Goal: Information Seeking & Learning: Understand process/instructions

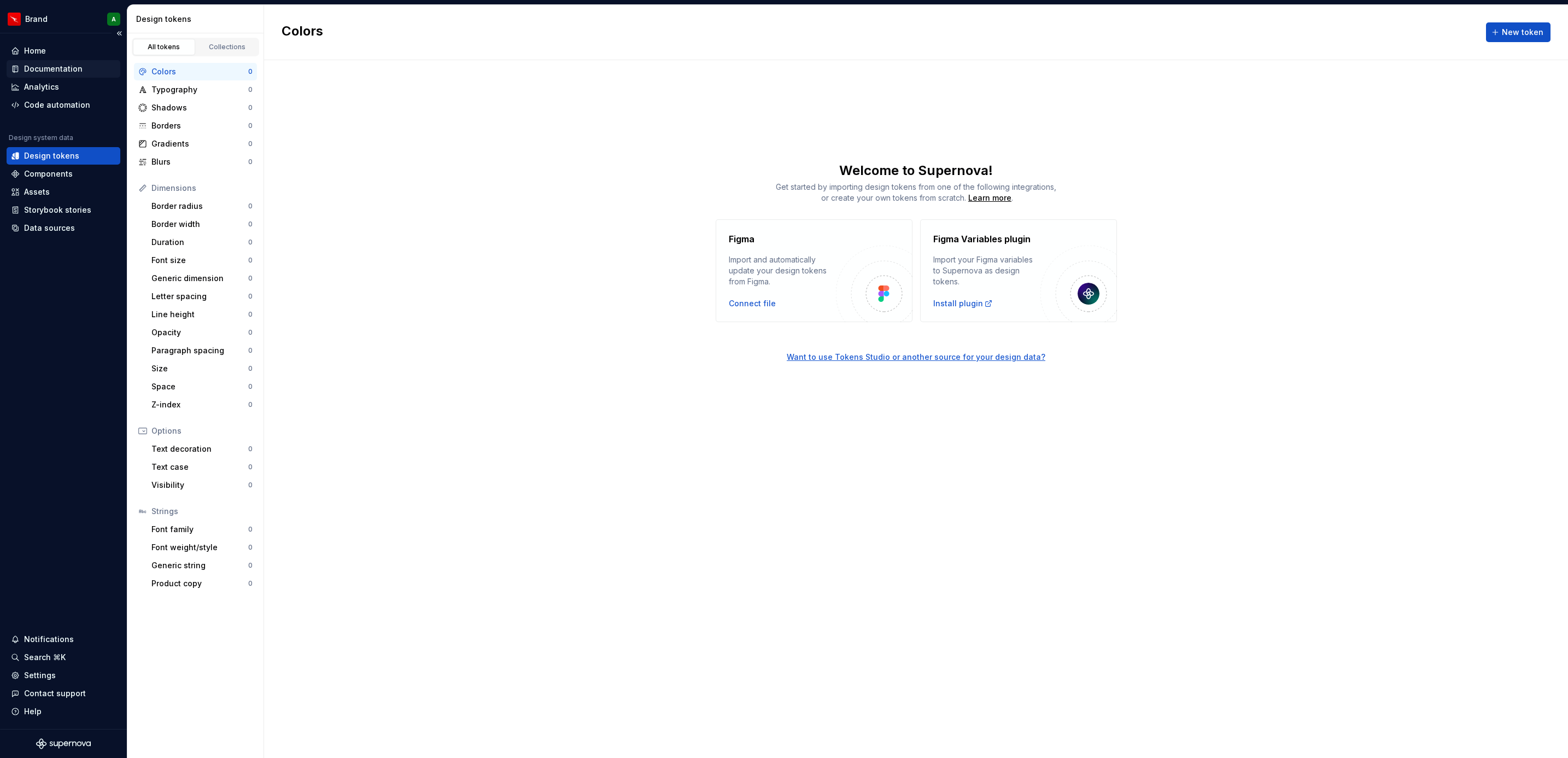
click at [55, 70] on div "Documentation" at bounding box center [53, 69] width 59 height 11
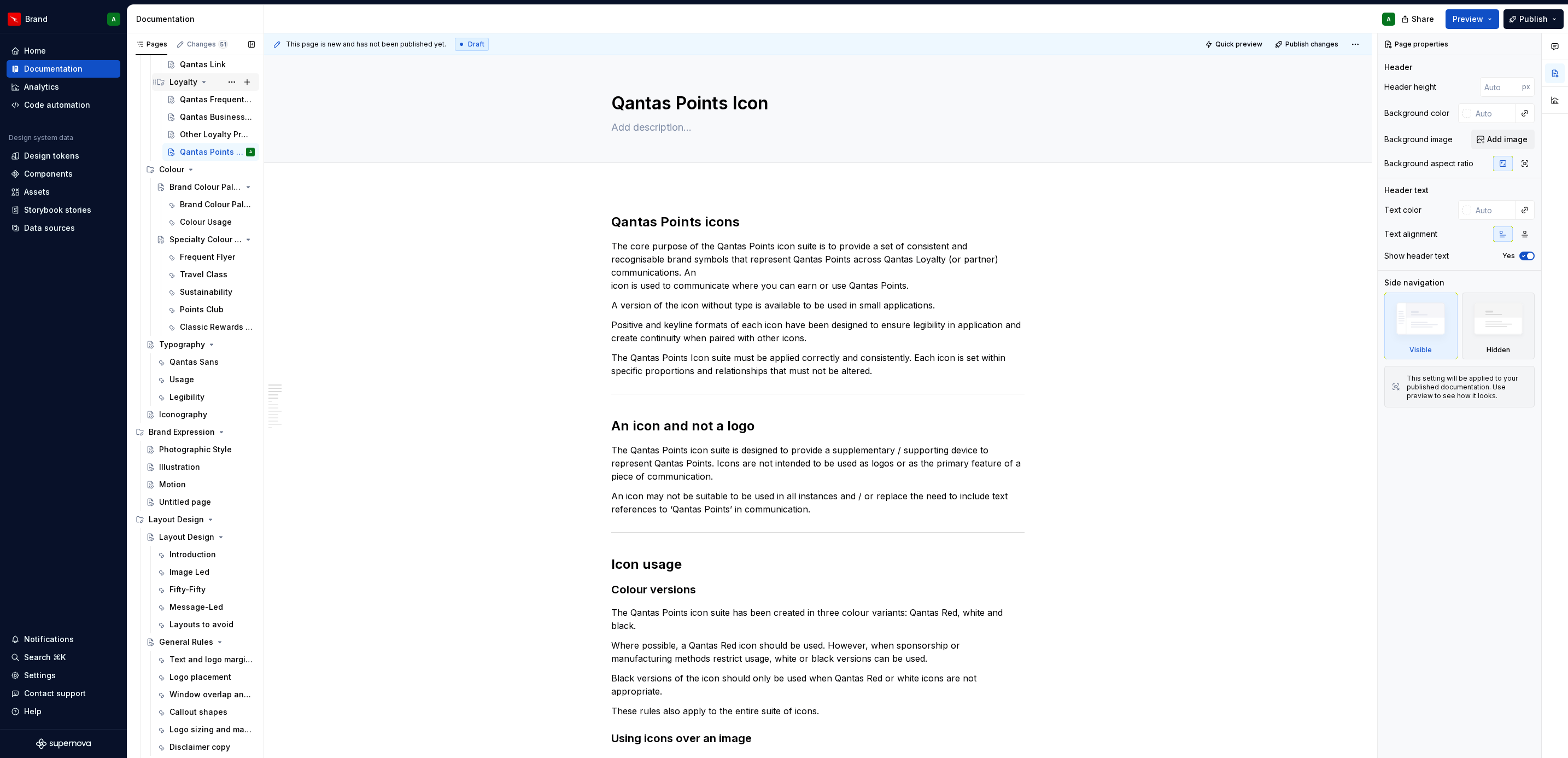
scroll to position [461, 0]
click at [194, 642] on div "General Rules" at bounding box center [185, 642] width 52 height 11
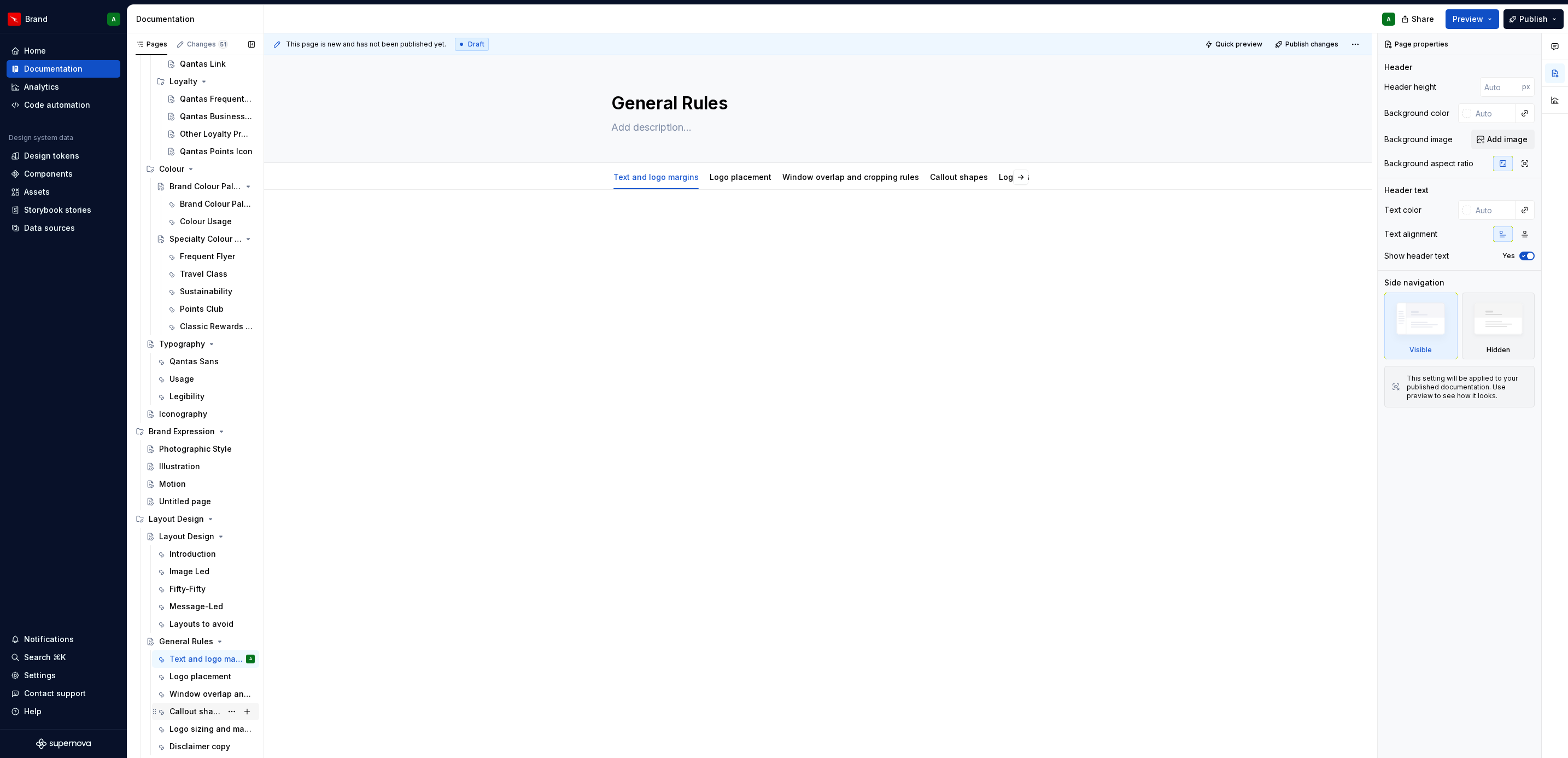
scroll to position [525, 0]
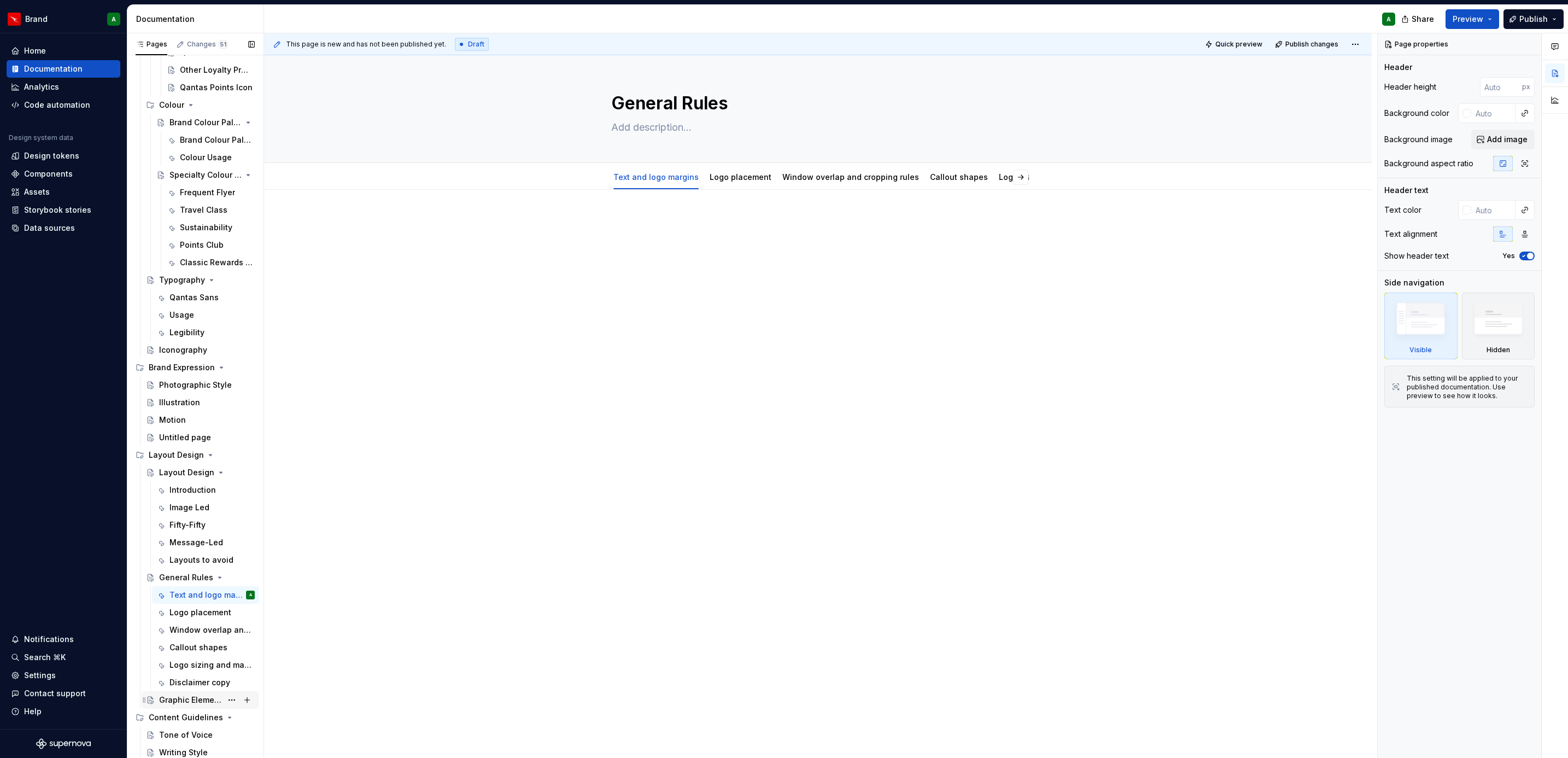
click at [175, 693] on div "Graphic Element Calculator" at bounding box center [207, 699] width 96 height 16
click at [643, 455] on div at bounding box center [817, 341] width 1108 height 309
type textarea "*"
click at [643, 455] on div at bounding box center [817, 341] width 1108 height 309
click at [485, 453] on div at bounding box center [817, 341] width 1108 height 309
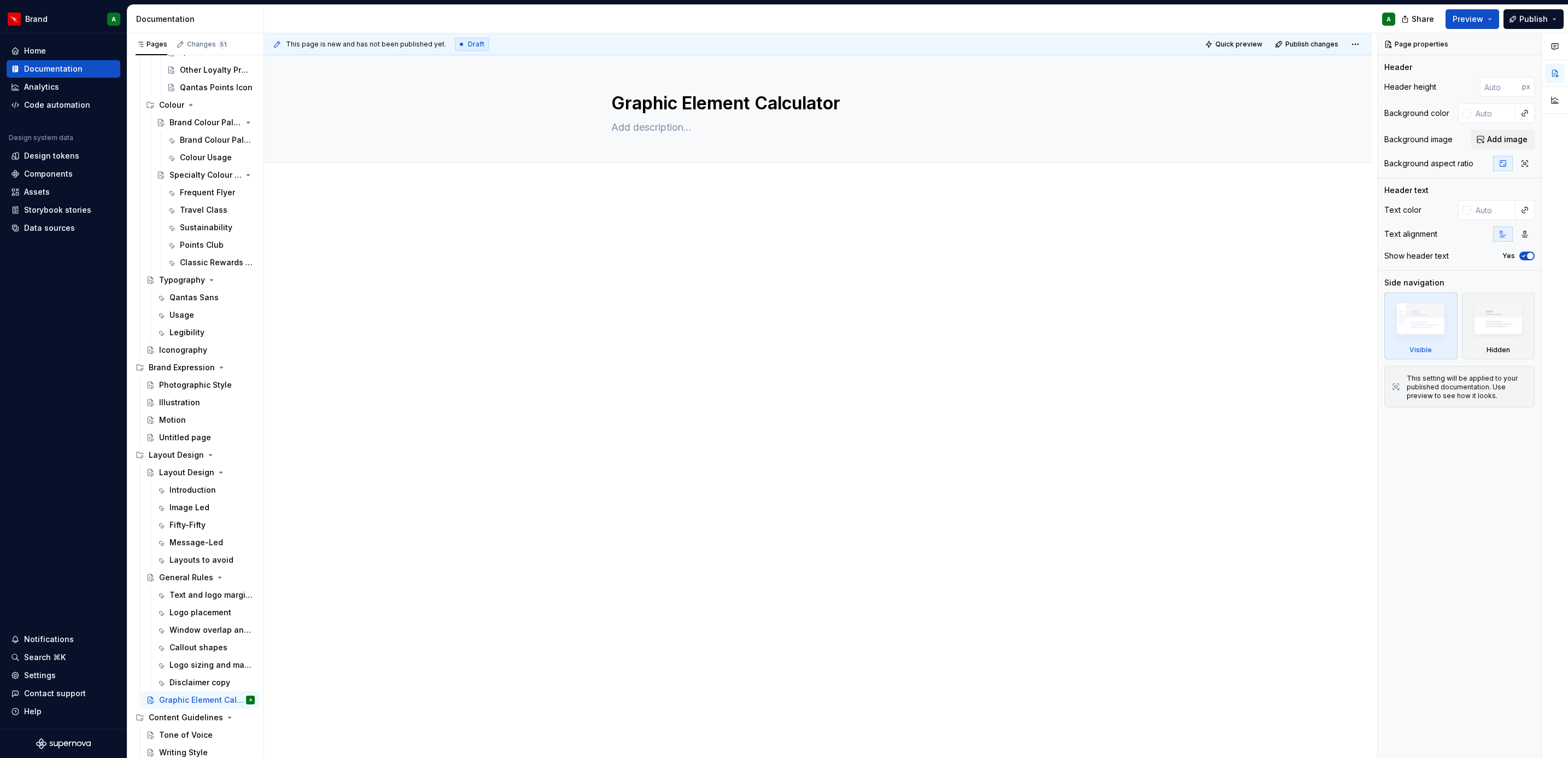
click at [763, 395] on div at bounding box center [817, 341] width 1108 height 309
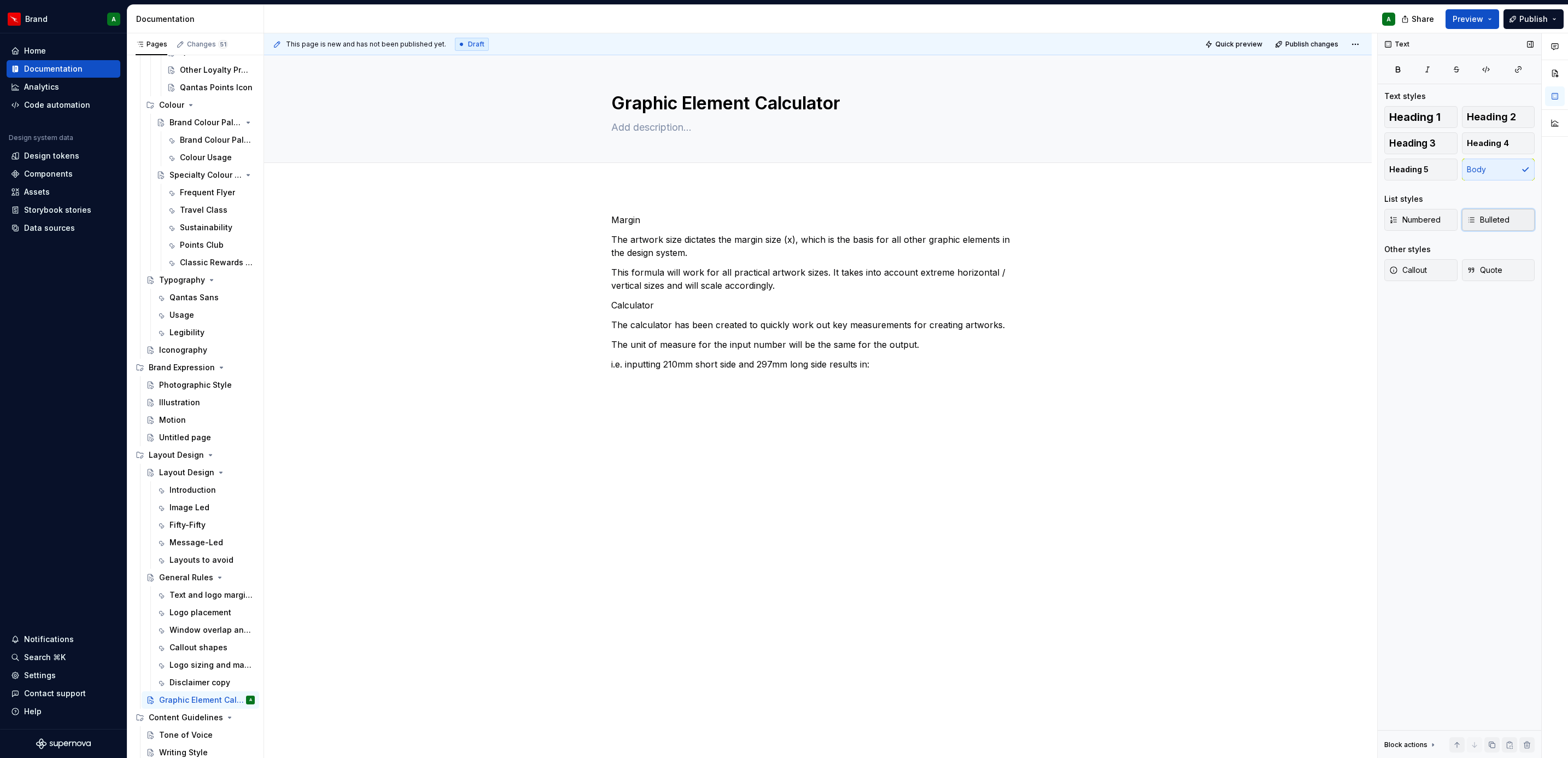
click at [1496, 212] on button "Bulleted" at bounding box center [1498, 220] width 73 height 22
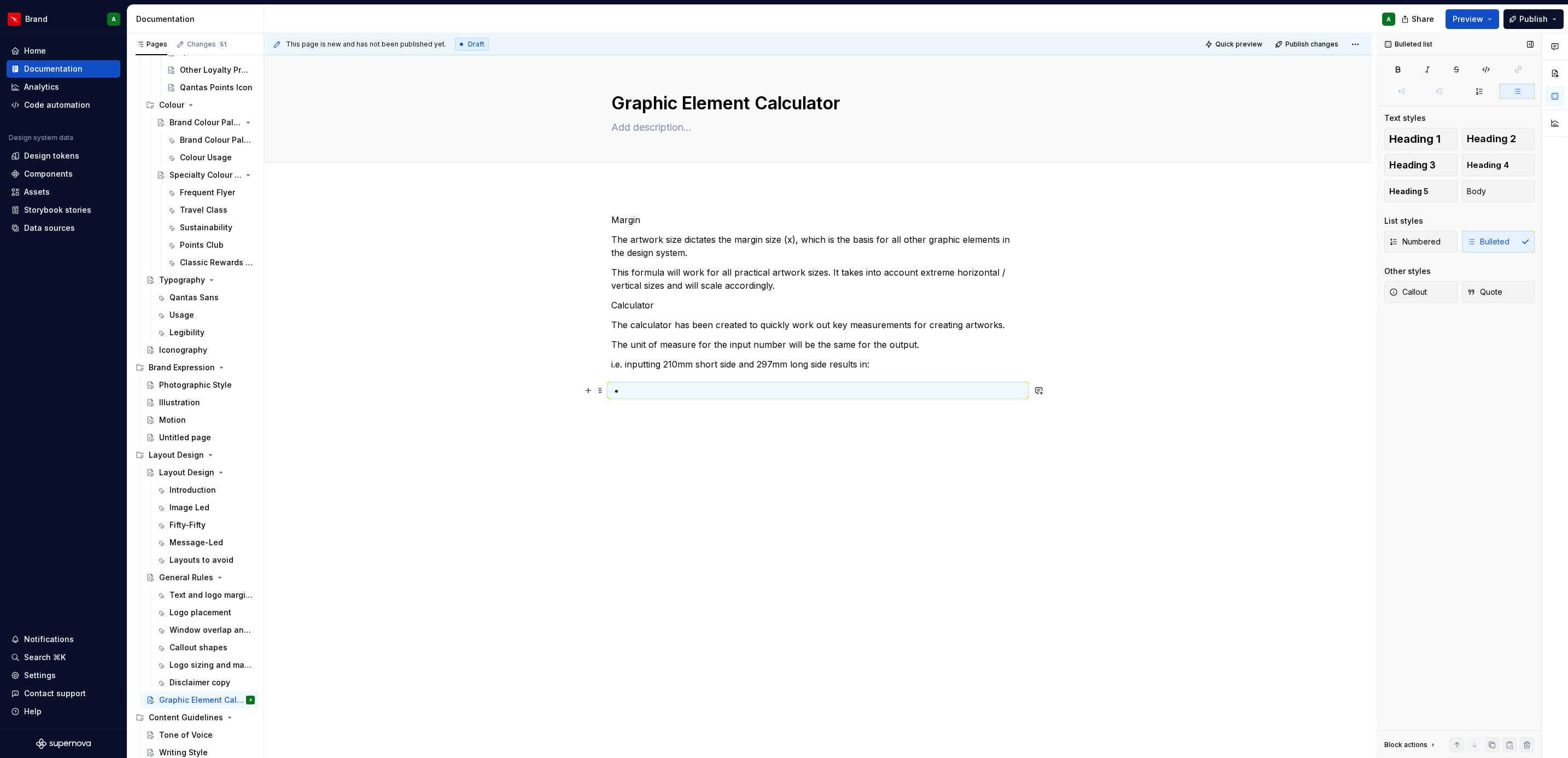
click at [684, 389] on p at bounding box center [824, 390] width 400 height 13
click at [671, 410] on p at bounding box center [824, 407] width 400 height 13
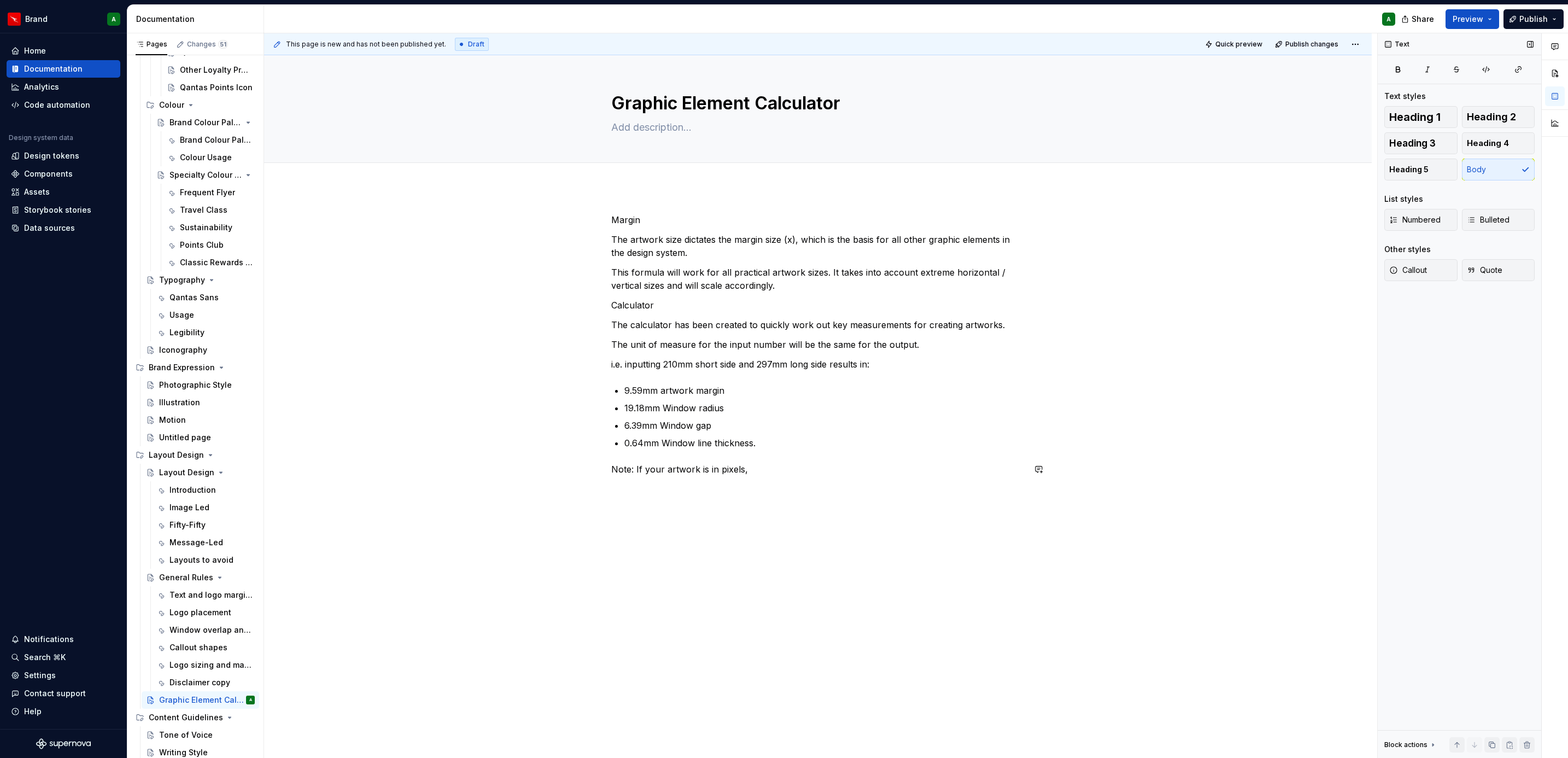
click at [770, 482] on div "Margin The artwork size dictates the margin size (x), which is the basis for al…" at bounding box center [818, 351] width 414 height 276
click at [625, 474] on p "Note: If your artwork is in pixels, round up to the nearest whole number." at bounding box center [818, 469] width 414 height 13
click at [793, 449] on button "button" at bounding box center [789, 448] width 16 height 16
click at [780, 493] on p at bounding box center [818, 489] width 414 height 13
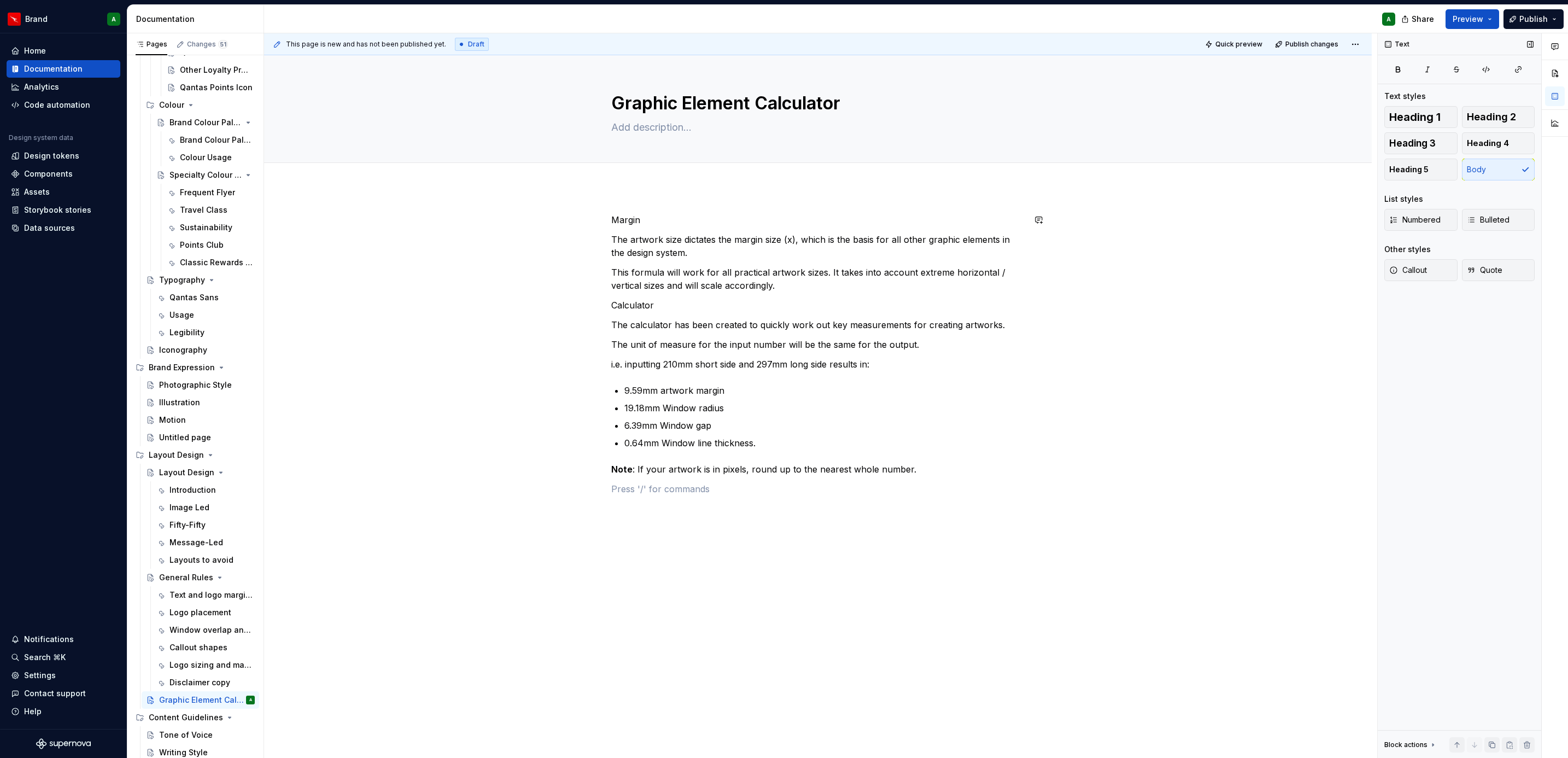
click at [622, 229] on div "Margin The artwork size dictates the margin size (x), which is the basis for al…" at bounding box center [818, 354] width 414 height 282
click at [627, 220] on p "Margin" at bounding box center [818, 220] width 414 height 13
click at [1434, 143] on span "Heading 3" at bounding box center [1412, 144] width 47 height 11
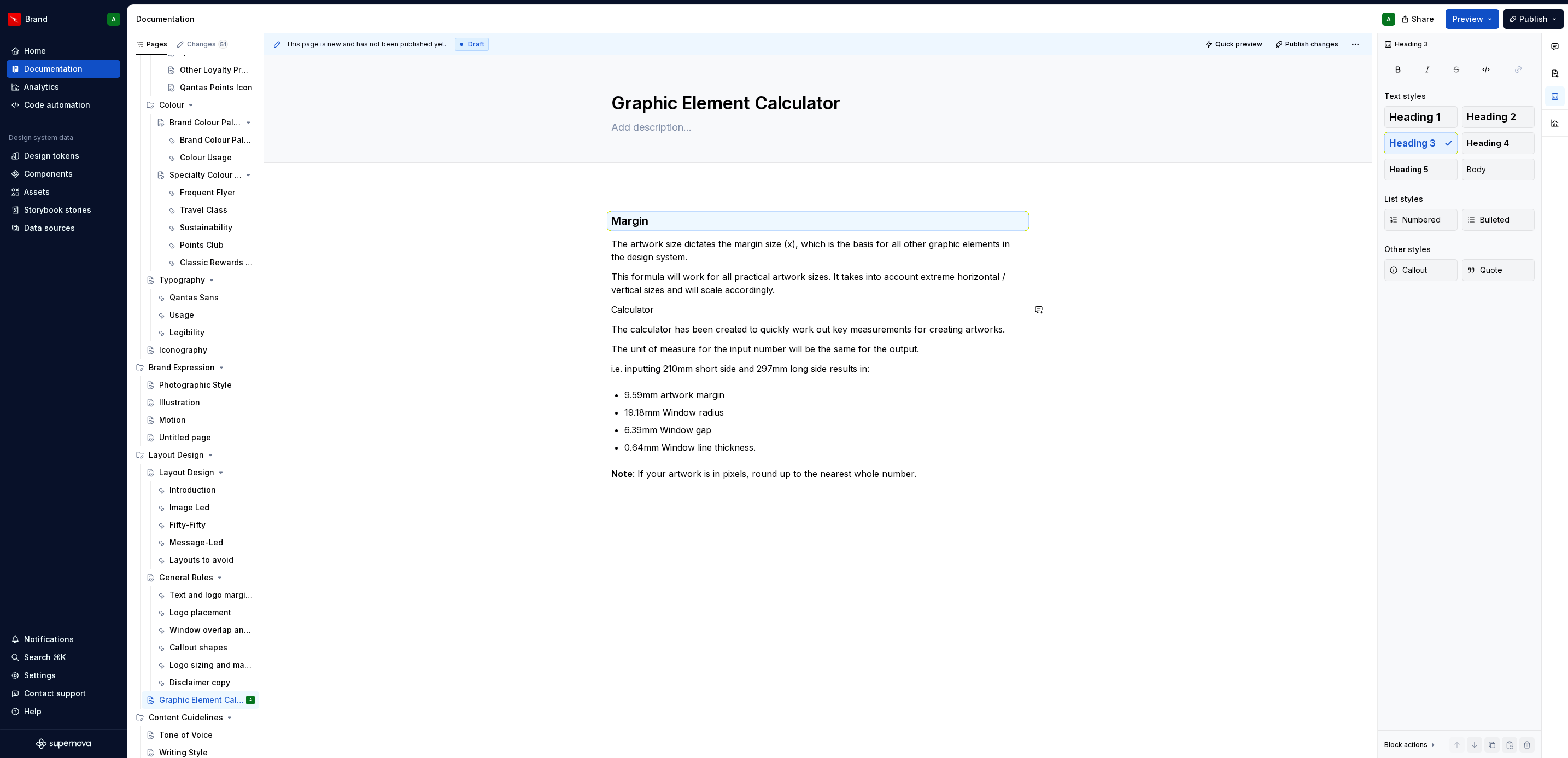
click at [785, 340] on div "Margin The artwork size dictates the margin size (x), which is the basis for al…" at bounding box center [818, 356] width 414 height 287
click at [618, 312] on p "Calculator" at bounding box center [818, 309] width 414 height 13
click at [1425, 143] on span "Heading 3" at bounding box center [1412, 144] width 47 height 11
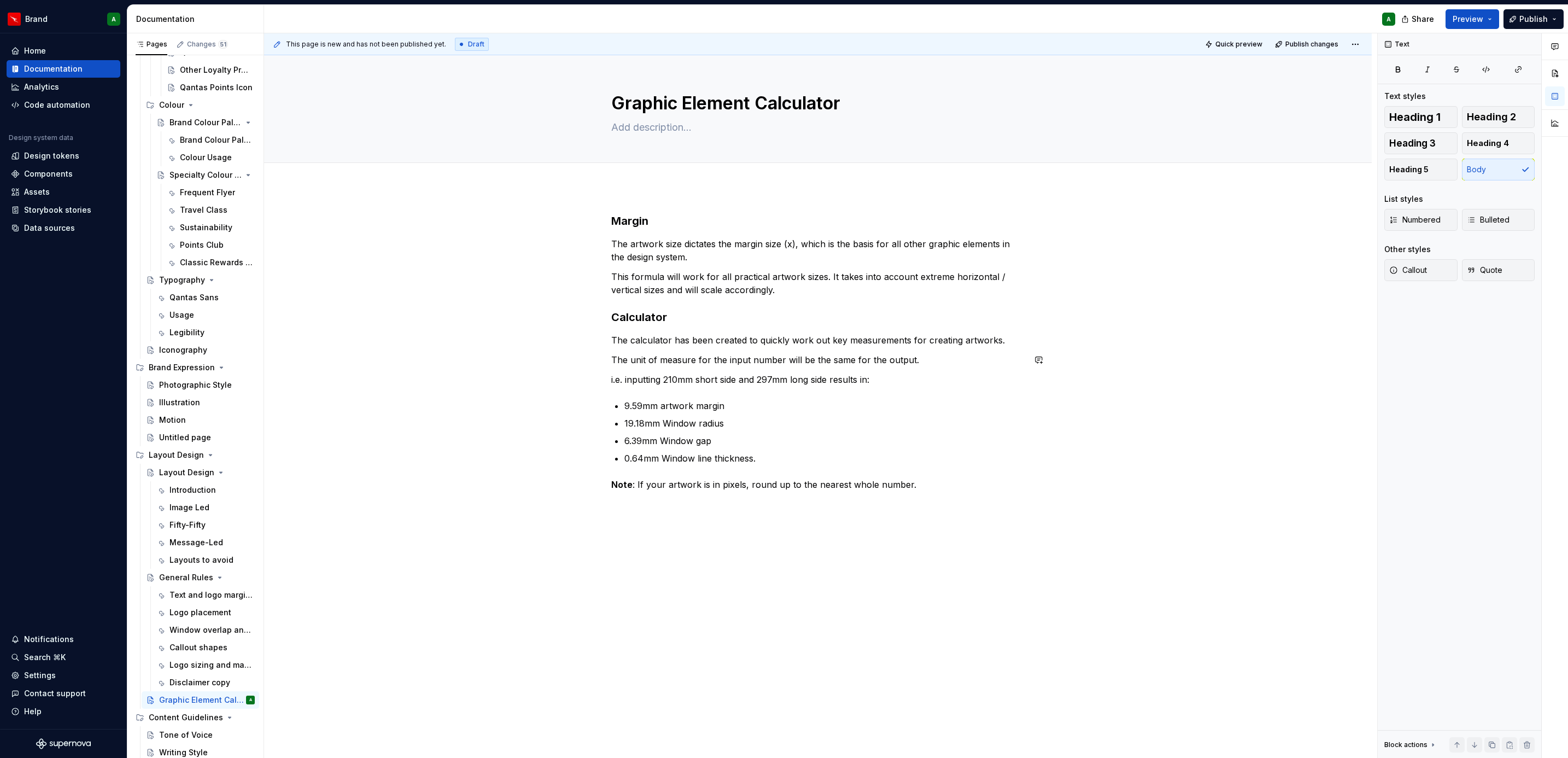
click at [1002, 373] on div "Margin The artwork size dictates the margin size (x), which is the basis for al…" at bounding box center [818, 362] width 414 height 298
click at [791, 287] on p "This formula will work for all practical artwork sizes. It takes into account e…" at bounding box center [818, 283] width 414 height 27
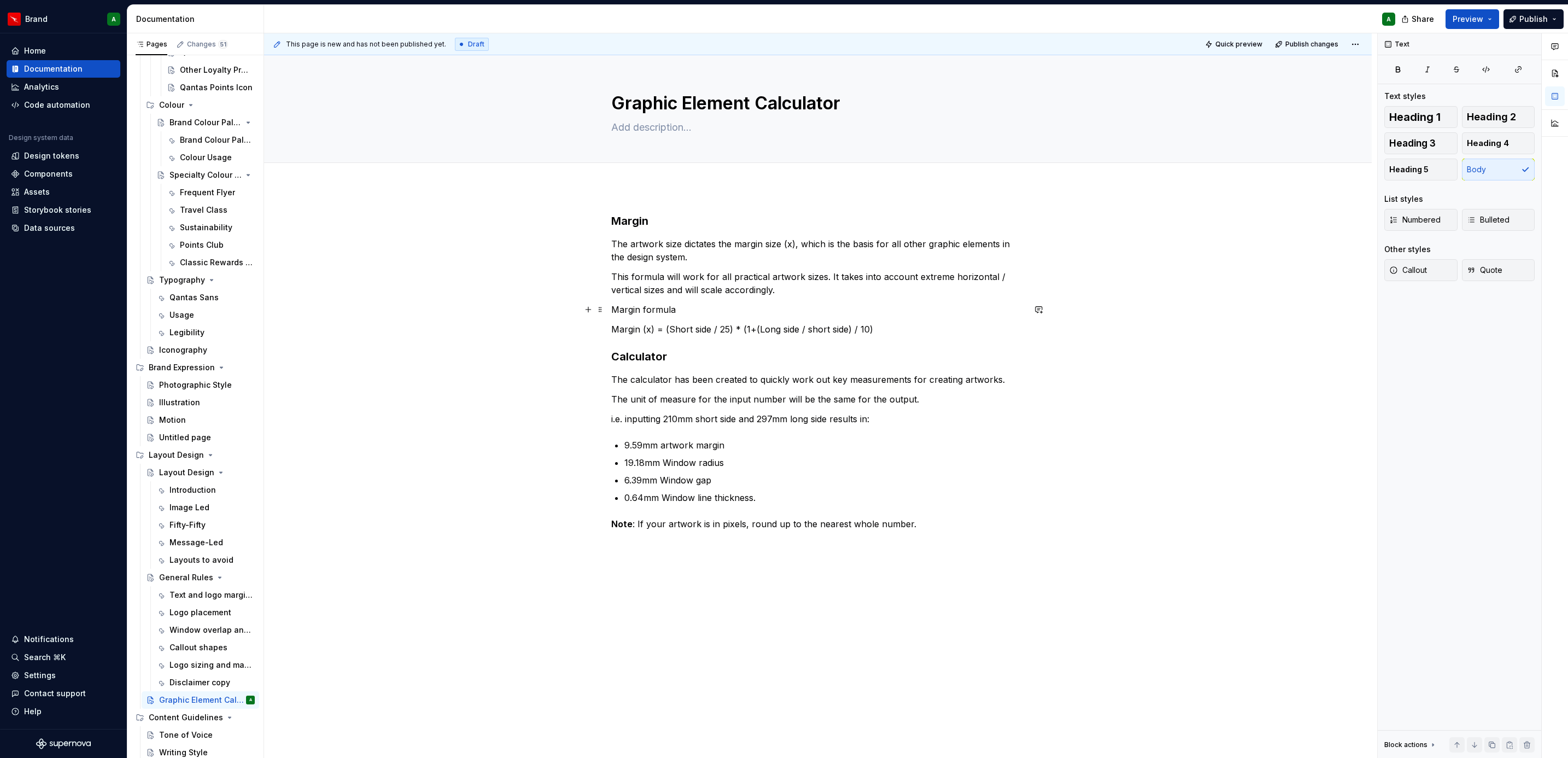
click at [644, 316] on p "Margin formula" at bounding box center [818, 309] width 414 height 13
click at [1491, 145] on span "Heading 4" at bounding box center [1487, 144] width 42 height 11
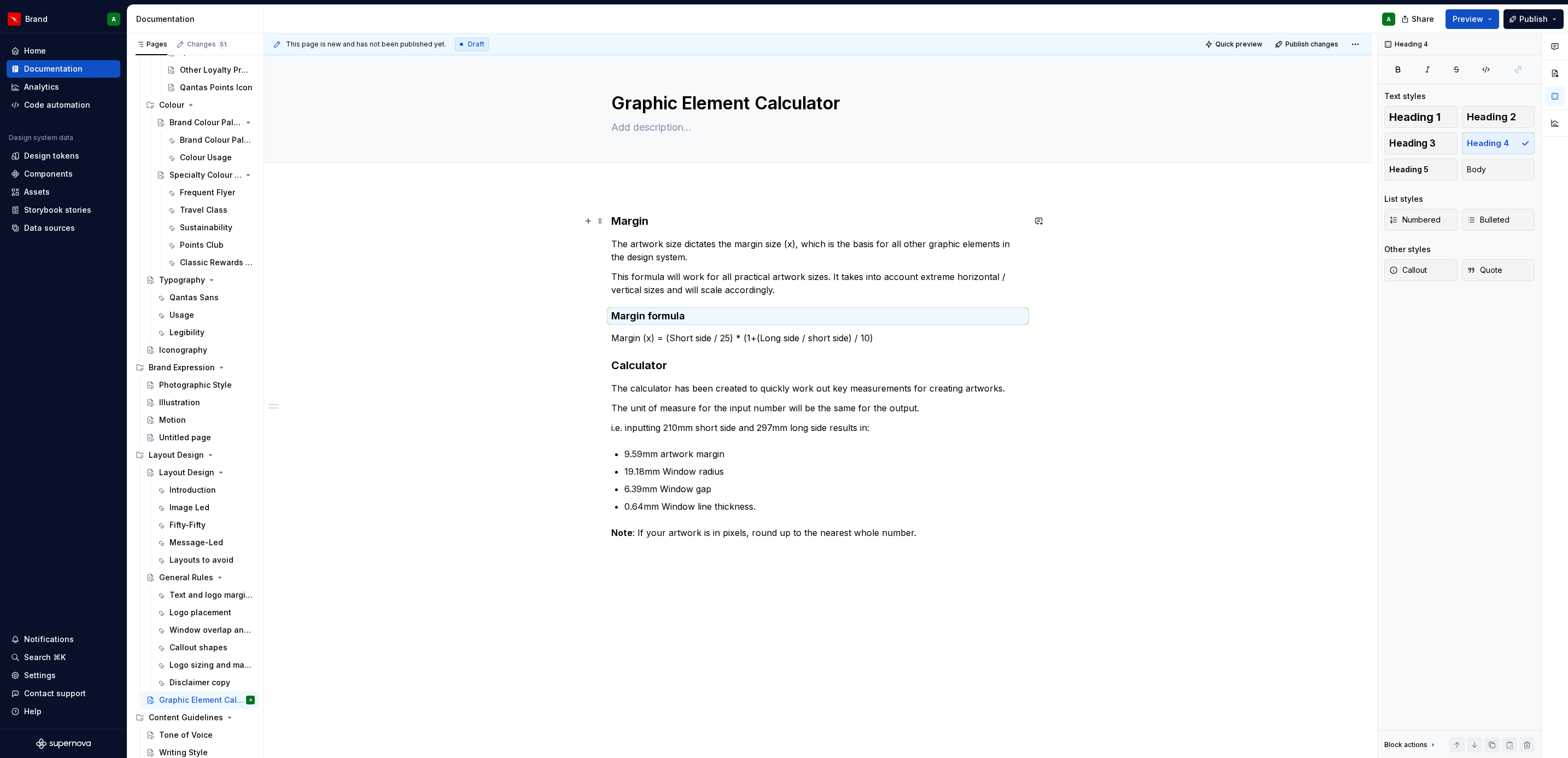
click at [626, 217] on h3 "Margin" at bounding box center [818, 221] width 414 height 16
click at [190, 595] on div "Text and logo margins" at bounding box center [195, 595] width 52 height 11
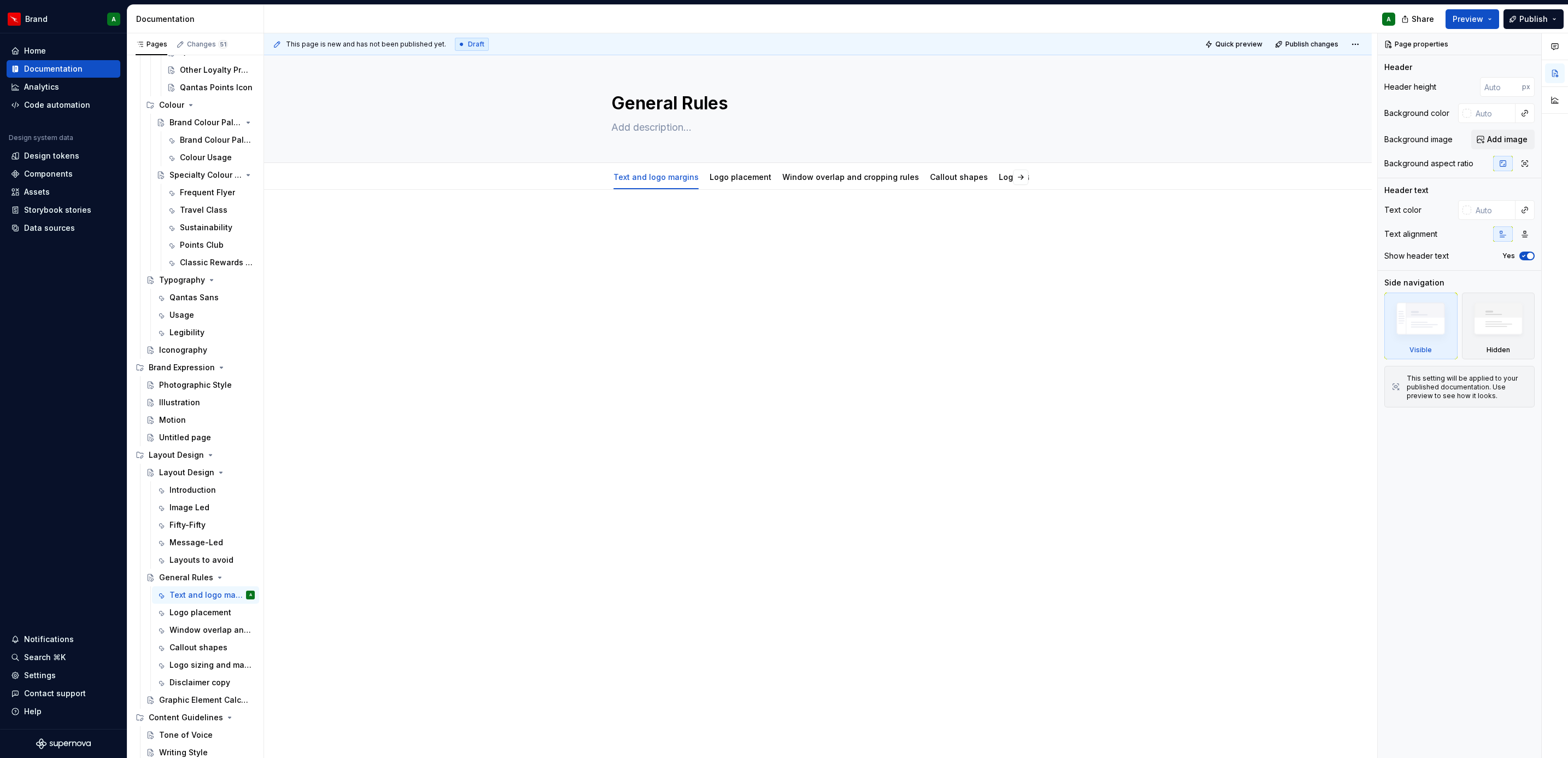
click at [738, 304] on div at bounding box center [817, 343] width 1108 height 309
type textarea "*"
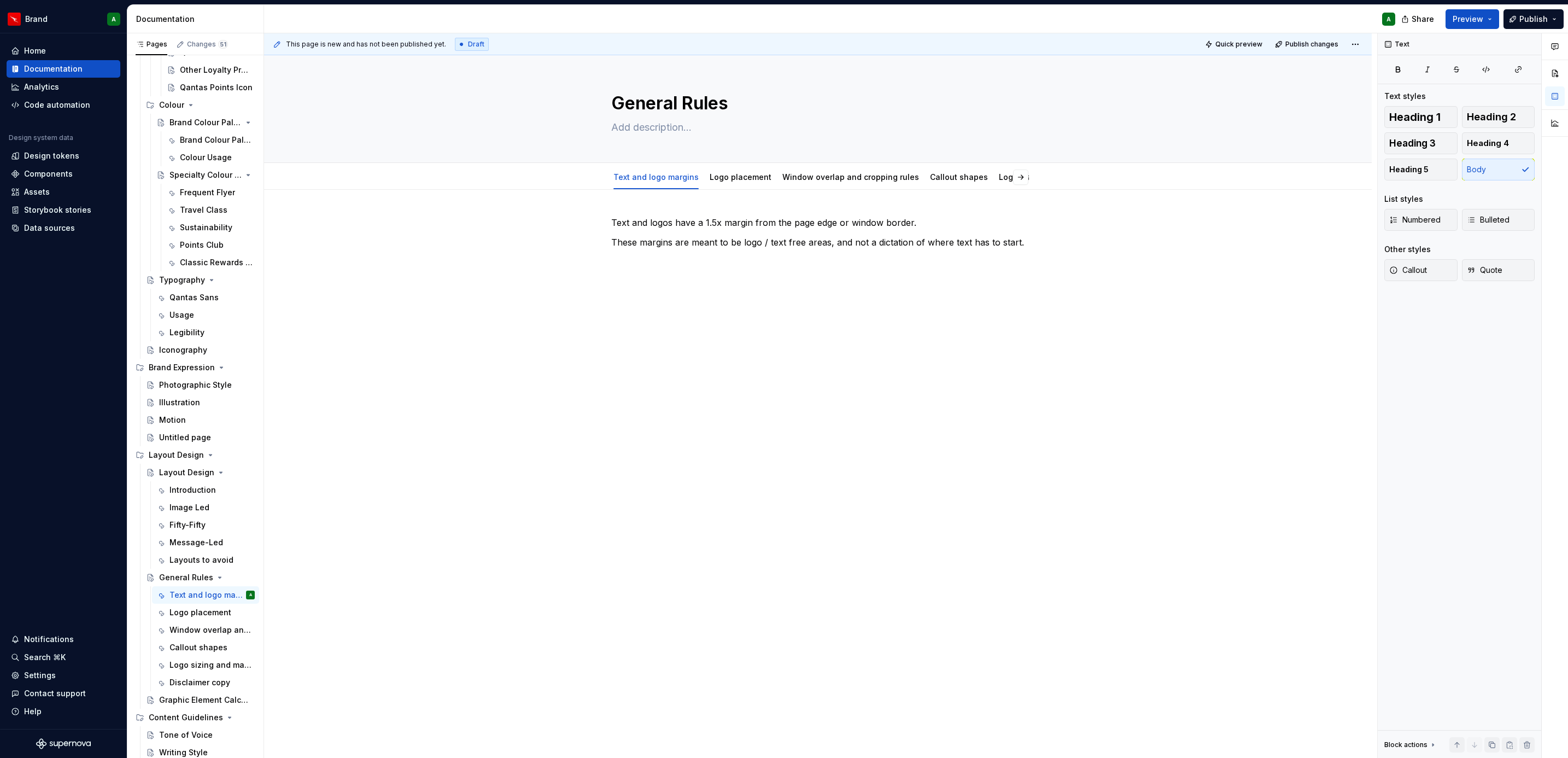
click at [656, 303] on div "Text and logos have a 1.5x margin from the page edge or window border. These ma…" at bounding box center [817, 349] width 1108 height 319
click at [635, 263] on p "Exceptions" at bounding box center [818, 262] width 414 height 13
click at [1483, 115] on span "Heading 2" at bounding box center [1491, 117] width 49 height 11
click at [679, 314] on div "Text and logos have a 1.5x margin from the page edge or window border. These ma…" at bounding box center [818, 268] width 414 height 105
click at [631, 302] on p at bounding box center [818, 301] width 414 height 13
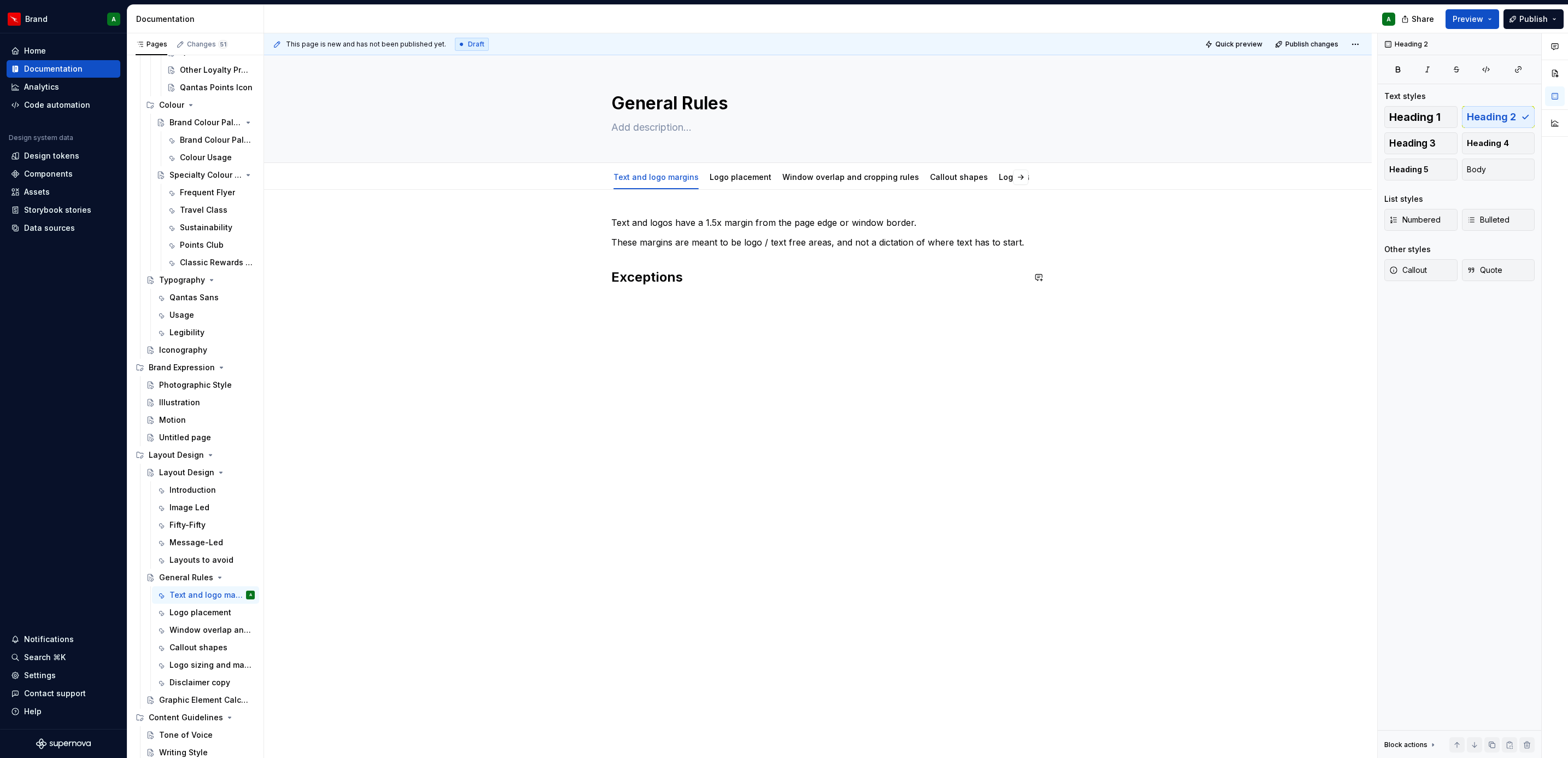
click at [627, 263] on div "Text and logos have a 1.5x margin from the page edge or window border. These ma…" at bounding box center [818, 262] width 414 height 92
click at [1027, 237] on div "Text and logos have a 1.5x margin from the page edge or window border. These ma…" at bounding box center [817, 369] width 1108 height 359
click at [592, 263] on button "button" at bounding box center [588, 262] width 16 height 16
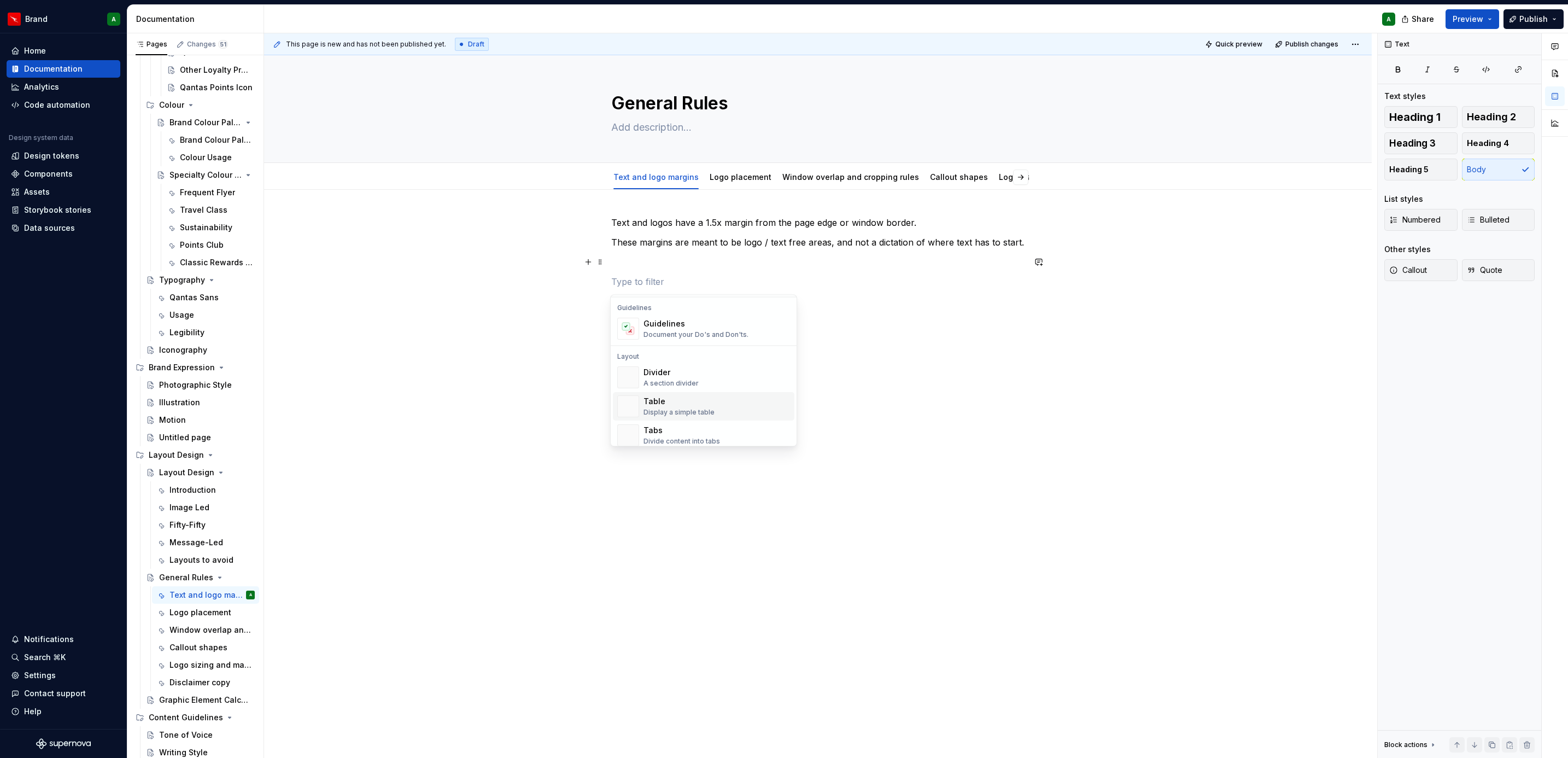
scroll to position [309, 0]
click at [698, 381] on div "Divider A section divider" at bounding box center [717, 377] width 146 height 22
click at [637, 261] on p at bounding box center [818, 262] width 414 height 13
click at [623, 296] on p at bounding box center [818, 288] width 414 height 13
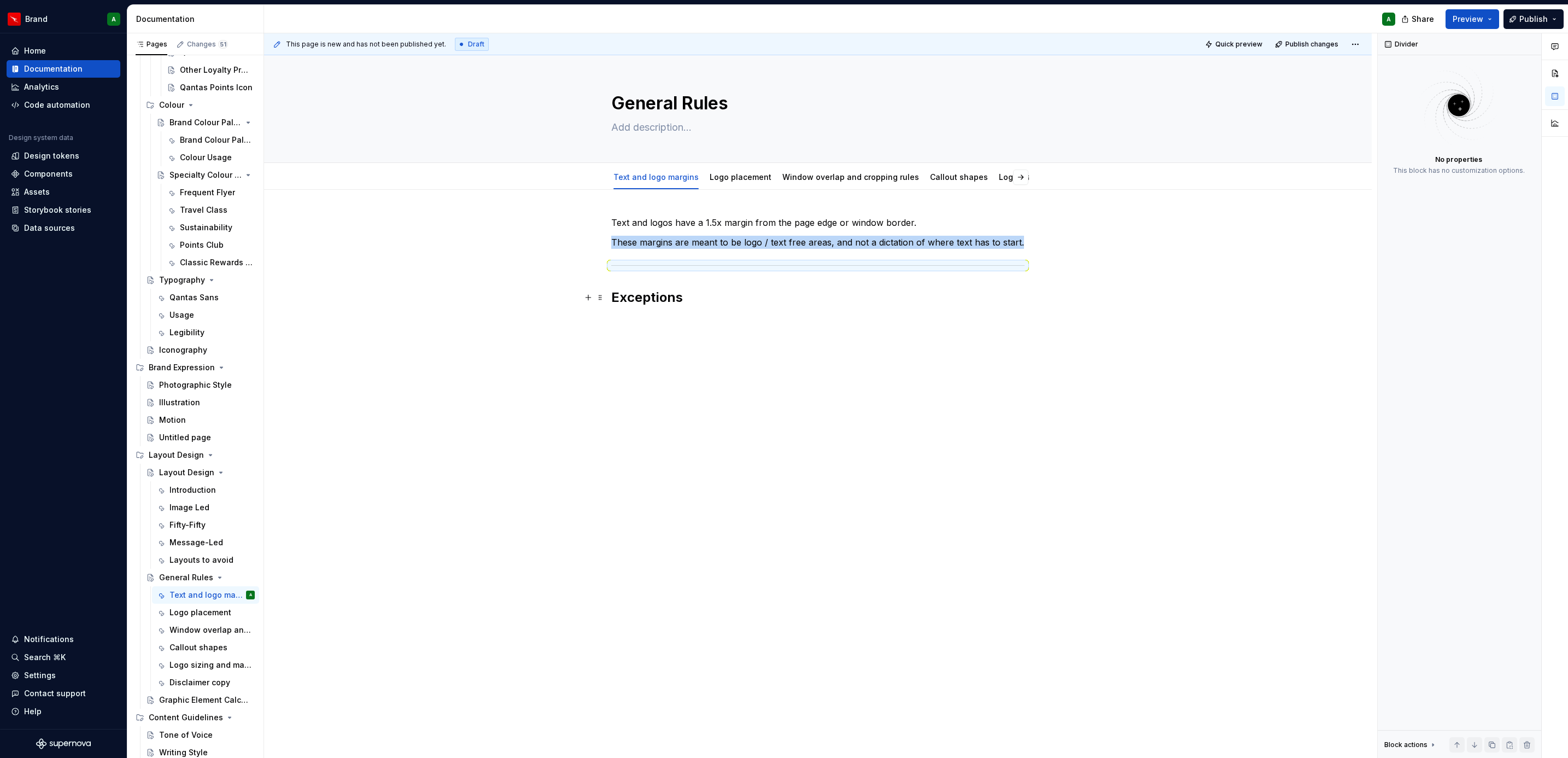
click at [632, 330] on div "Text and logos have a 1.5x margin from the page edge or window border. These ma…" at bounding box center [818, 278] width 414 height 125
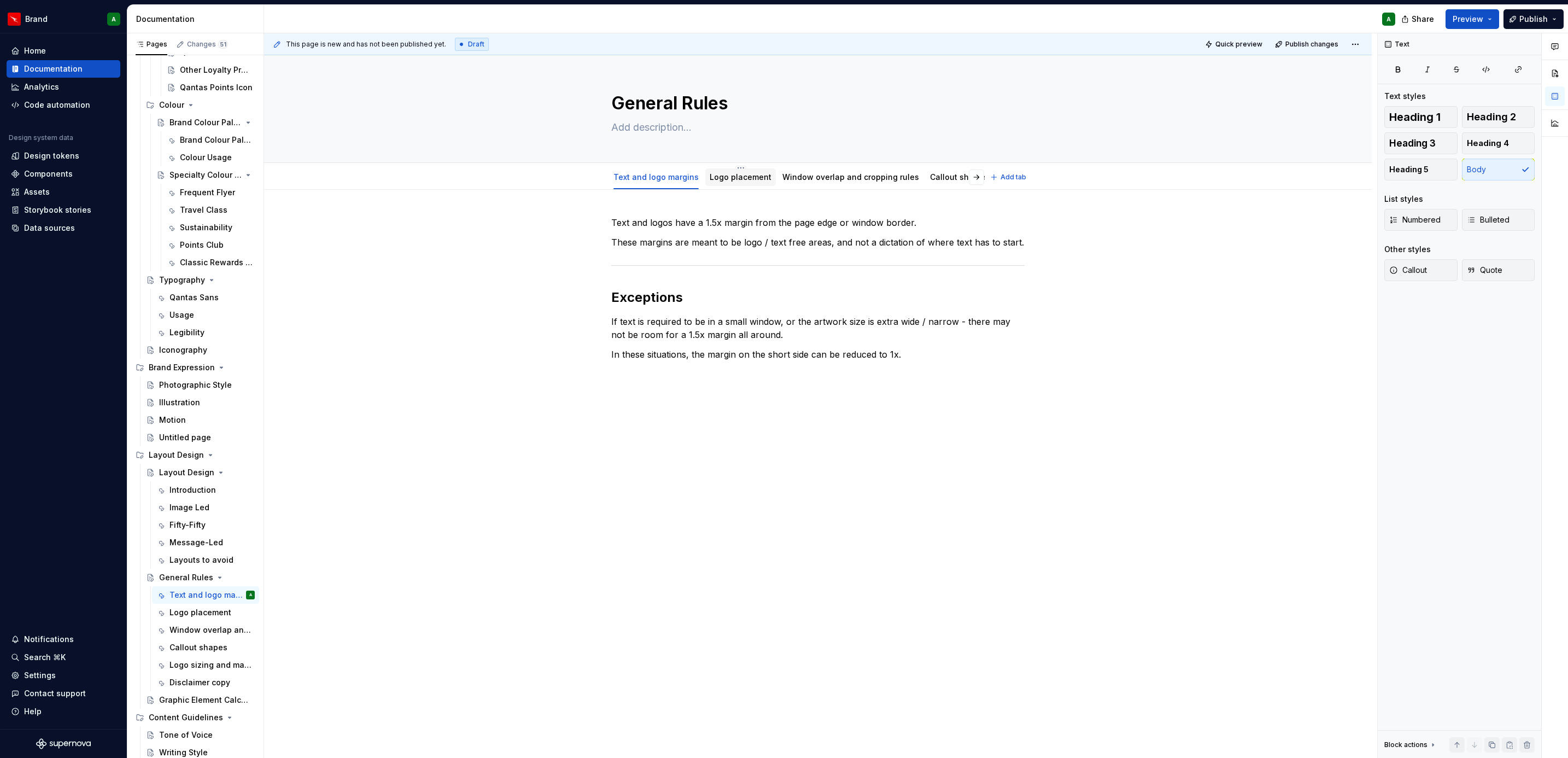
click at [733, 178] on link "Logo placement" at bounding box center [740, 177] width 61 height 9
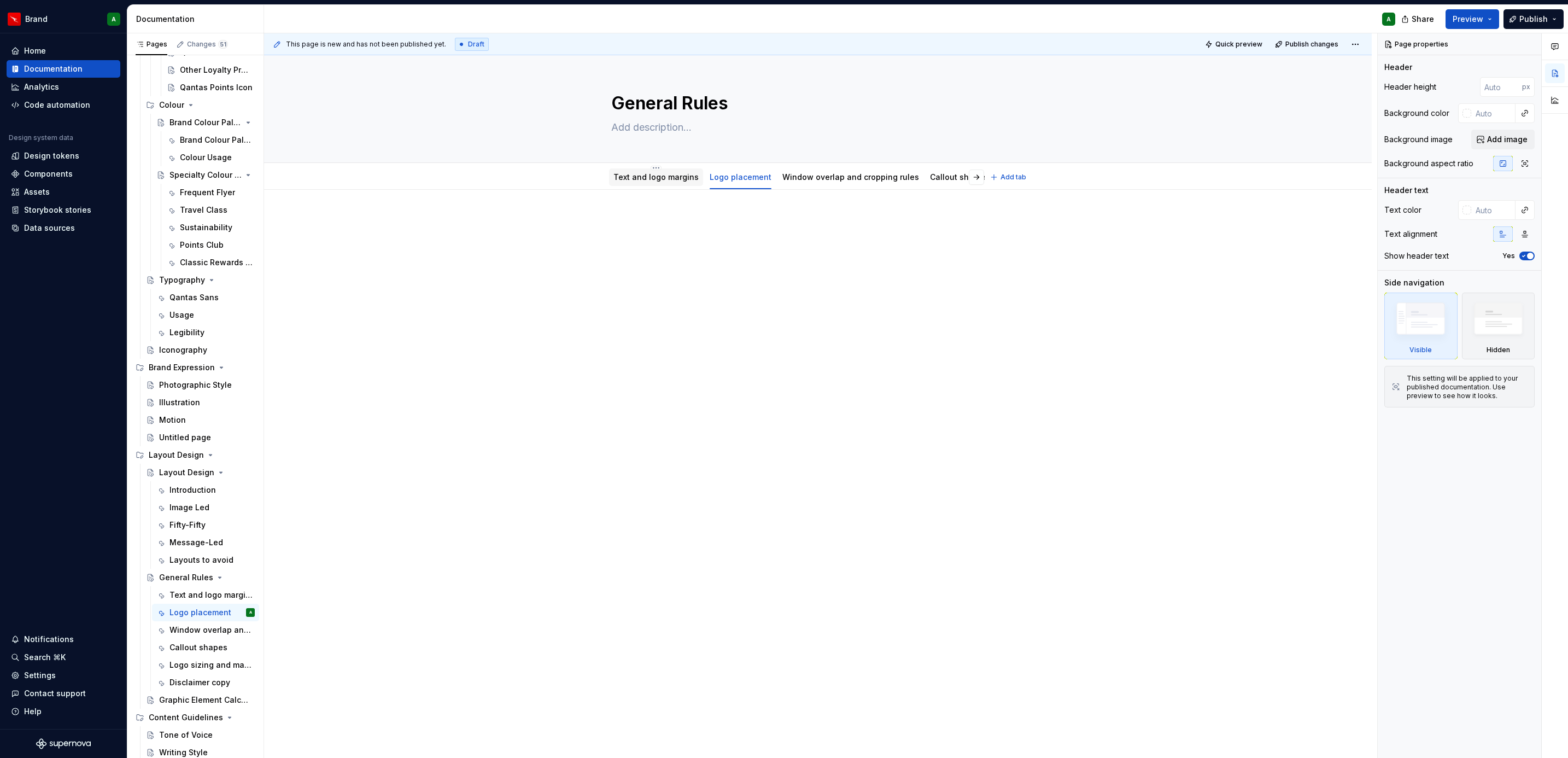
click at [673, 174] on link "Text and logo margins" at bounding box center [655, 177] width 85 height 9
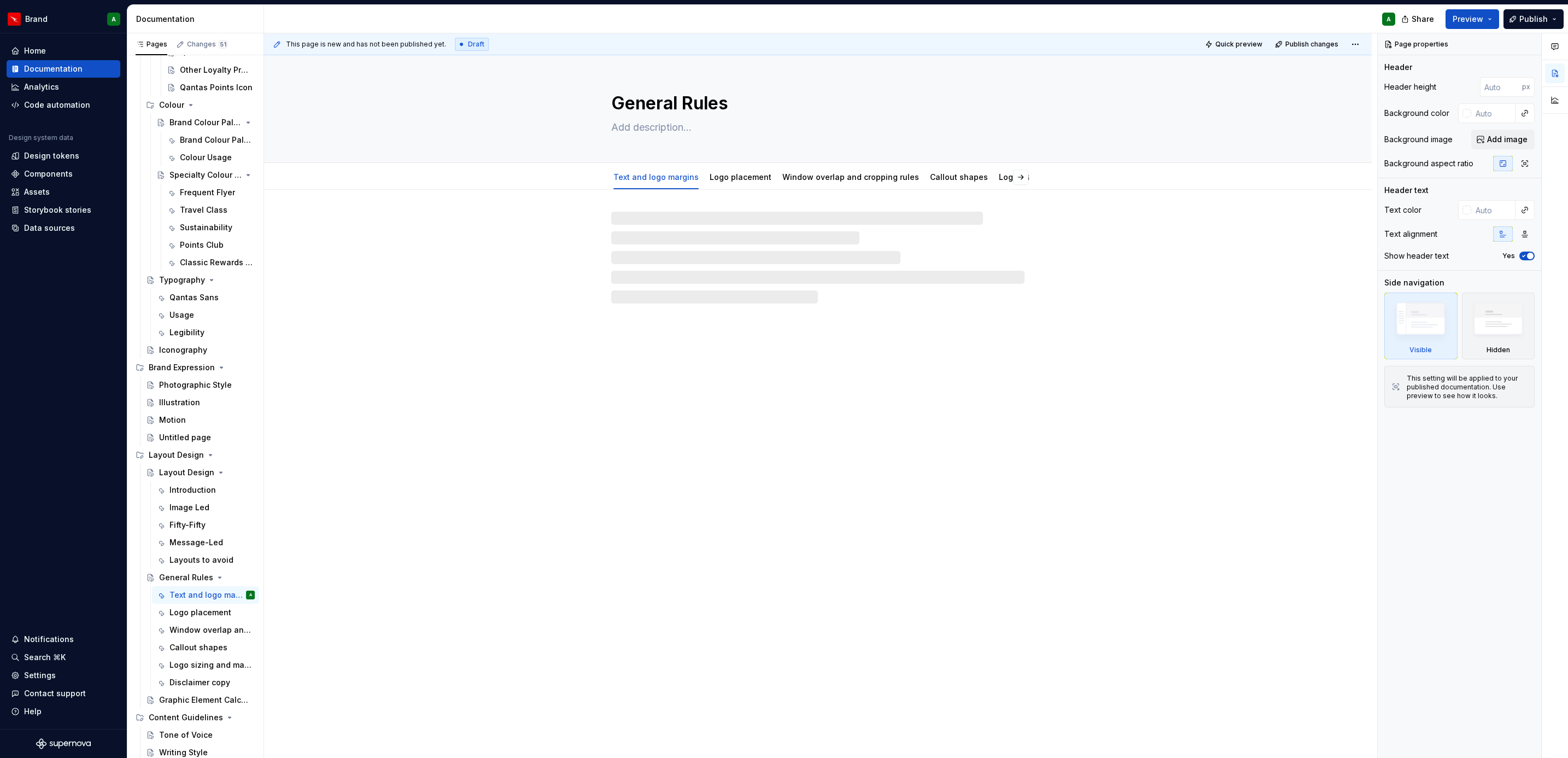
type textarea "*"
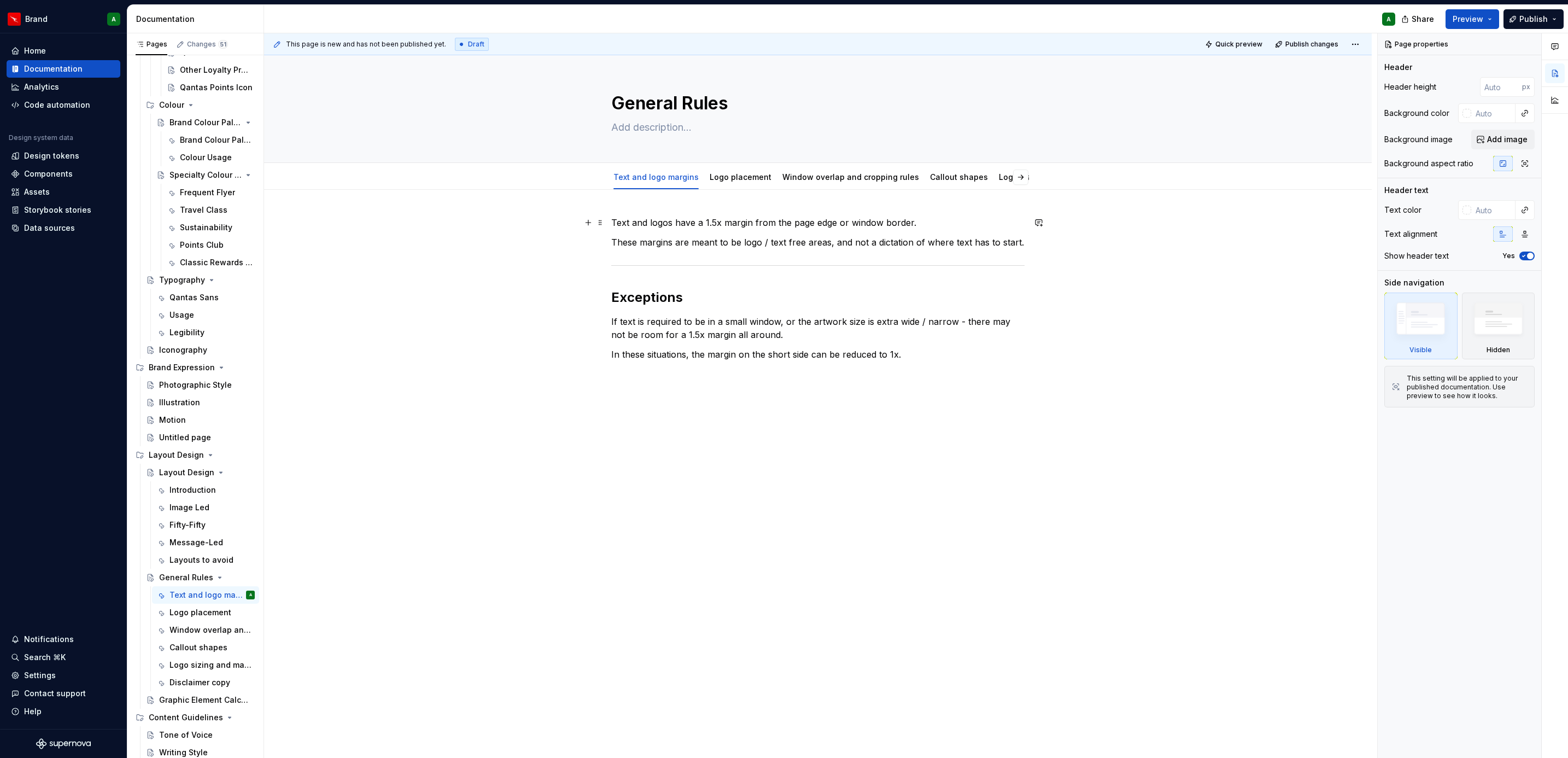
click at [607, 223] on div "Text and logos have a 1.5x margin from the page edge or window border. These ma…" at bounding box center [817, 395] width 1108 height 412
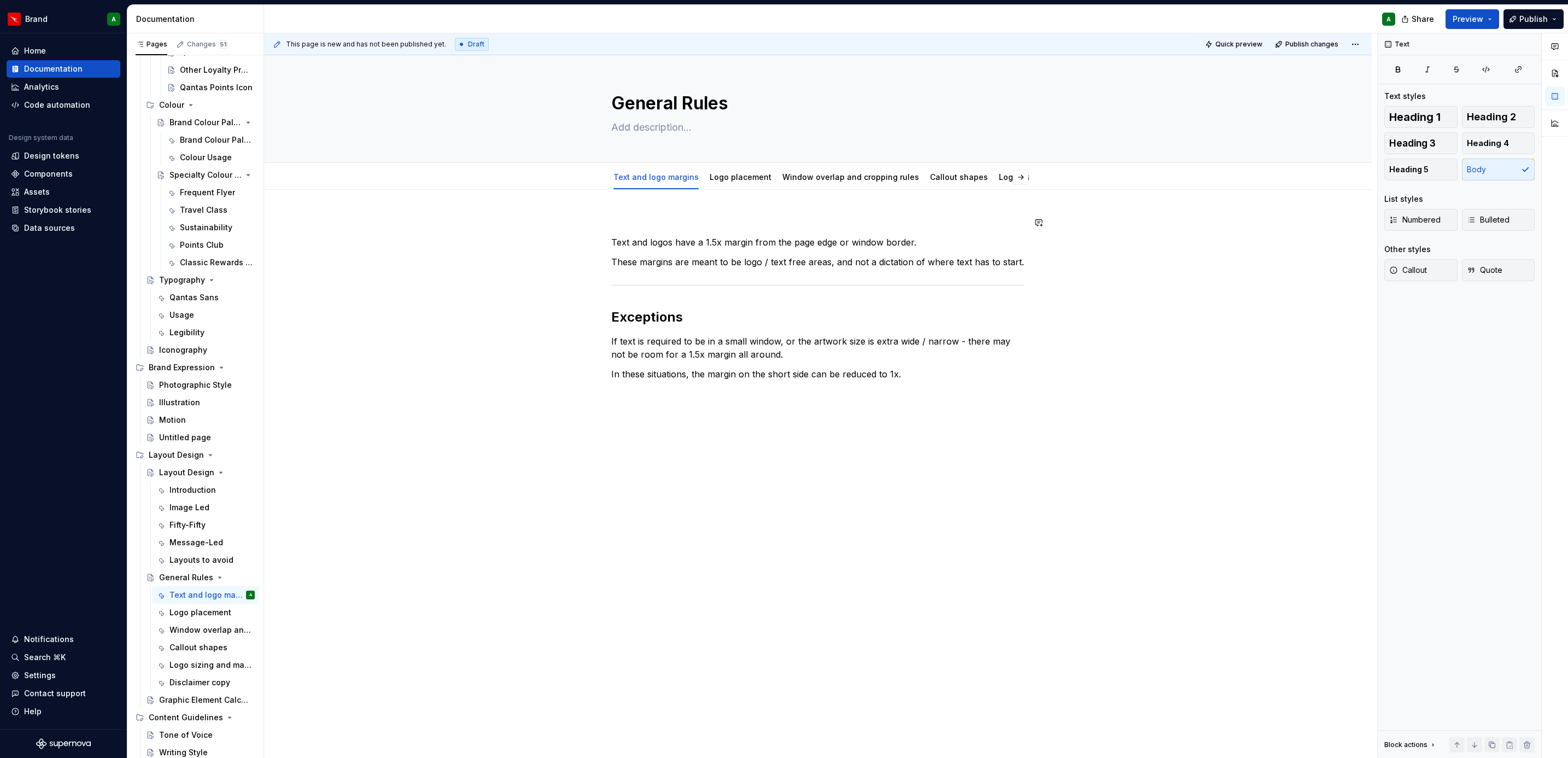
drag, startPoint x: 607, startPoint y: 223, endPoint x: 640, endPoint y: 212, distance: 34.8
click at [640, 212] on div "Text and logos have a 1.5x margin from the page edge or window border. These ma…" at bounding box center [817, 405] width 1108 height 431
click at [645, 220] on p "Text and logo margins" at bounding box center [818, 222] width 414 height 13
click at [1479, 114] on span "Heading 2" at bounding box center [1491, 117] width 49 height 11
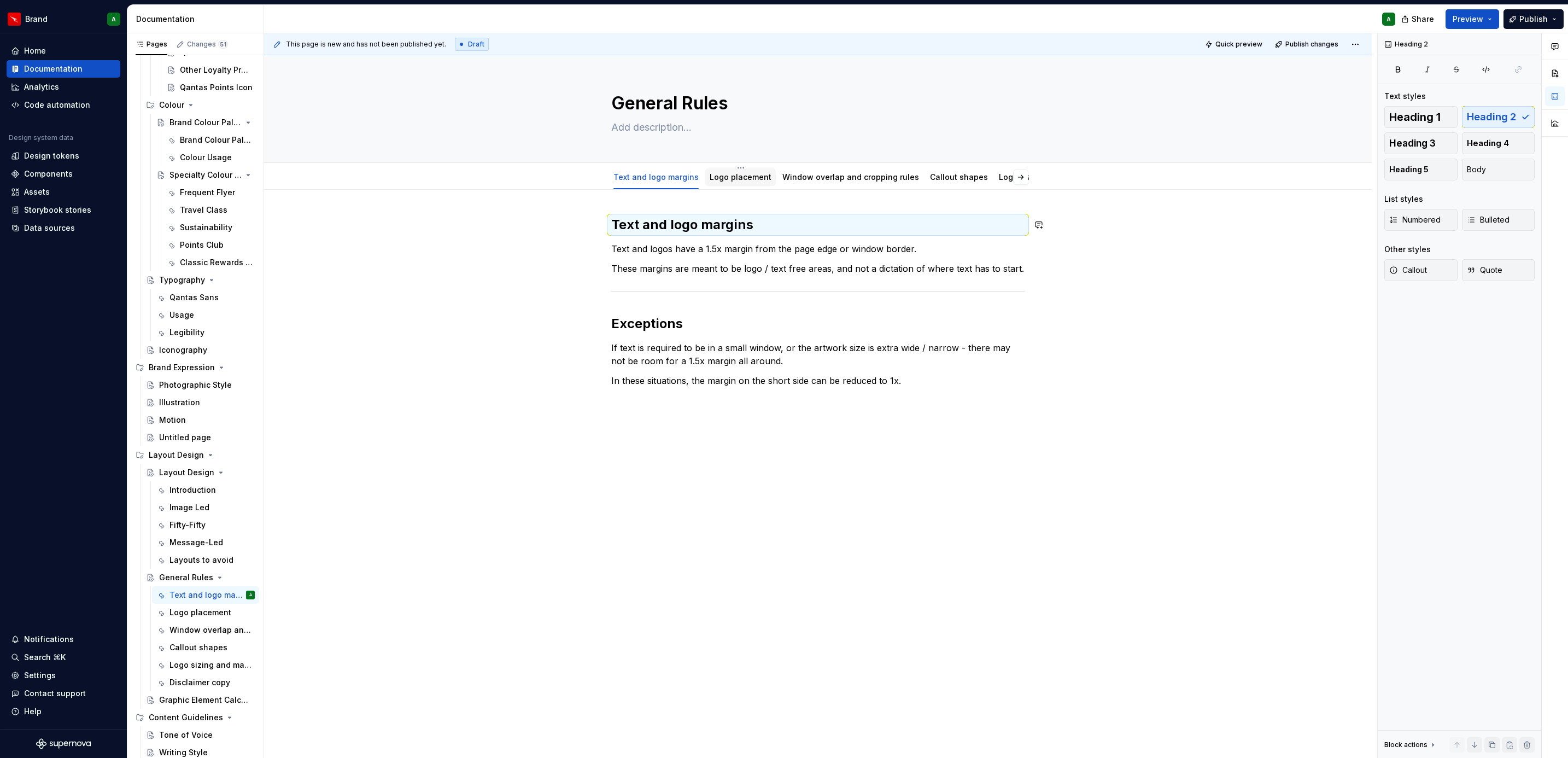
click at [733, 182] on div "Logo placement" at bounding box center [740, 178] width 61 height 11
click at [748, 172] on div "Logo placement" at bounding box center [740, 178] width 61 height 11
drag, startPoint x: 738, startPoint y: 182, endPoint x: 718, endPoint y: 181, distance: 20.0
click at [718, 181] on link "Logo placement" at bounding box center [740, 177] width 61 height 9
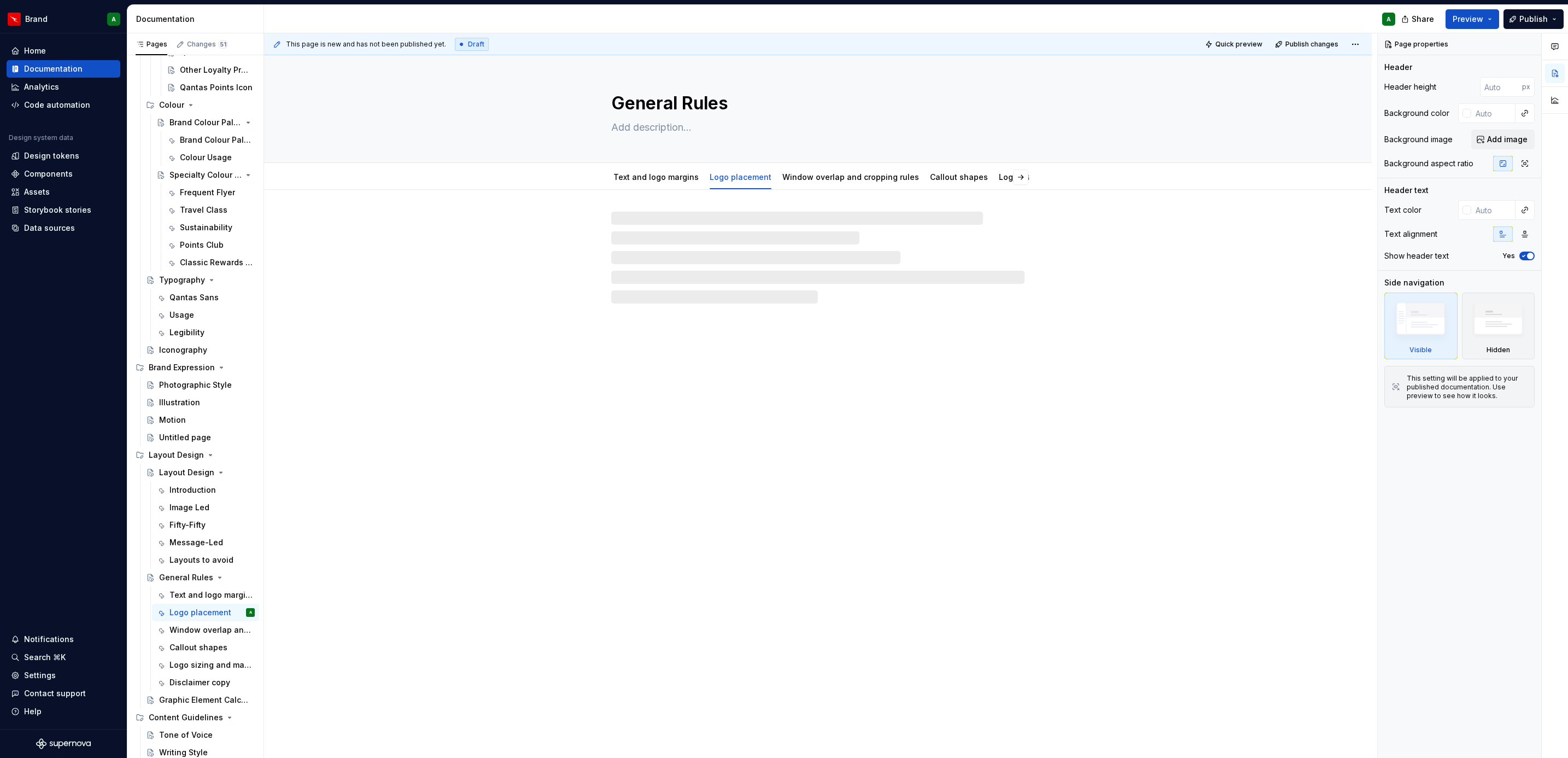
click at [709, 242] on div at bounding box center [818, 257] width 414 height 92
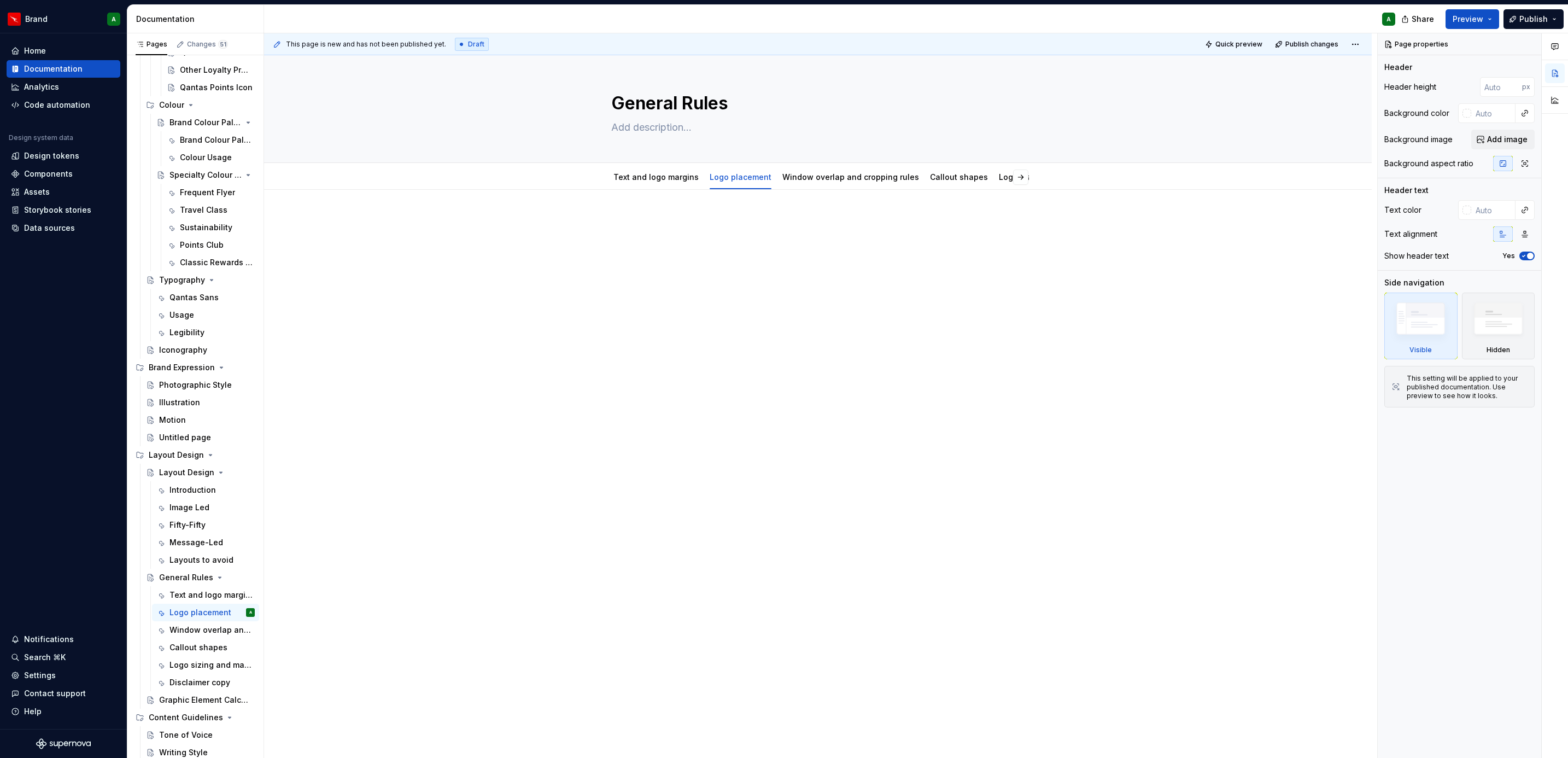
type textarea "*"
click at [735, 242] on div at bounding box center [818, 236] width 414 height 41
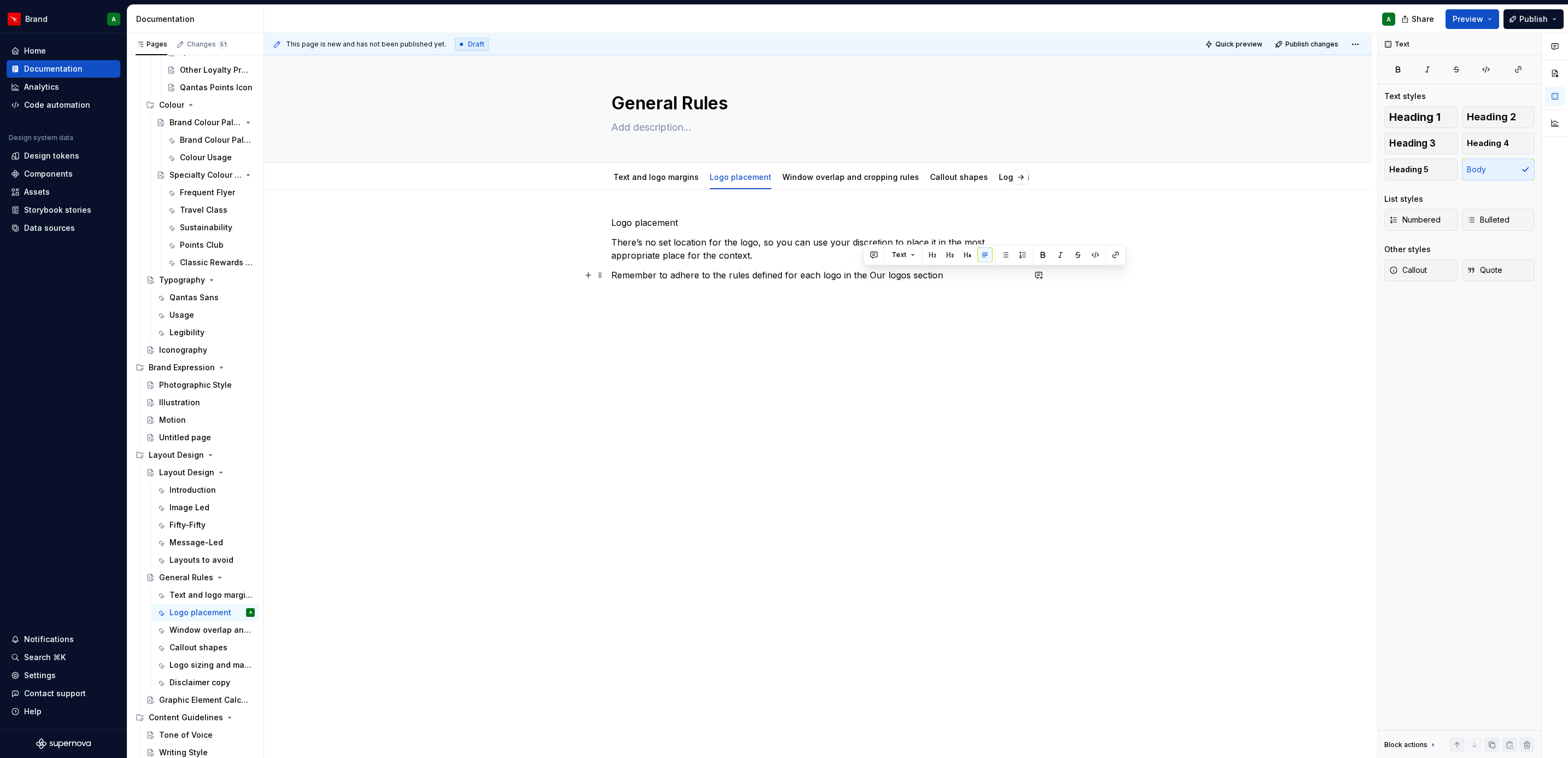
drag, startPoint x: 863, startPoint y: 276, endPoint x: 946, endPoint y: 274, distance: 83.0
click at [946, 274] on p "Remember to adhere to the rules defined for each logo in the Our logos section" at bounding box center [818, 275] width 414 height 13
click at [1035, 279] on button "button" at bounding box center [1038, 275] width 16 height 16
click at [1141, 330] on div "Logo placement There’s no set location for the logo, so you can use your discre…" at bounding box center [817, 355] width 1108 height 332
click at [643, 225] on p "Logo placement" at bounding box center [818, 222] width 414 height 13
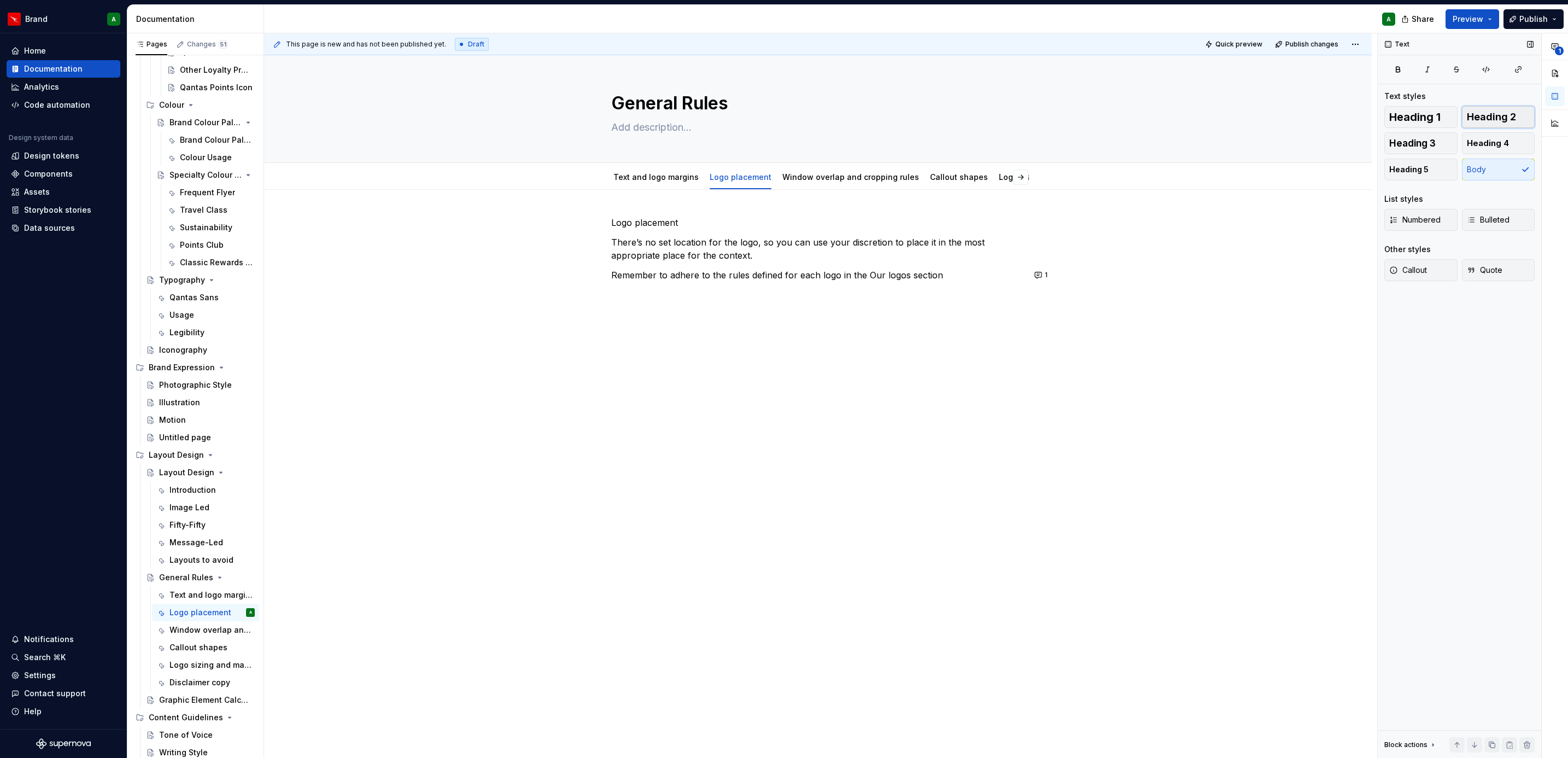
click at [1464, 117] on button "Heading 2" at bounding box center [1498, 117] width 73 height 22
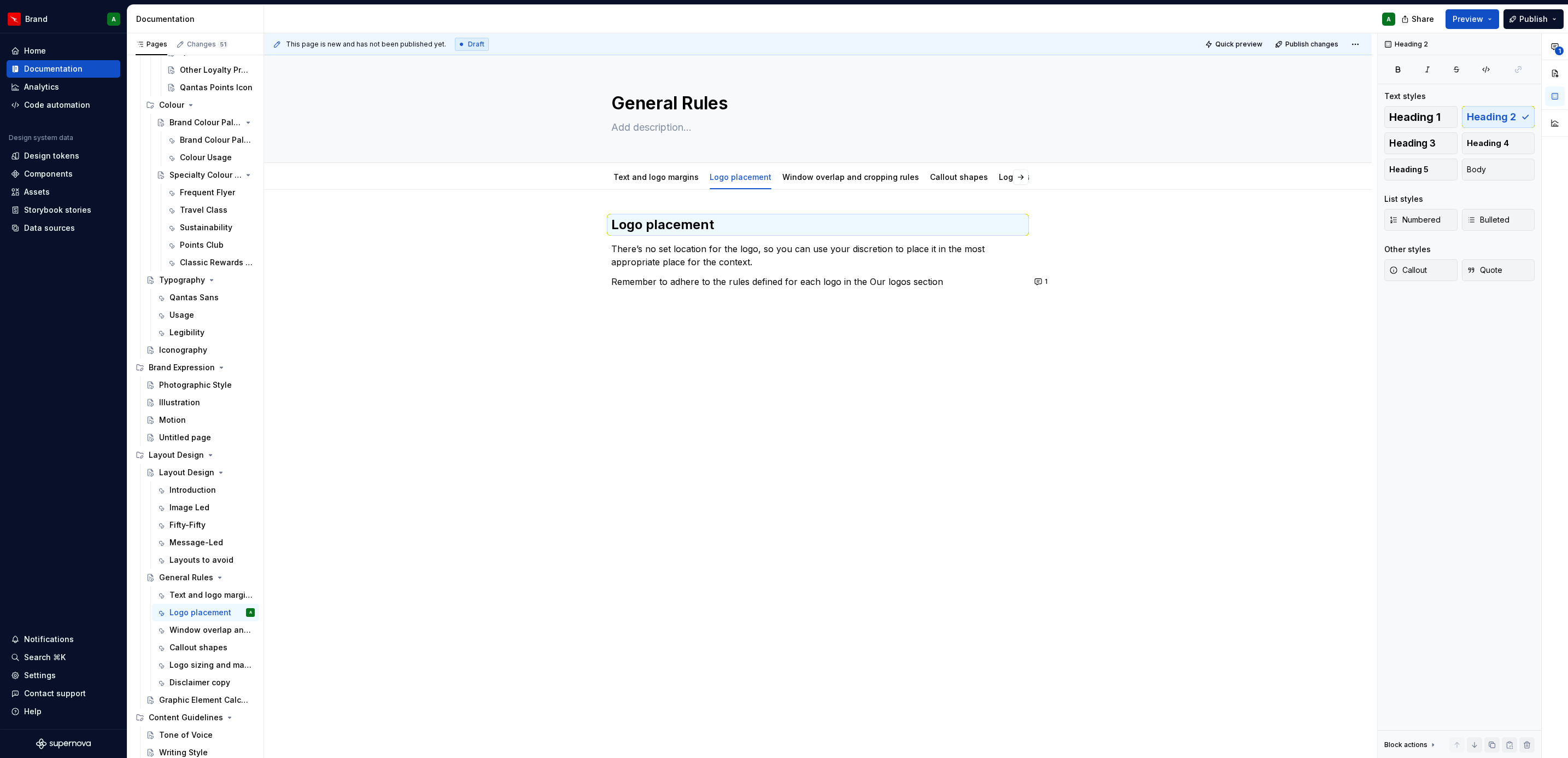
click at [845, 310] on div "Logo placement There’s no set location for the logo, so you can use your discre…" at bounding box center [817, 359] width 1108 height 339
click at [822, 188] on div at bounding box center [850, 187] width 146 height 1
click at [779, 348] on div "Logo placement There’s no set location for the logo, so you can use your discre…" at bounding box center [817, 369] width 1108 height 359
click at [807, 176] on link "Window overlap and cropping rules" at bounding box center [850, 177] width 136 height 9
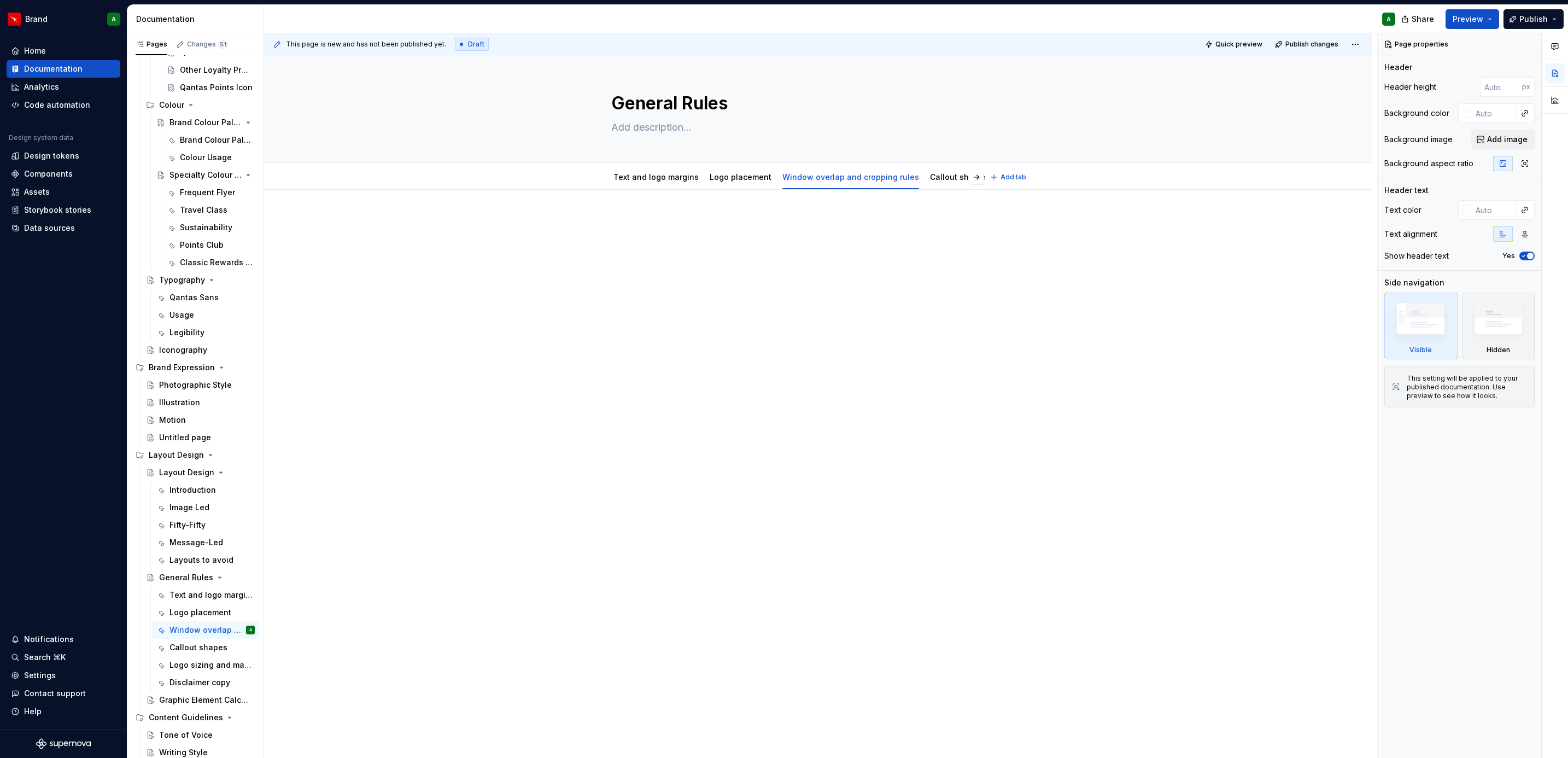
type textarea "*"
click at [729, 211] on div at bounding box center [817, 343] width 1108 height 309
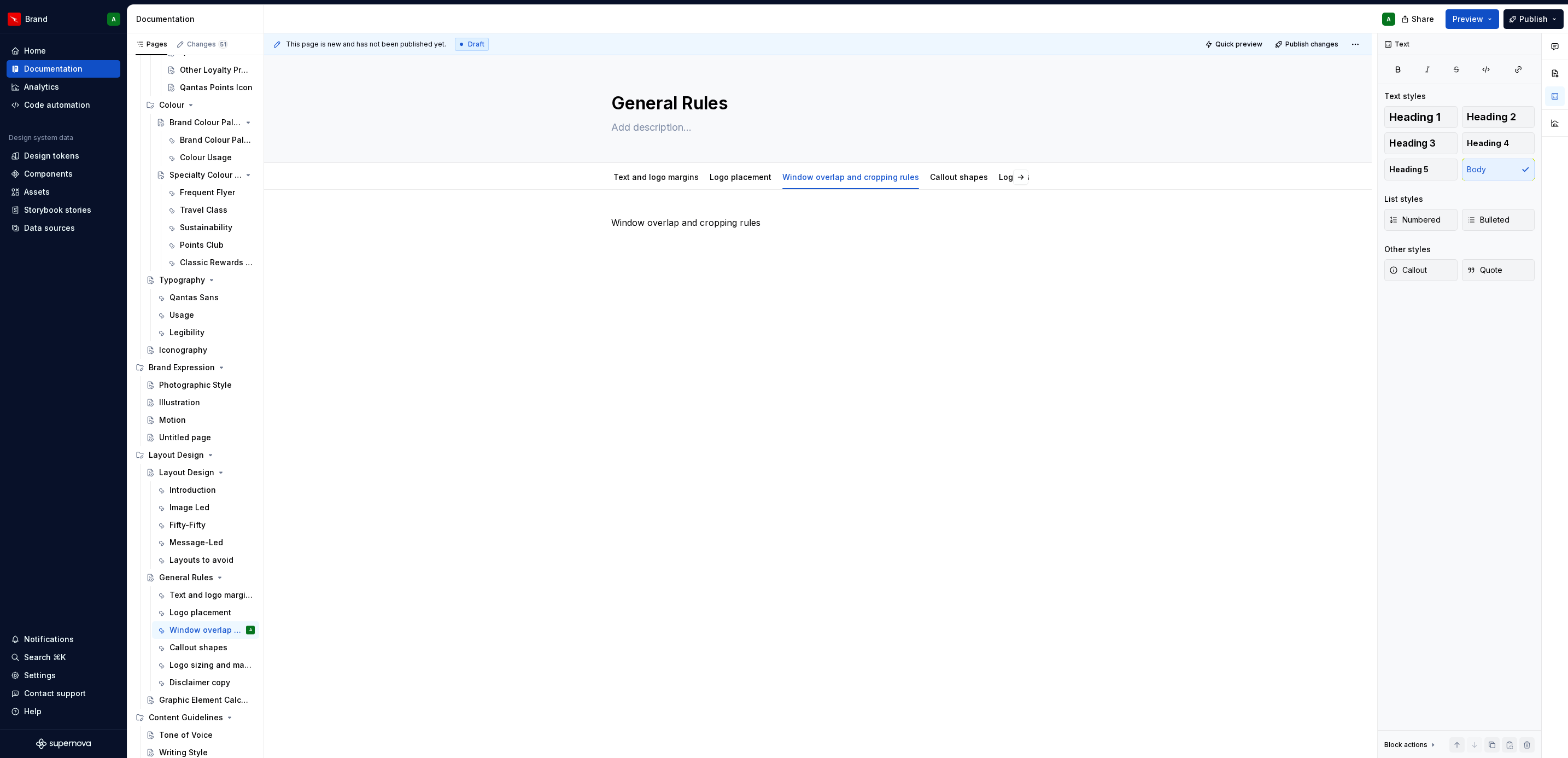
click at [729, 211] on div "Window overlap and cropping rules" at bounding box center [817, 343] width 1108 height 309
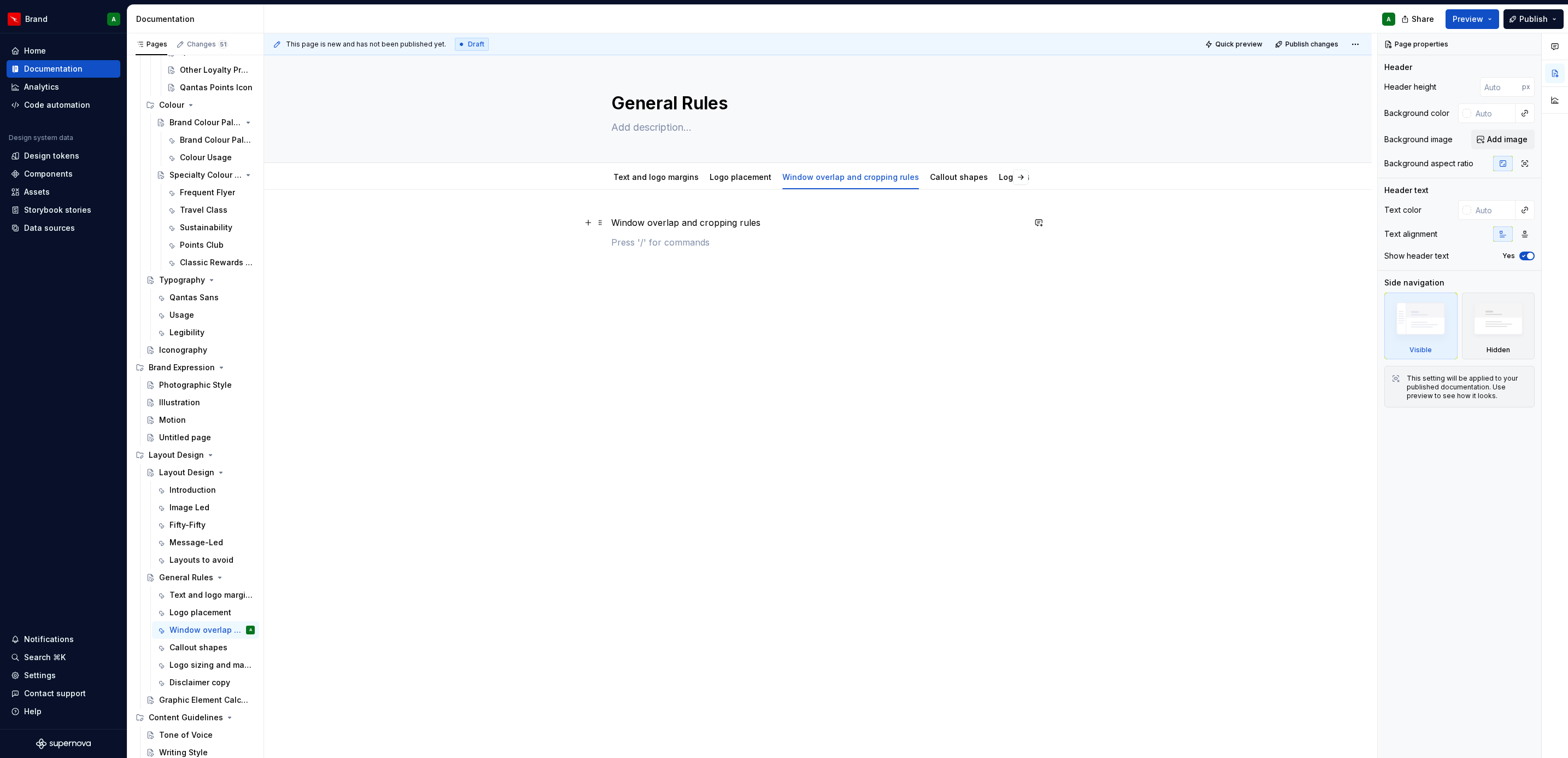
click at [741, 215] on div "Window overlap and cropping rules" at bounding box center [817, 343] width 1108 height 309
click at [693, 246] on p at bounding box center [818, 242] width 414 height 13
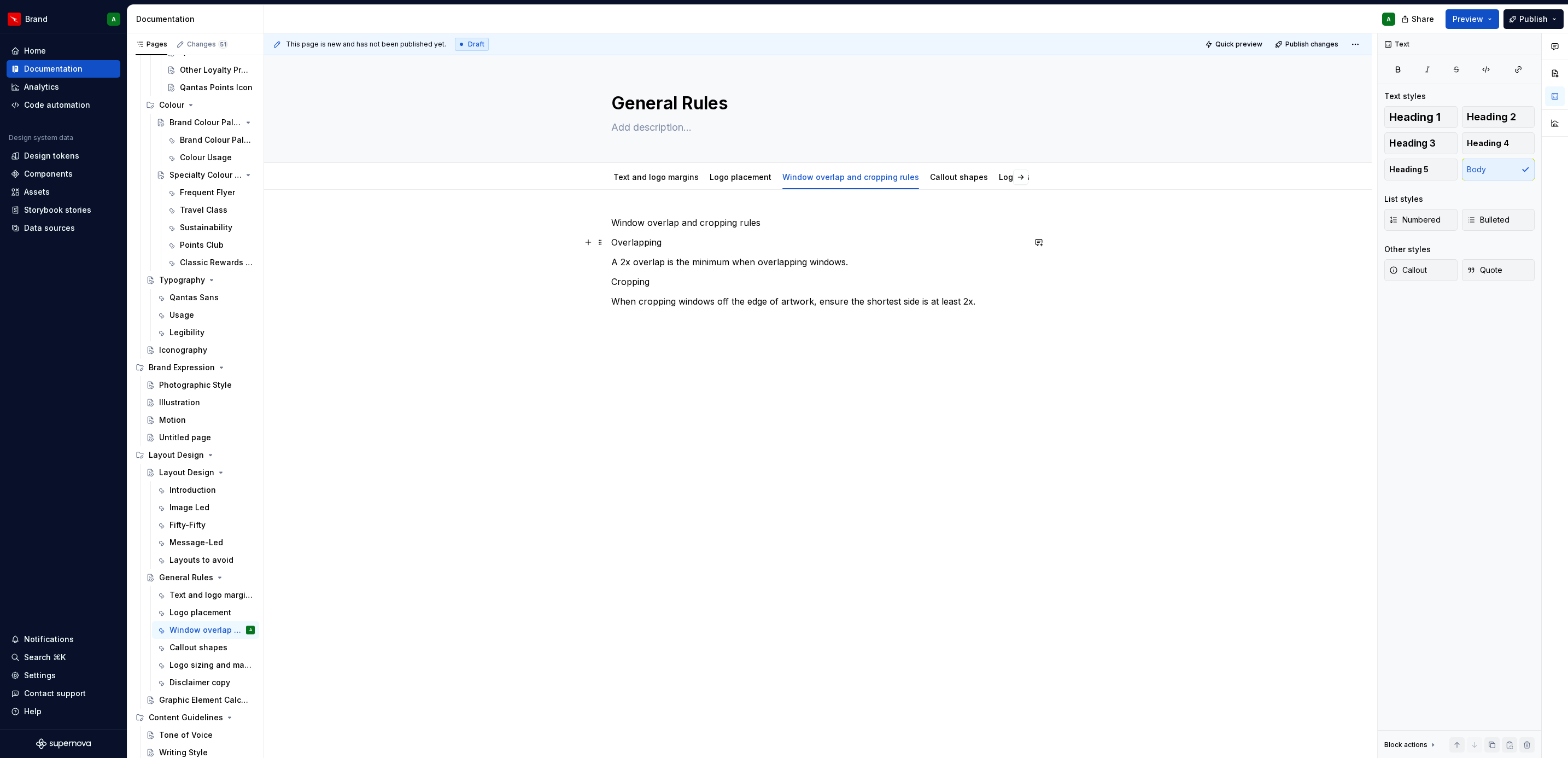
click at [654, 248] on p "Overlapping" at bounding box center [818, 242] width 414 height 13
click at [1458, 143] on div "Heading 1 Heading 2 Heading 3 Heading 4 Heading 5 Body" at bounding box center [1459, 143] width 150 height 74
click at [630, 240] on p "Overlapping" at bounding box center [818, 242] width 414 height 13
click at [1435, 148] on button "Heading 3" at bounding box center [1421, 144] width 73 height 22
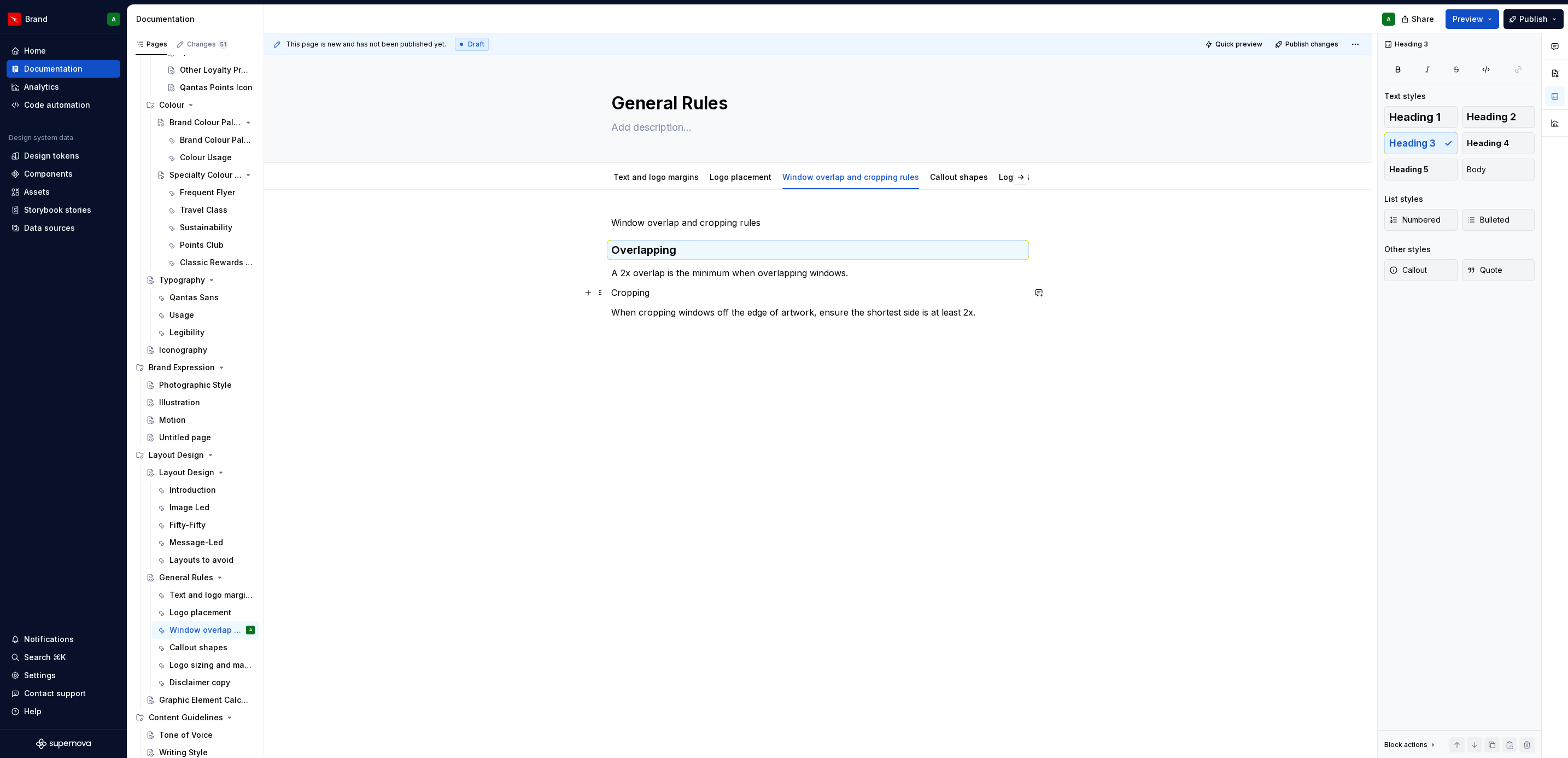
click at [640, 297] on p "Cropping" at bounding box center [818, 292] width 414 height 13
click at [1423, 138] on span "Heading 3" at bounding box center [1412, 144] width 47 height 11
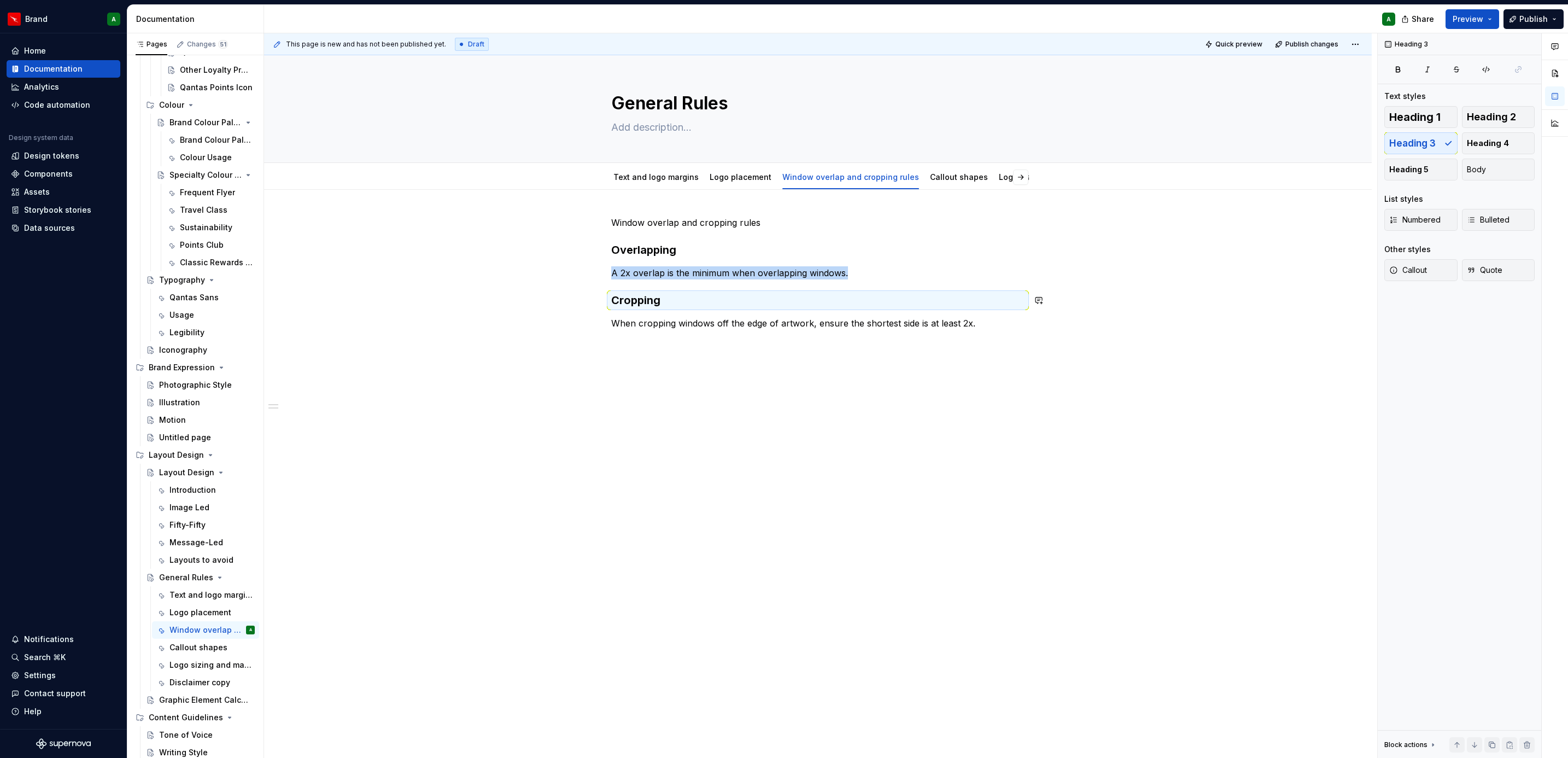
click at [817, 363] on div "Window overlap and cropping rules Overlapping A 2x overlap is the minimum when …" at bounding box center [817, 380] width 1108 height 381
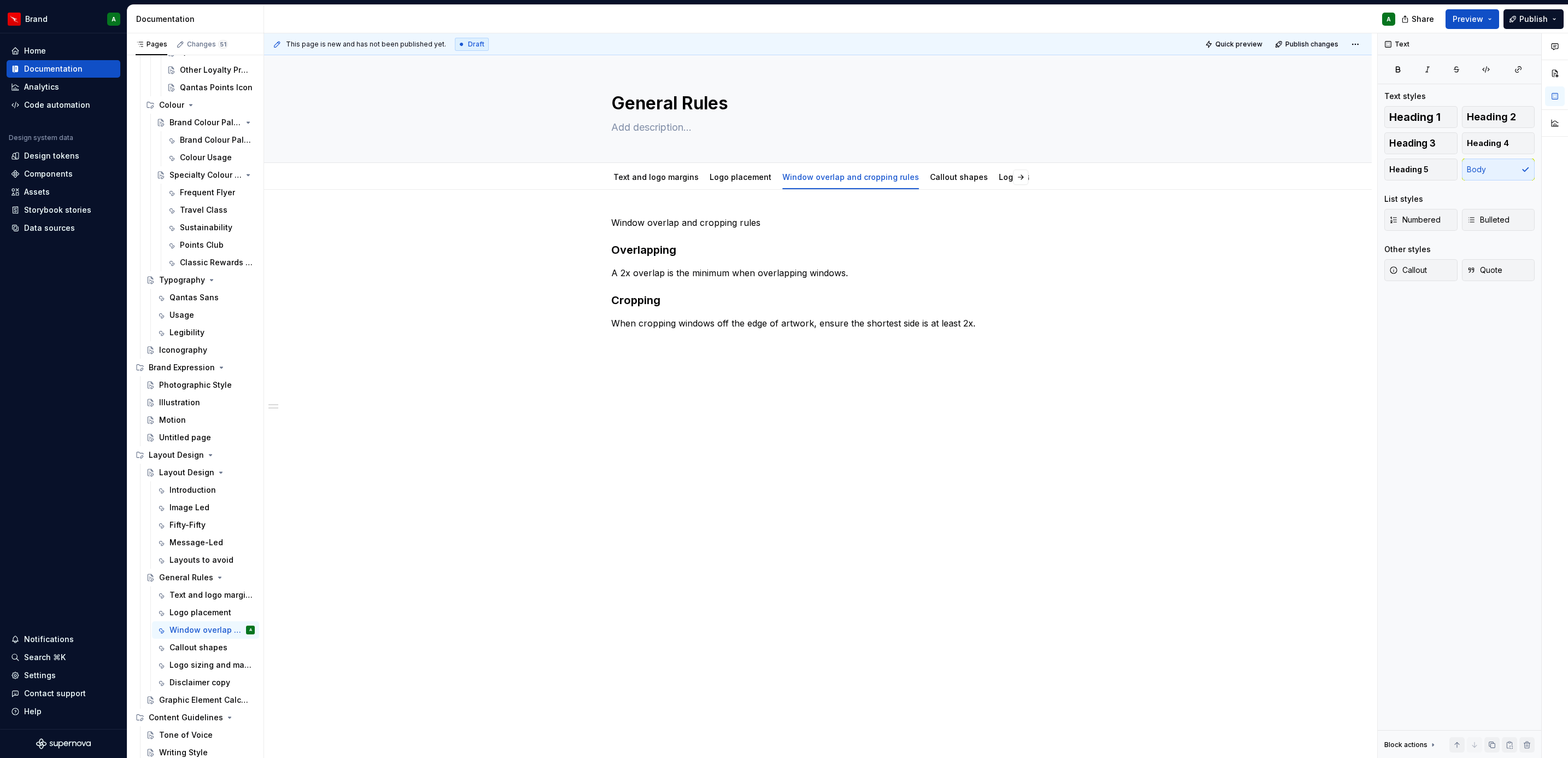
click at [698, 447] on div "Window overlap and cropping rules Overlapping A 2x overlap is the minimum when …" at bounding box center [817, 389] width 1108 height 400
click at [748, 417] on p "Circles should only be used for" at bounding box center [818, 421] width 414 height 13
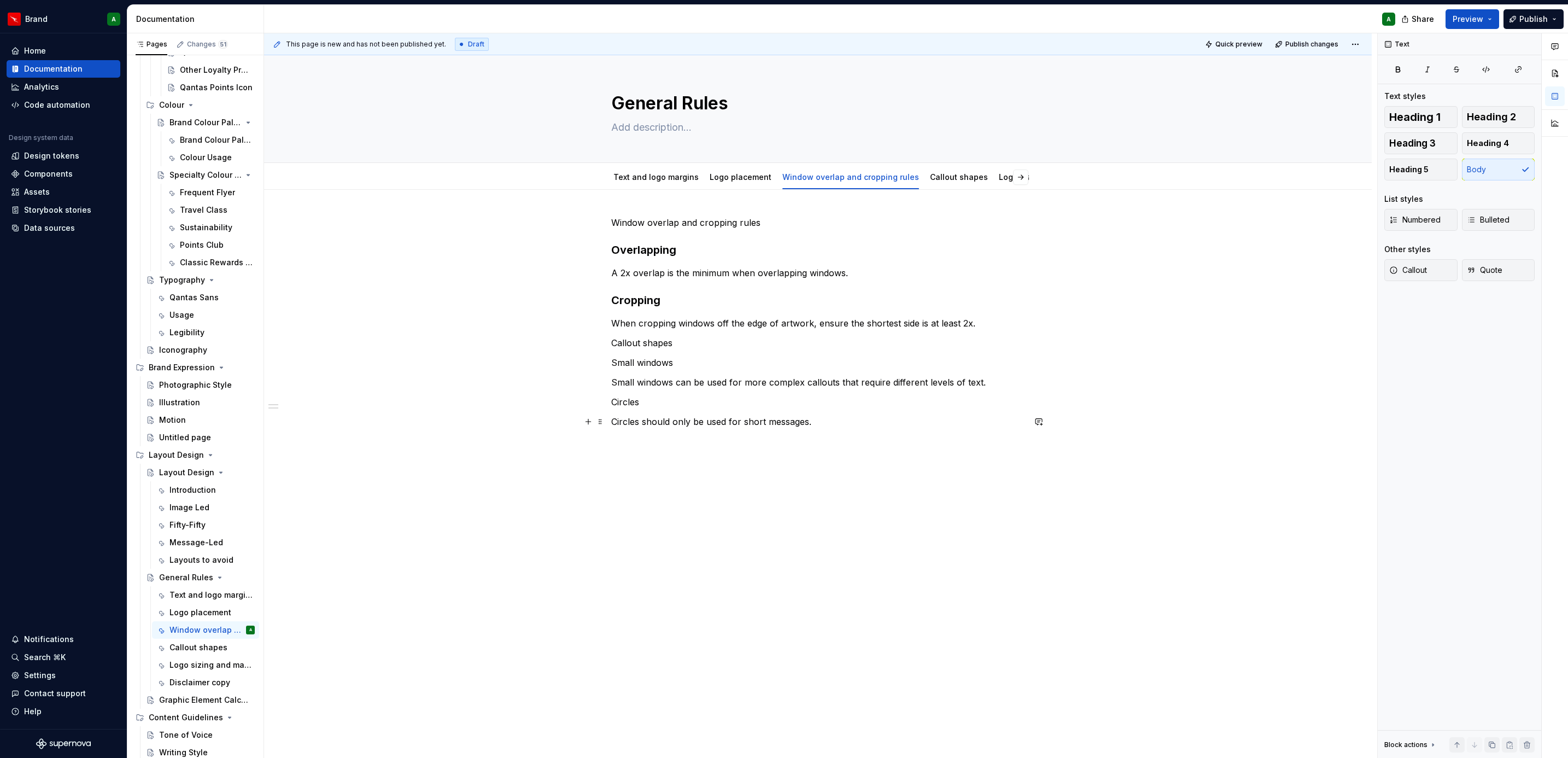
click at [820, 420] on p "Circles should only be used for short messages." at bounding box center [818, 421] width 414 height 13
click at [865, 450] on div "Window overlap and cropping rules Overlapping A 2x overlap is the minimum when …" at bounding box center [818, 339] width 414 height 245
click at [619, 441] on p "Note: Pebble and the ‘primary shape’ from the previous branding should no longe…" at bounding box center [818, 441] width 414 height 13
click at [795, 422] on button "button" at bounding box center [789, 421] width 16 height 16
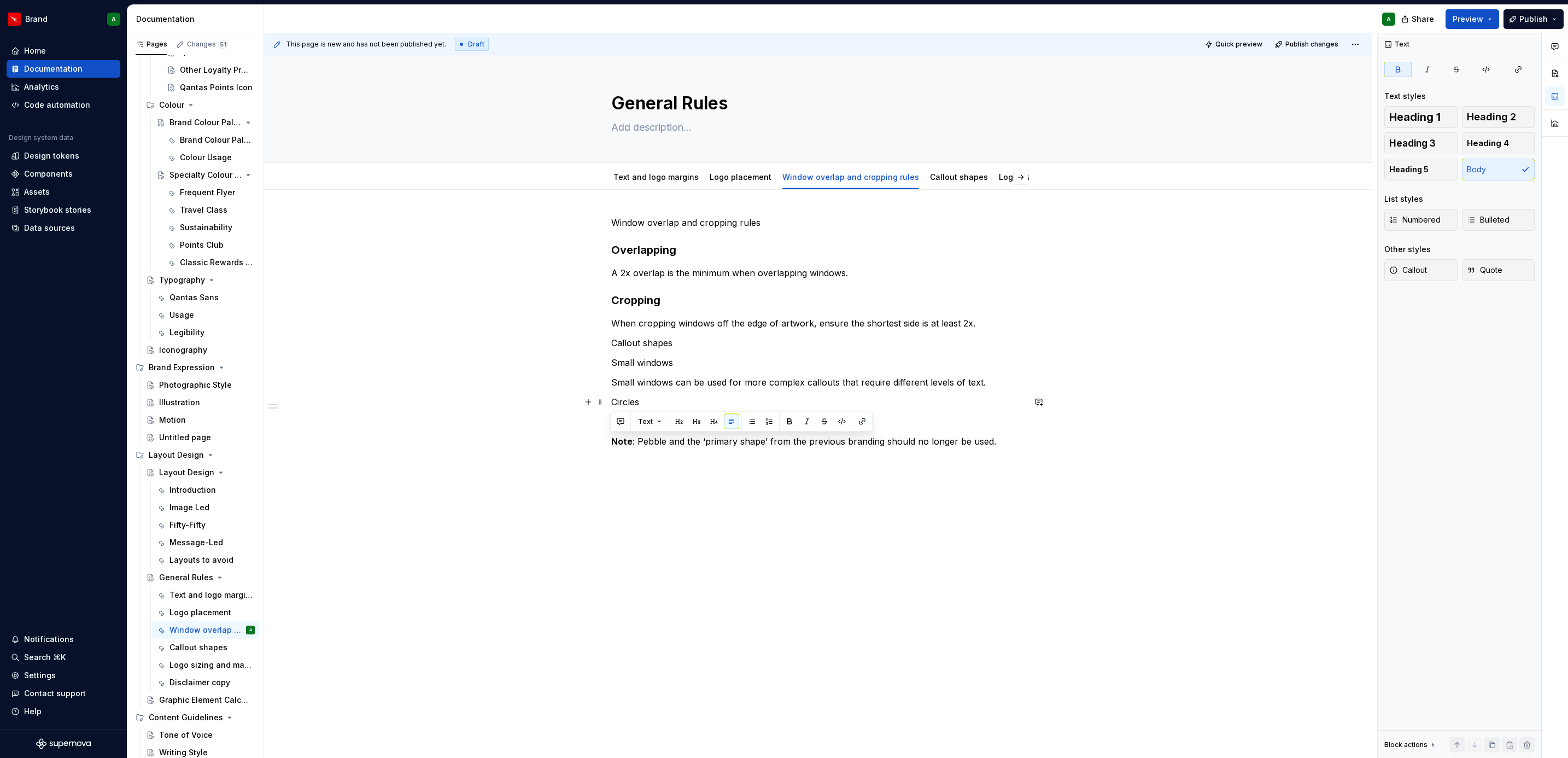
click at [627, 403] on p "Circles" at bounding box center [818, 402] width 414 height 13
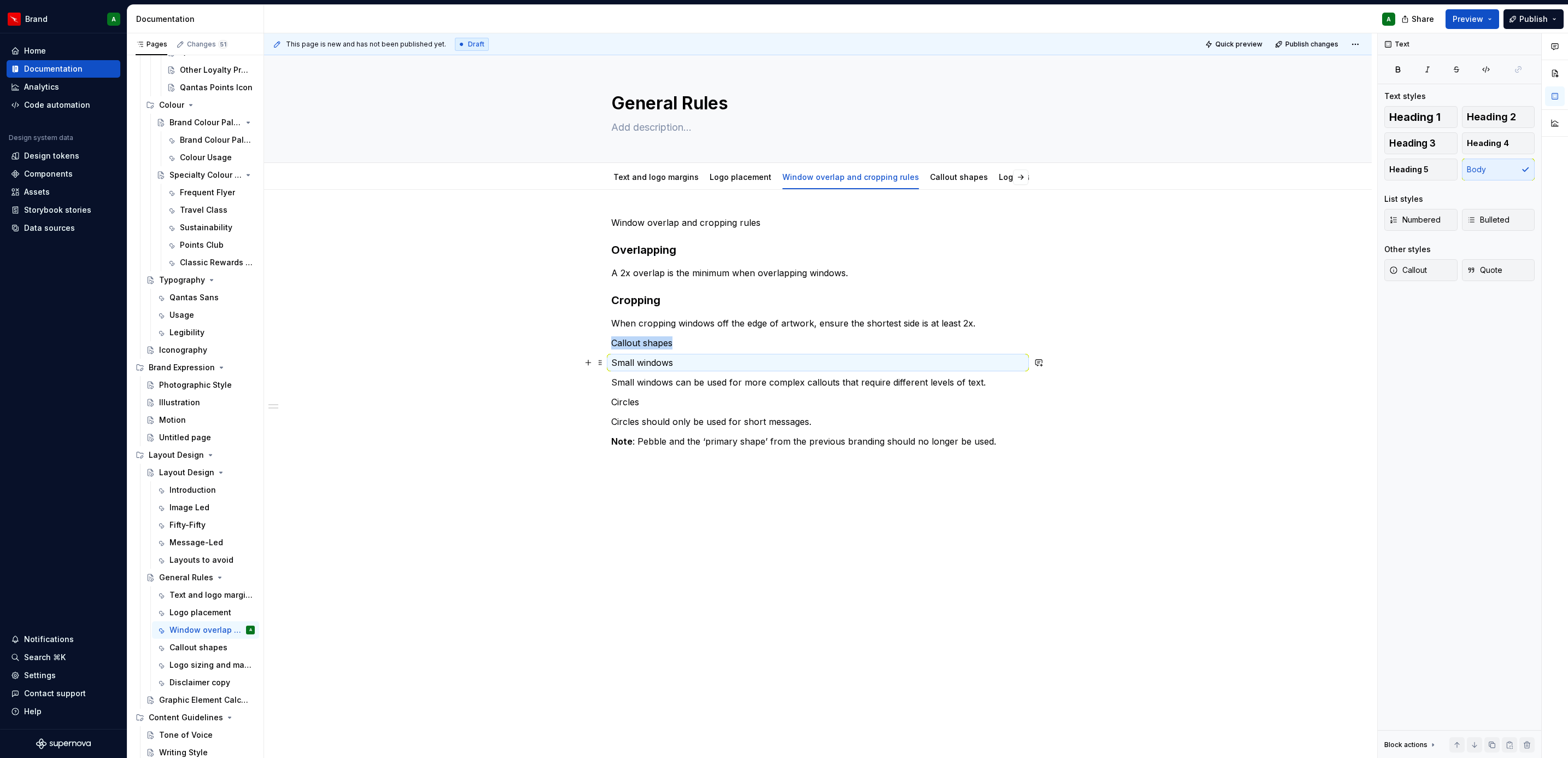
click at [611, 364] on p "Small windows" at bounding box center [818, 363] width 414 height 13
drag, startPoint x: 609, startPoint y: 364, endPoint x: 1015, endPoint y: 443, distance: 413.6
click at [1015, 443] on div "Window overlap and cropping rules Overlapping A 2x overlap is the minimum when …" at bounding box center [818, 331] width 414 height 232
copy div "Small windows Small windows can be used for more complex callouts that require …"
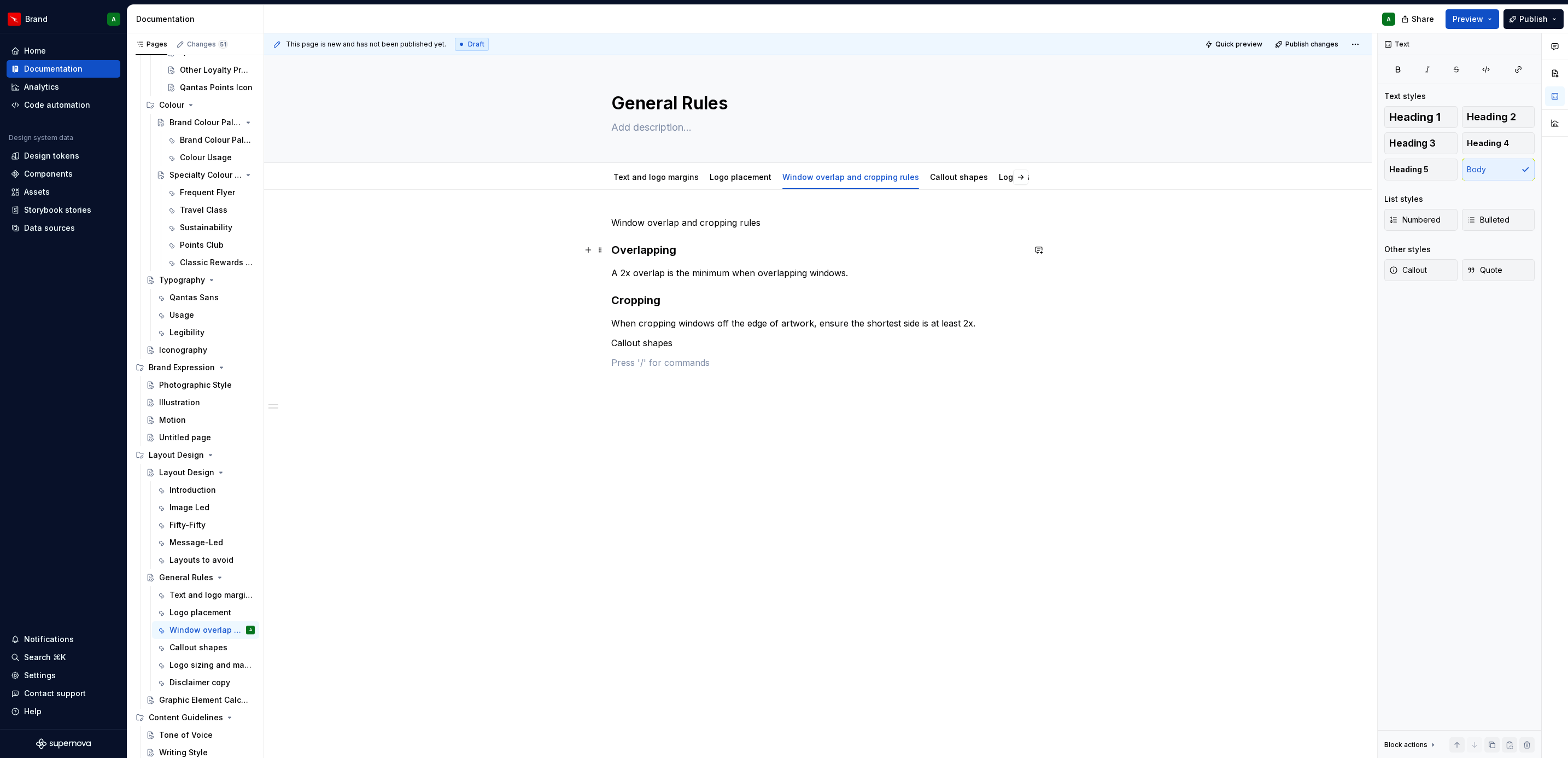
click at [892, 244] on h3 "Overlapping" at bounding box center [818, 250] width 414 height 16
click at [637, 337] on p "Callout shapes" at bounding box center [818, 342] width 414 height 13
click at [934, 178] on link "Callout shapes" at bounding box center [958, 177] width 58 height 9
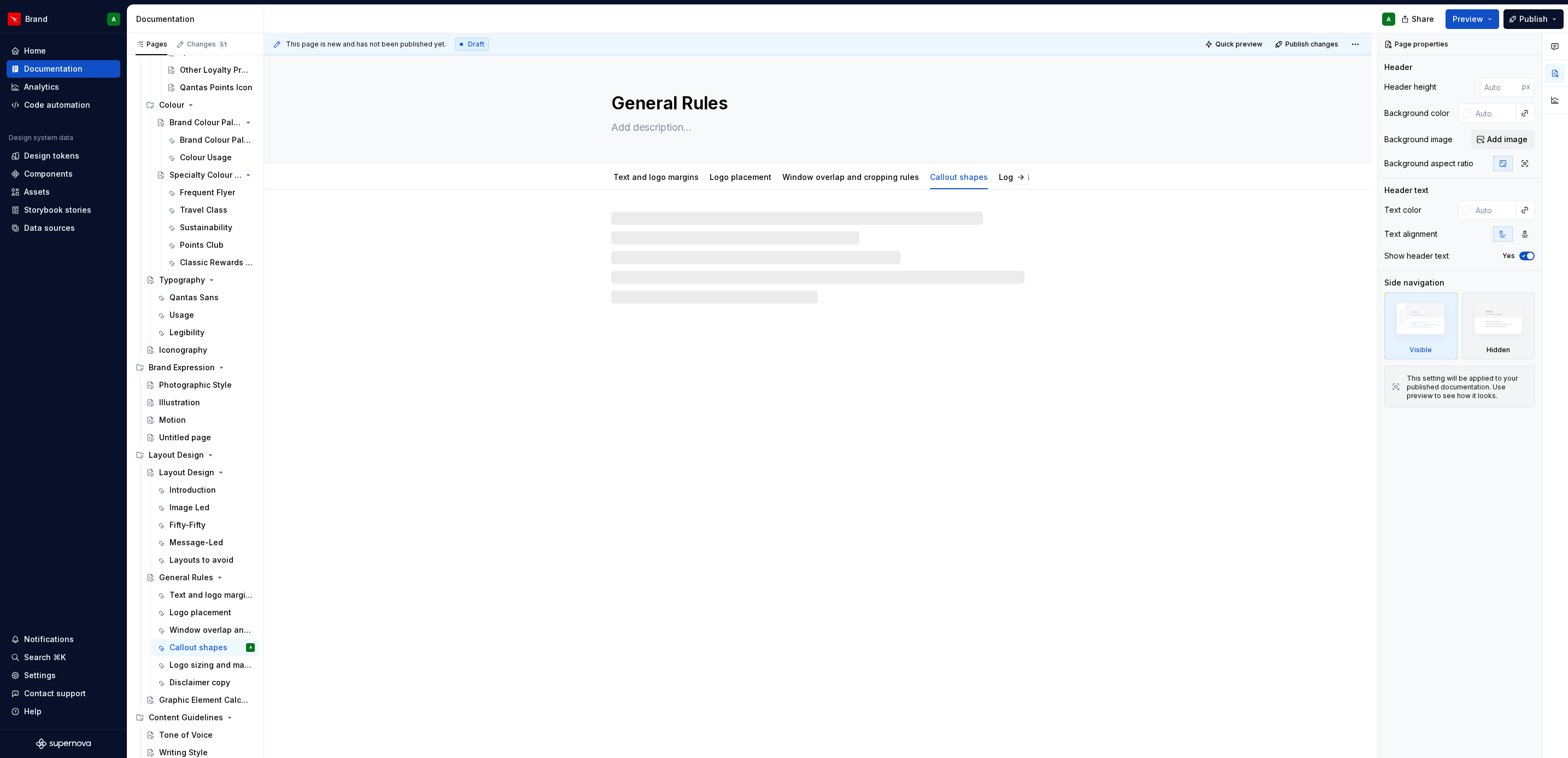
click at [760, 230] on div at bounding box center [818, 257] width 414 height 92
click at [707, 230] on div at bounding box center [818, 257] width 414 height 92
click at [676, 229] on div at bounding box center [818, 257] width 414 height 92
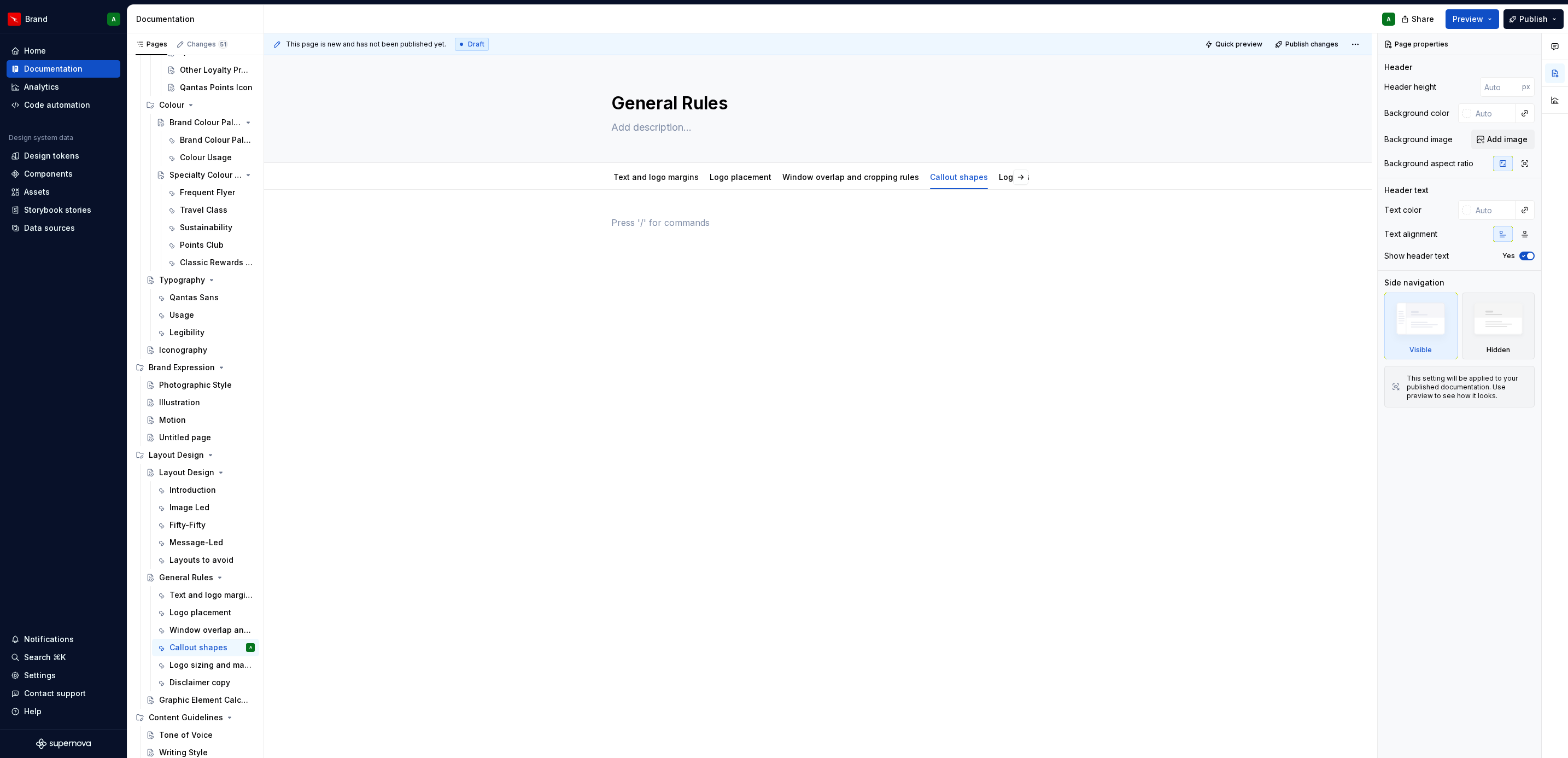
click at [623, 217] on p at bounding box center [818, 222] width 414 height 13
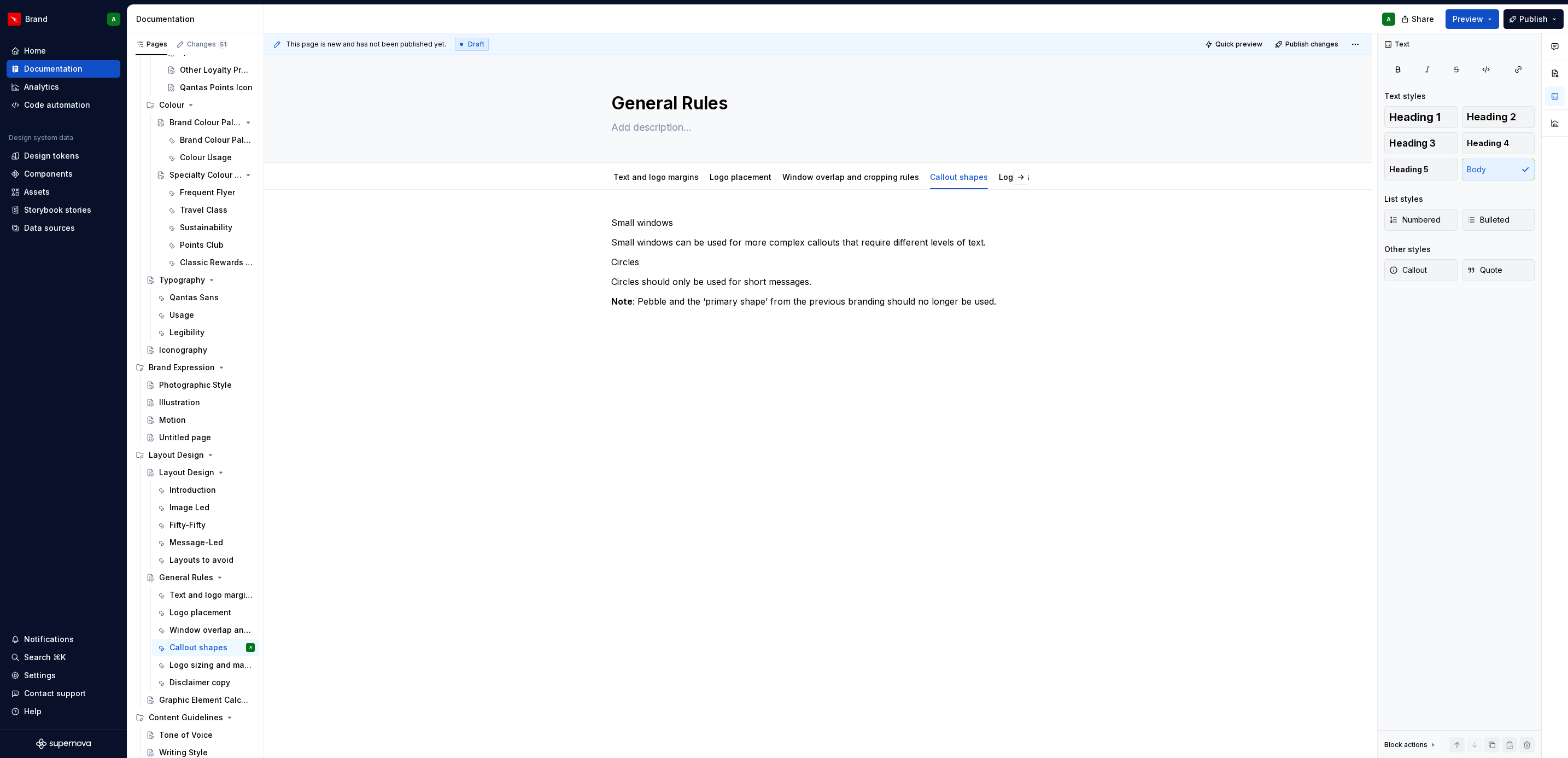
click at [623, 217] on p "Small windows" at bounding box center [818, 222] width 414 height 13
click at [1429, 147] on span "Heading 3" at bounding box center [1412, 144] width 47 height 11
click at [615, 264] on p "Circles" at bounding box center [818, 266] width 414 height 13
click at [1429, 138] on span "Heading 3" at bounding box center [1412, 144] width 47 height 11
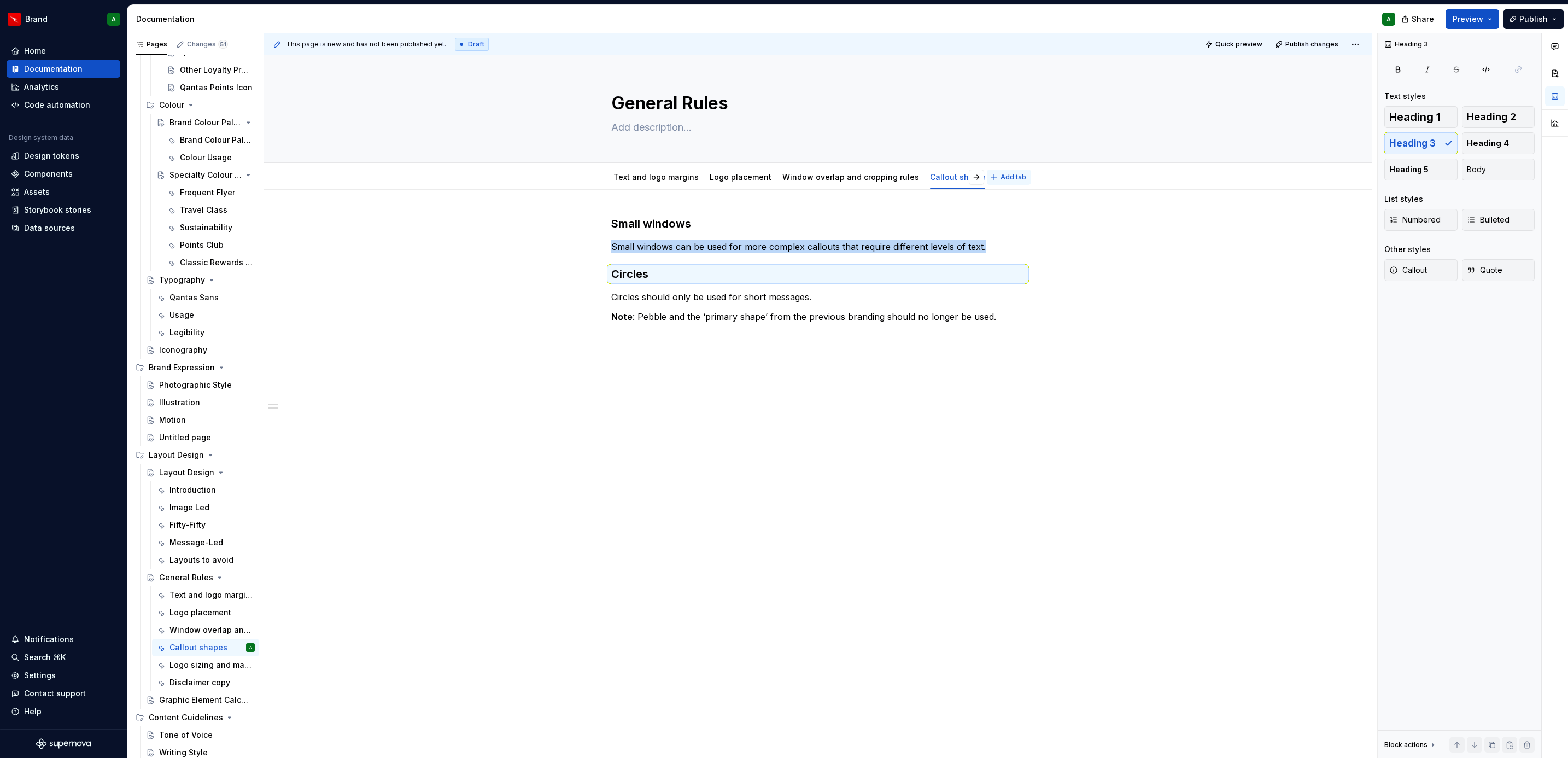
click at [990, 171] on button "Add tab" at bounding box center [1009, 177] width 44 height 16
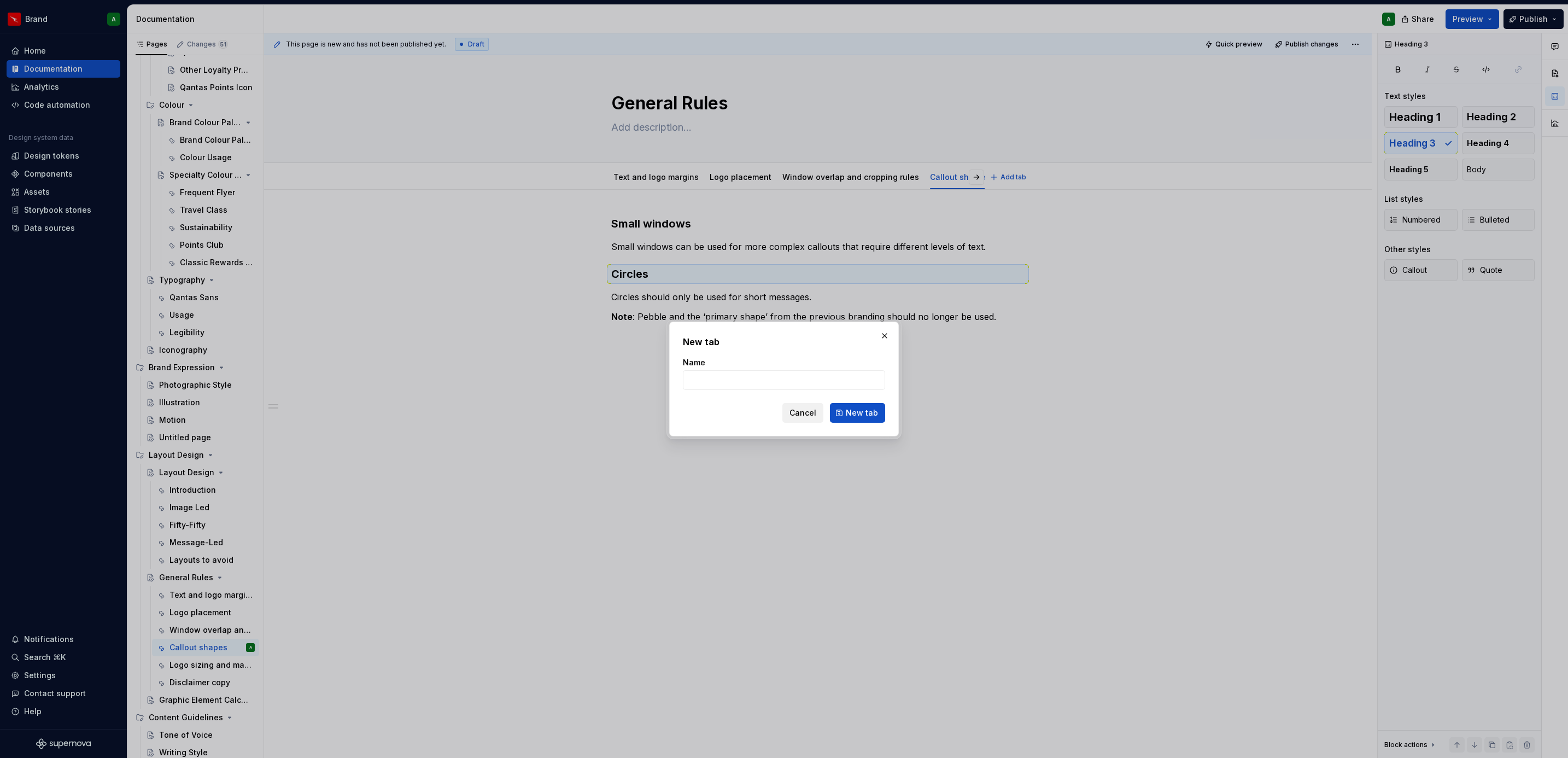
click at [803, 414] on span "Cancel" at bounding box center [802, 413] width 27 height 11
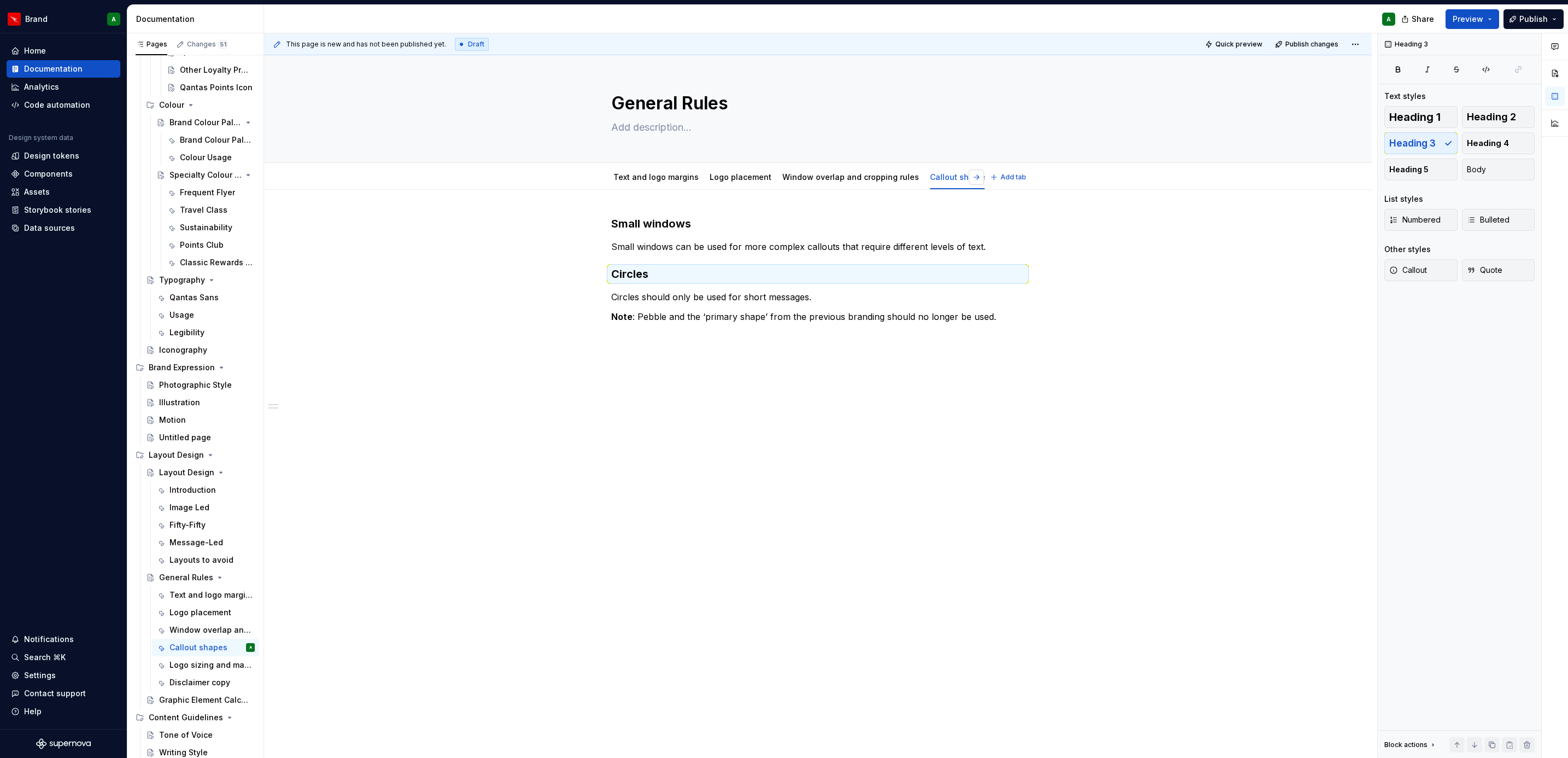
click at [974, 179] on button "button" at bounding box center [976, 177] width 16 height 16
click at [854, 182] on div "Logo sizing and margins" at bounding box center [883, 178] width 94 height 11
click at [923, 182] on div "Logo sizing and margins" at bounding box center [927, 178] width 94 height 11
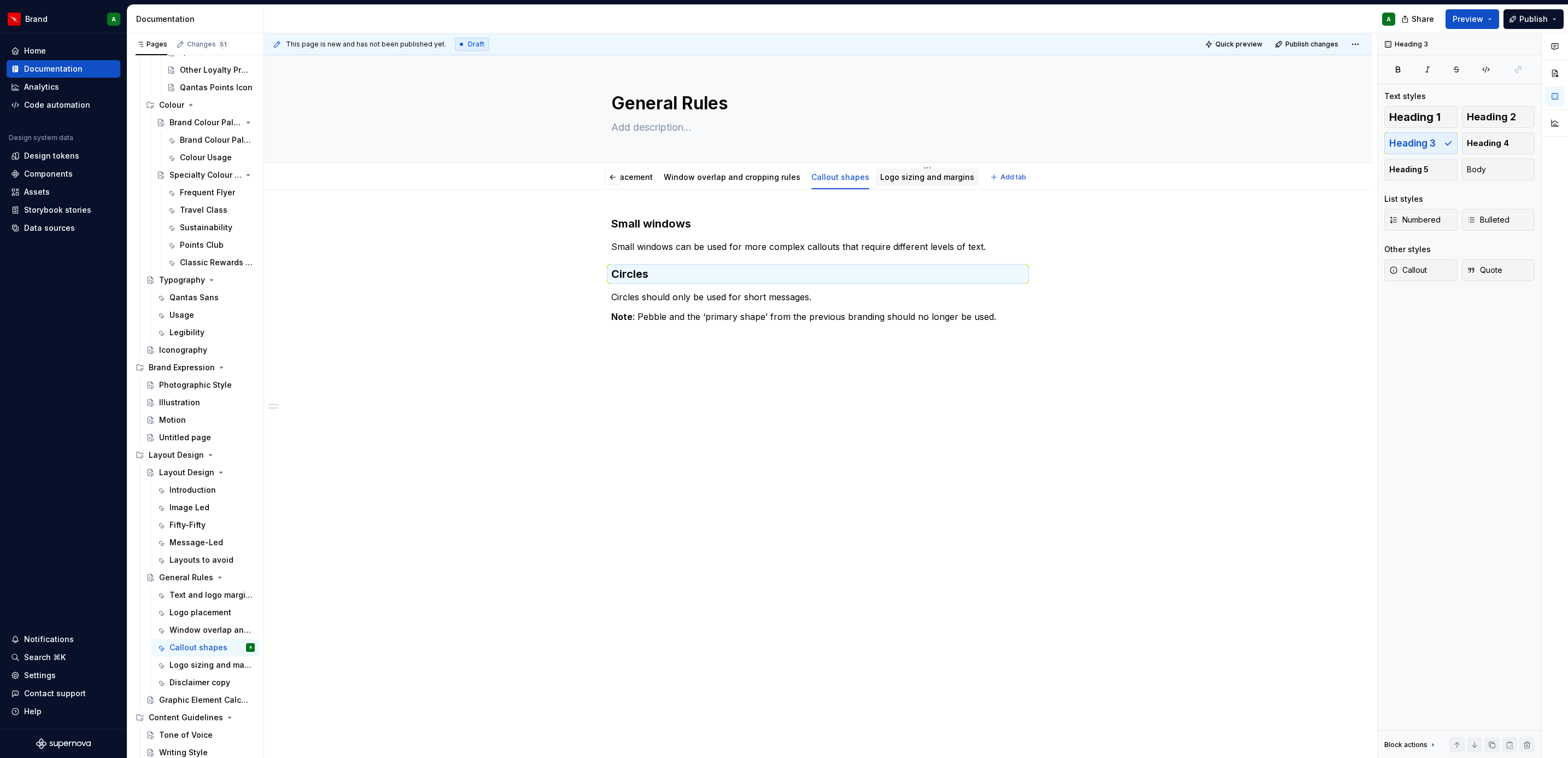
click at [923, 182] on div "Logo sizing and margins" at bounding box center [927, 178] width 94 height 11
click at [899, 182] on div "Logo sizing and margins" at bounding box center [927, 178] width 94 height 11
click at [888, 176] on link "Logo sizing and margins" at bounding box center [927, 177] width 94 height 9
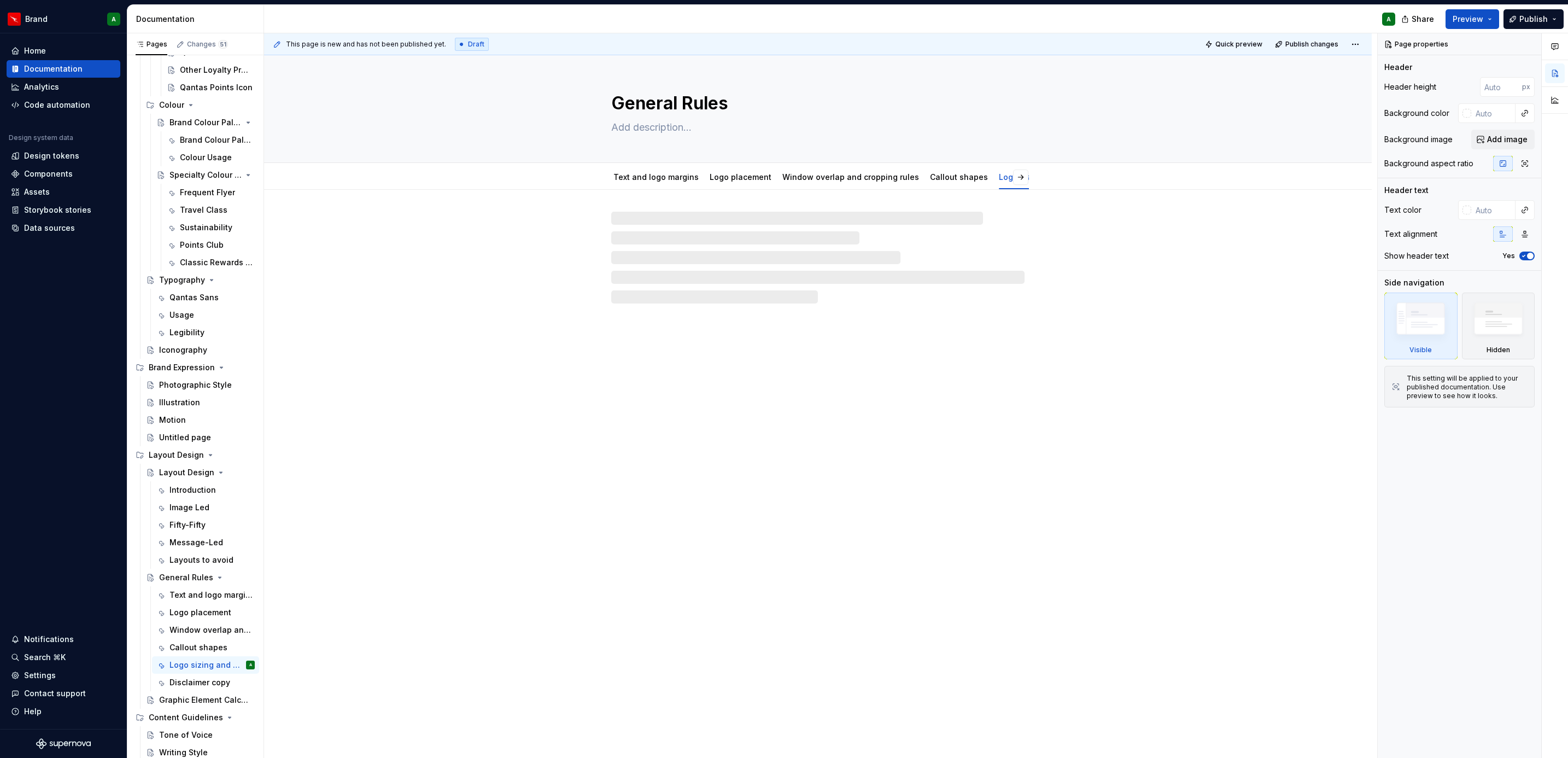
click at [788, 251] on div at bounding box center [818, 257] width 414 height 92
type textarea "*"
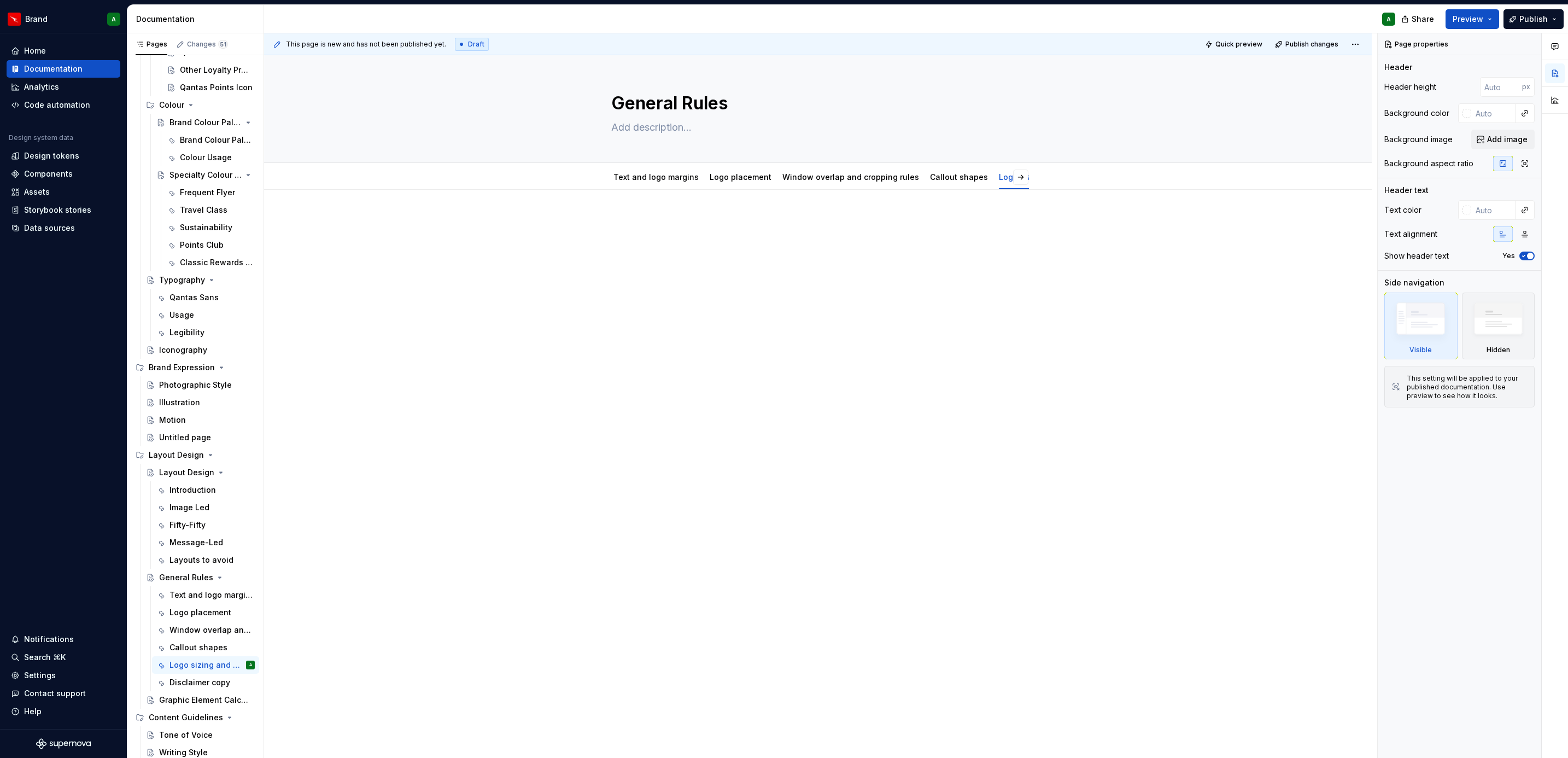
click at [756, 241] on div at bounding box center [818, 236] width 414 height 41
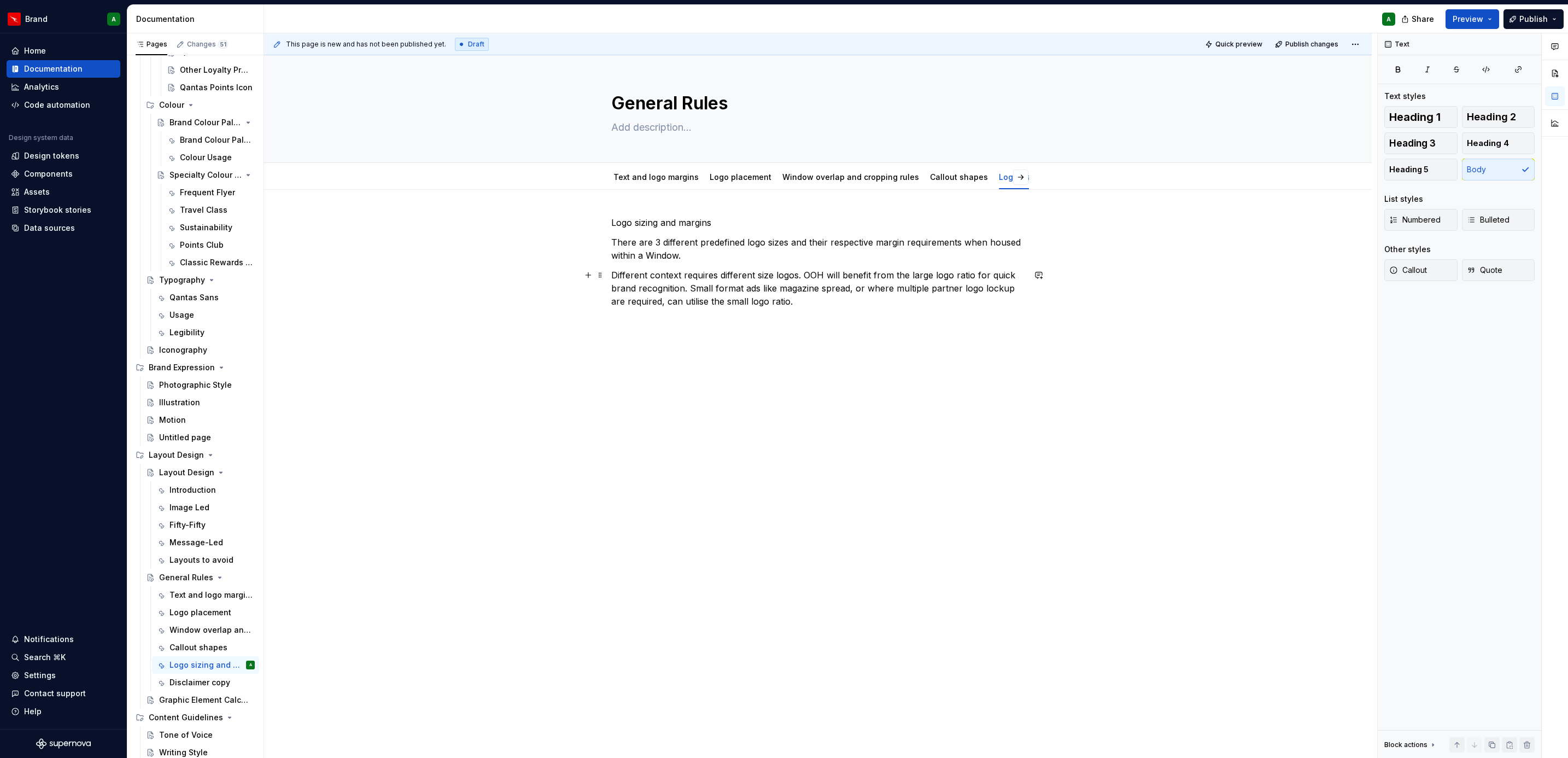
click at [827, 292] on p "Different context requires different size logos. OOH will benefit from the larg…" at bounding box center [818, 287] width 414 height 39
click at [809, 300] on p "Different context requires different size logos. OOH will benefit from the larg…" at bounding box center [818, 287] width 414 height 39
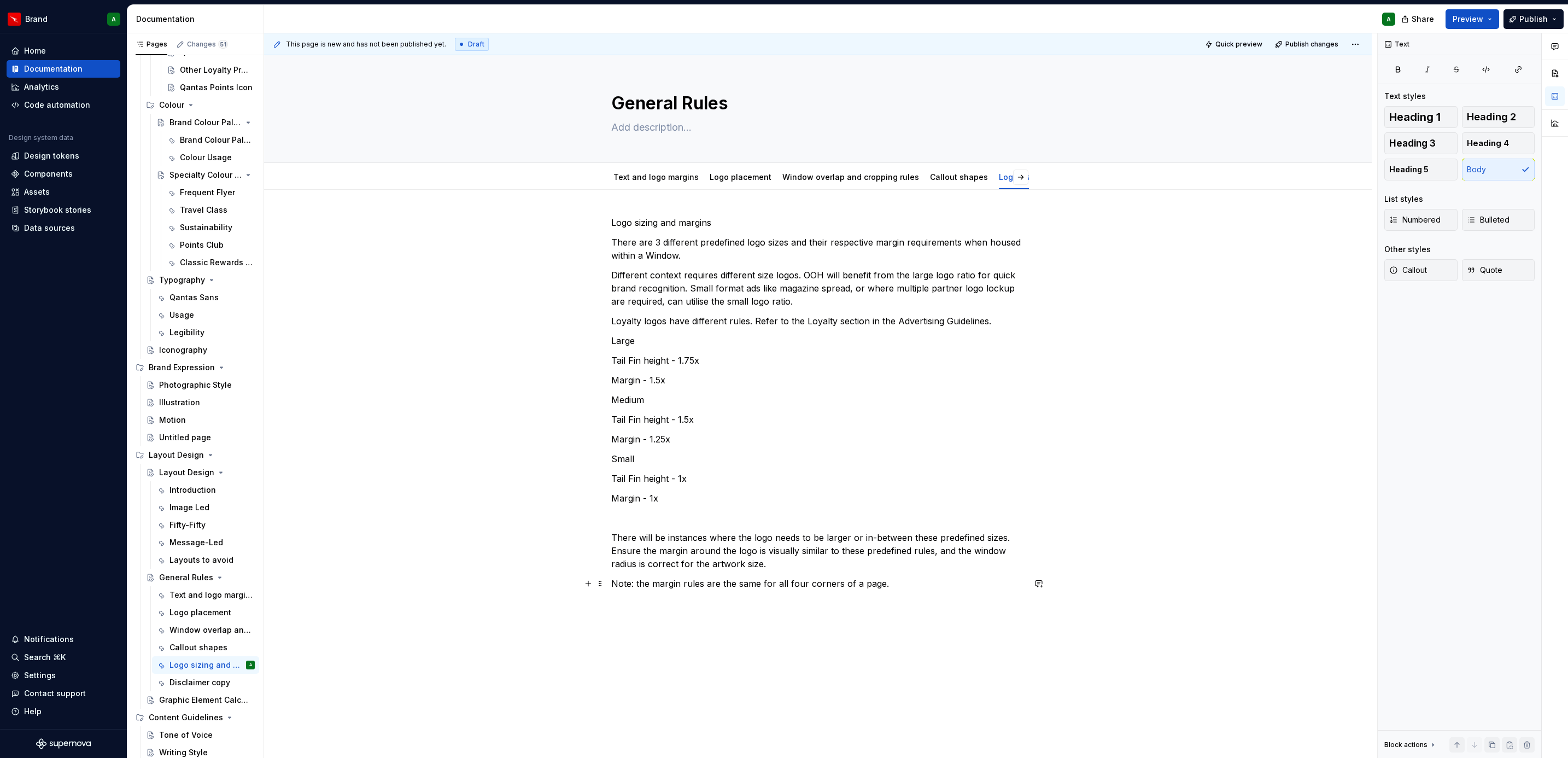
click at [611, 587] on p "Note: the margin rules are the same for all four corners of a page." at bounding box center [818, 583] width 414 height 13
click at [785, 564] on button "button" at bounding box center [789, 563] width 16 height 16
click at [615, 462] on p "Small" at bounding box center [818, 459] width 414 height 13
click at [1493, 141] on span "Heading 4" at bounding box center [1487, 144] width 42 height 11
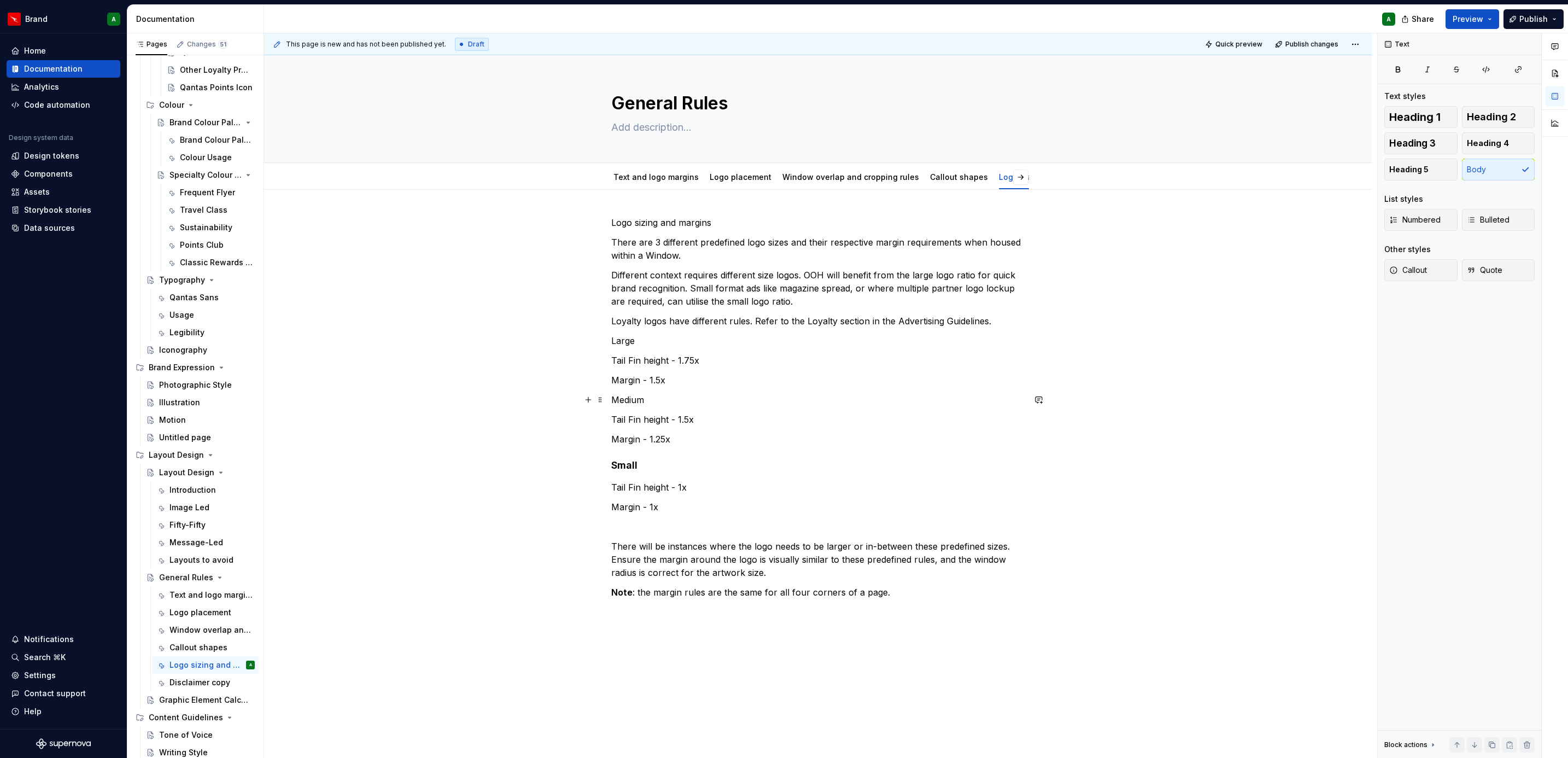
click at [632, 401] on p "Medium" at bounding box center [818, 399] width 414 height 13
click at [1501, 138] on span "Heading 4" at bounding box center [1487, 144] width 42 height 11
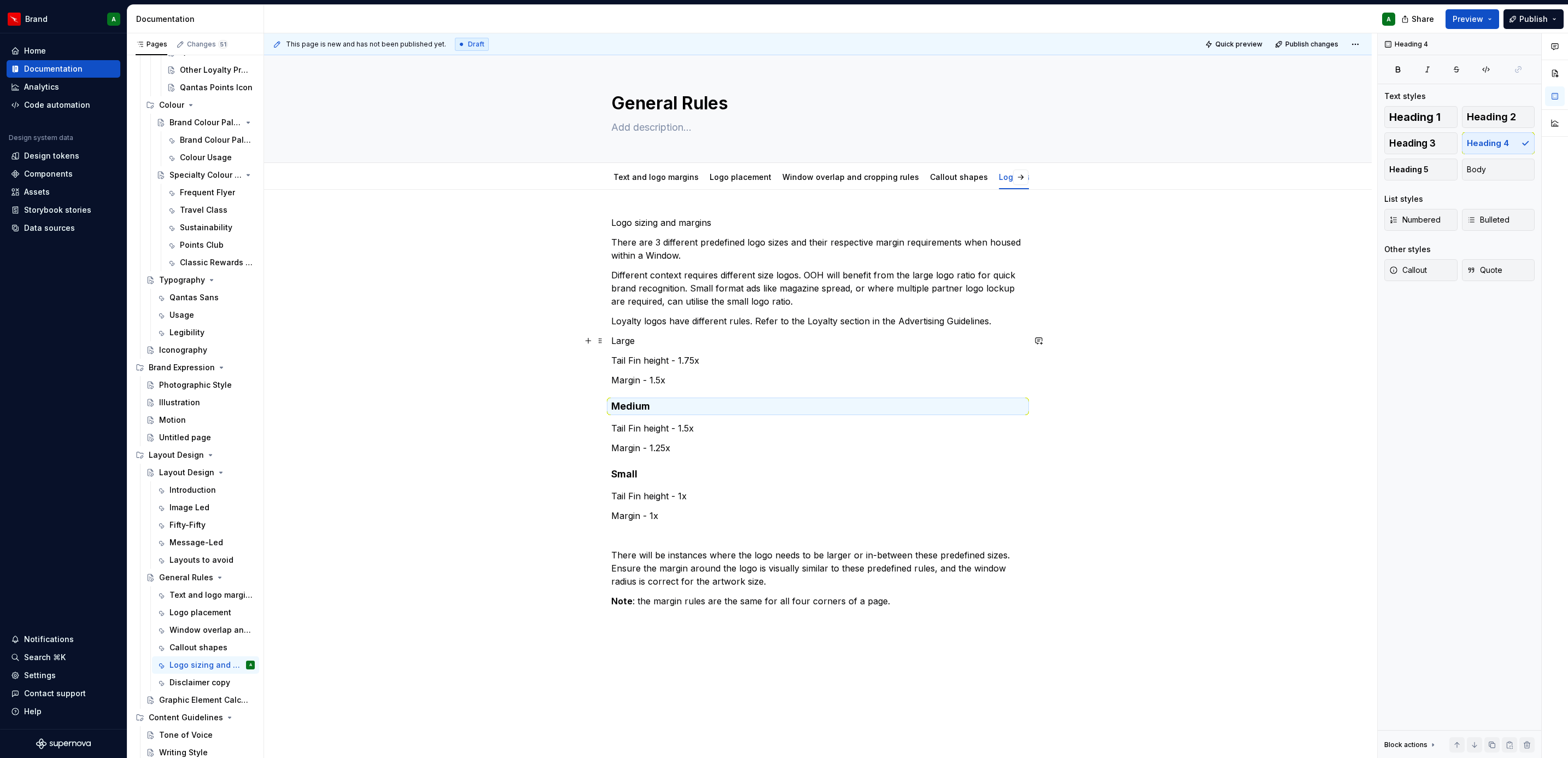
click at [621, 344] on p "Large" at bounding box center [818, 341] width 414 height 13
click at [1499, 138] on span "Heading 4" at bounding box center [1487, 144] width 42 height 11
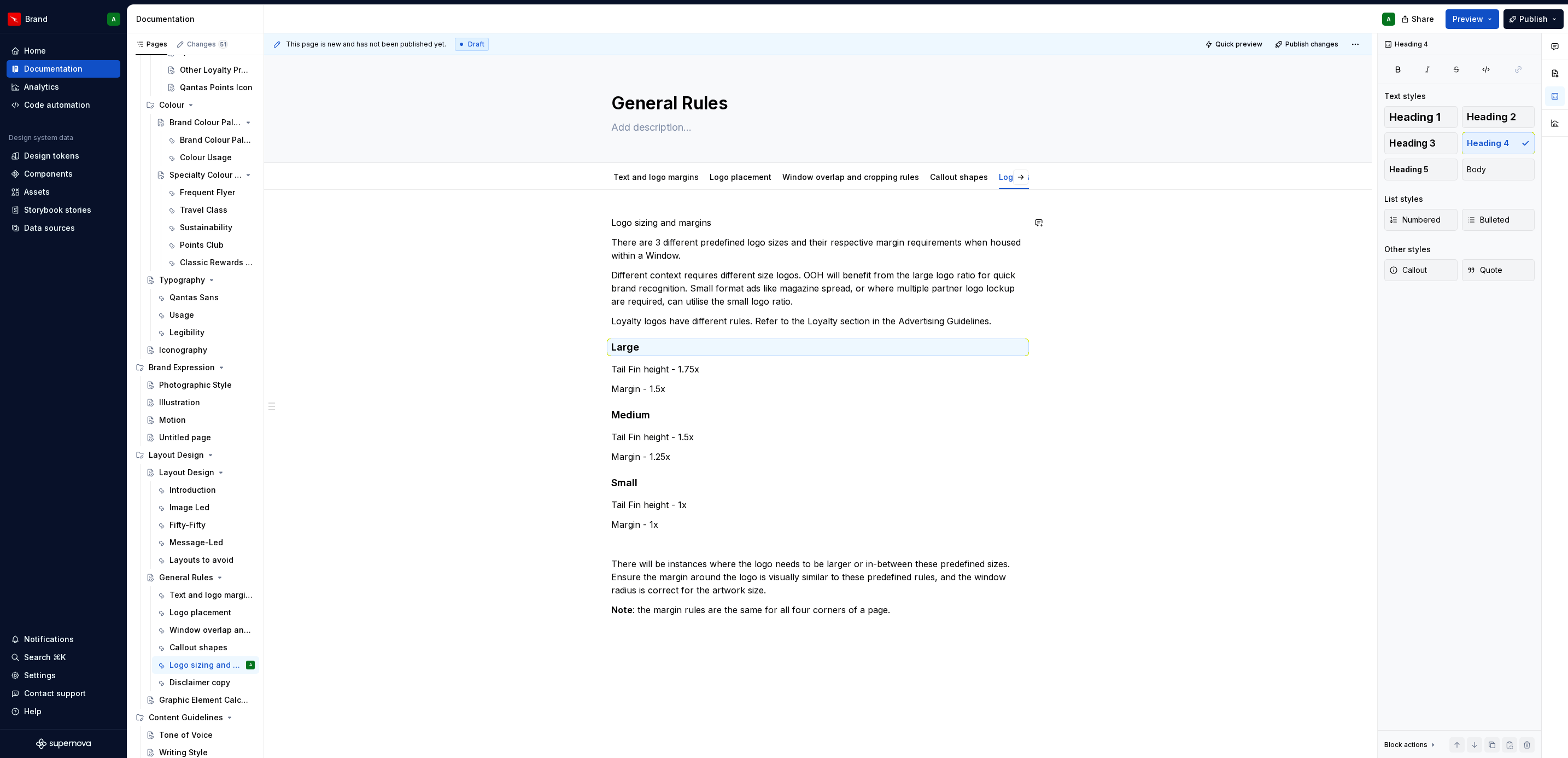
click at [683, 224] on p "Logo sizing and margins" at bounding box center [818, 222] width 414 height 13
click at [1491, 120] on span "Heading 2" at bounding box center [1491, 117] width 49 height 11
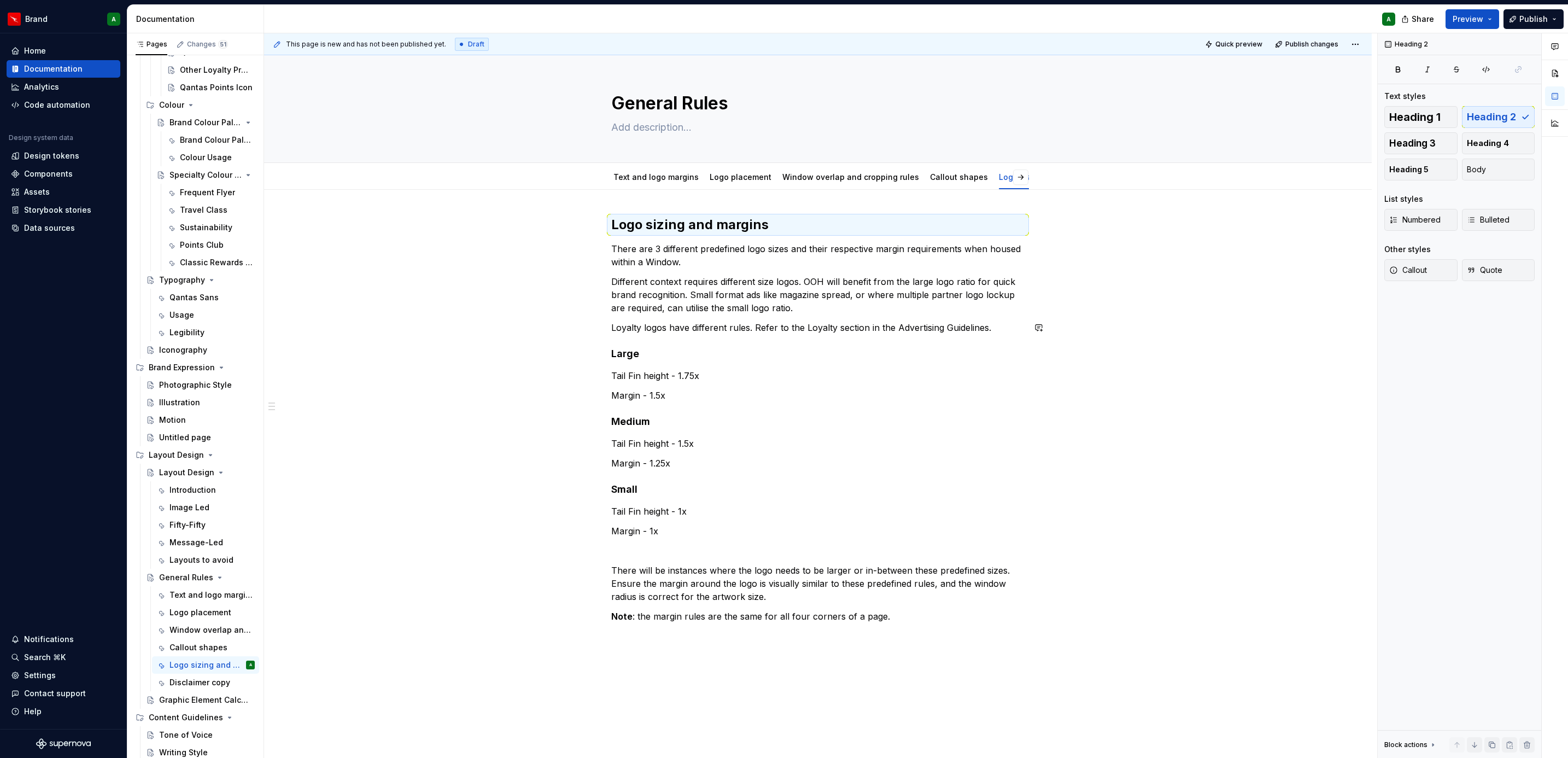
click at [1081, 322] on div "Logo sizing and margins There are 3 different predefined logo sizes and their r…" at bounding box center [817, 526] width 1108 height 674
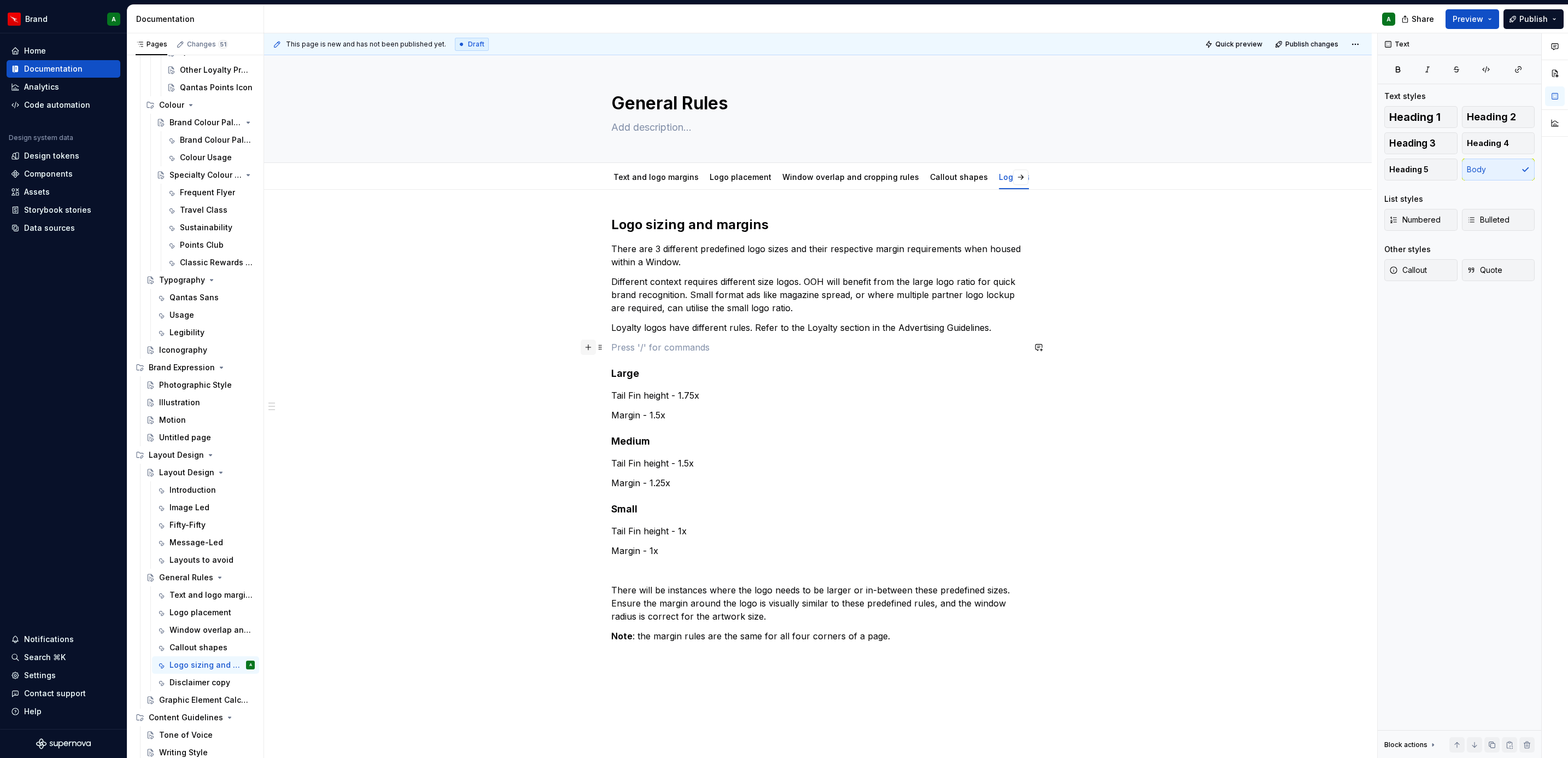
click at [582, 350] on button "button" at bounding box center [588, 347] width 16 height 16
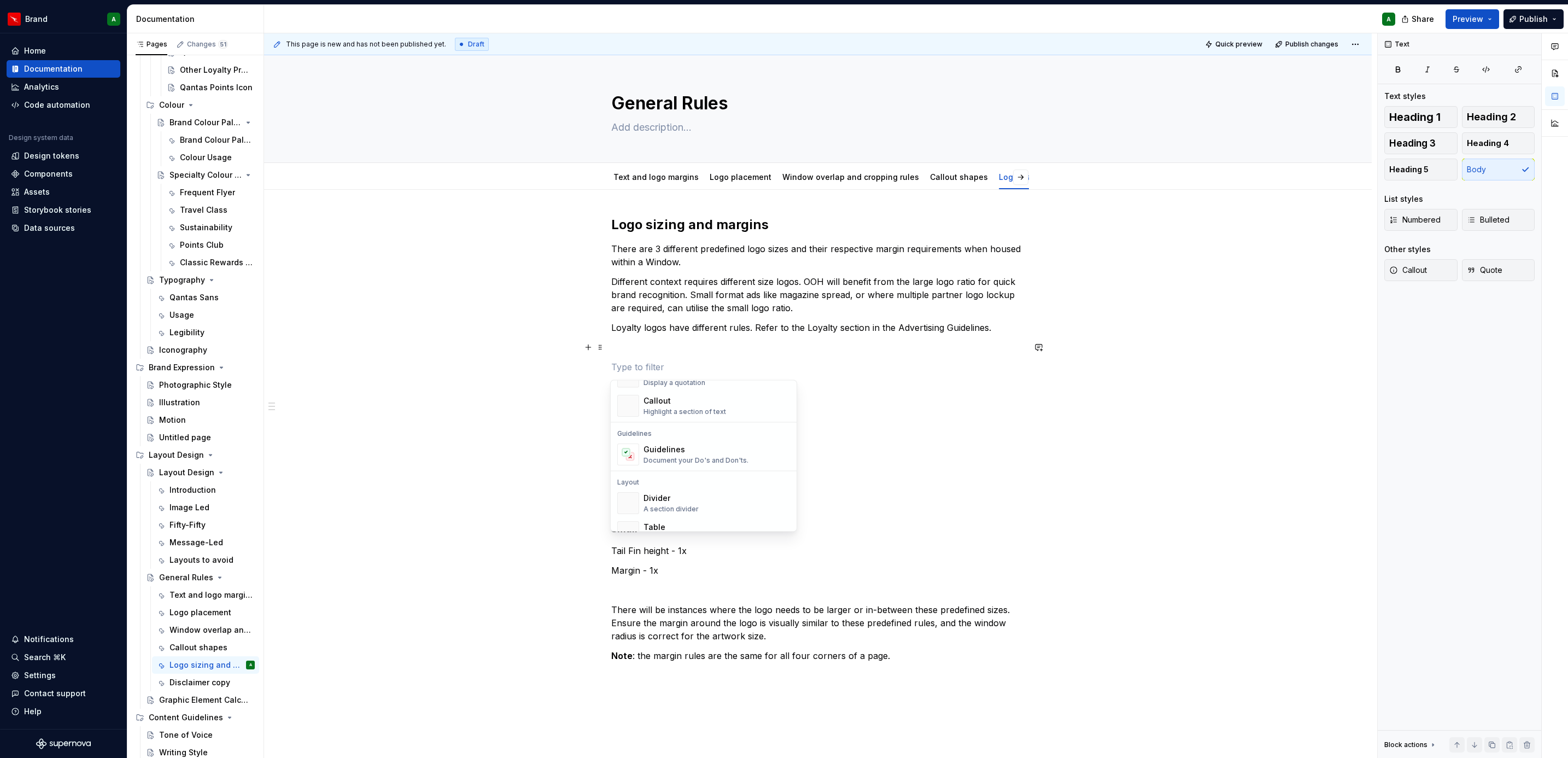
scroll to position [266, 0]
click at [708, 494] on div "Divider A section divider" at bounding box center [717, 504] width 146 height 22
click at [648, 333] on p "Loyalty logos have different rules. Refer to the Loyalty section in the Adverti…" at bounding box center [818, 328] width 414 height 13
click at [634, 341] on p at bounding box center [818, 347] width 414 height 13
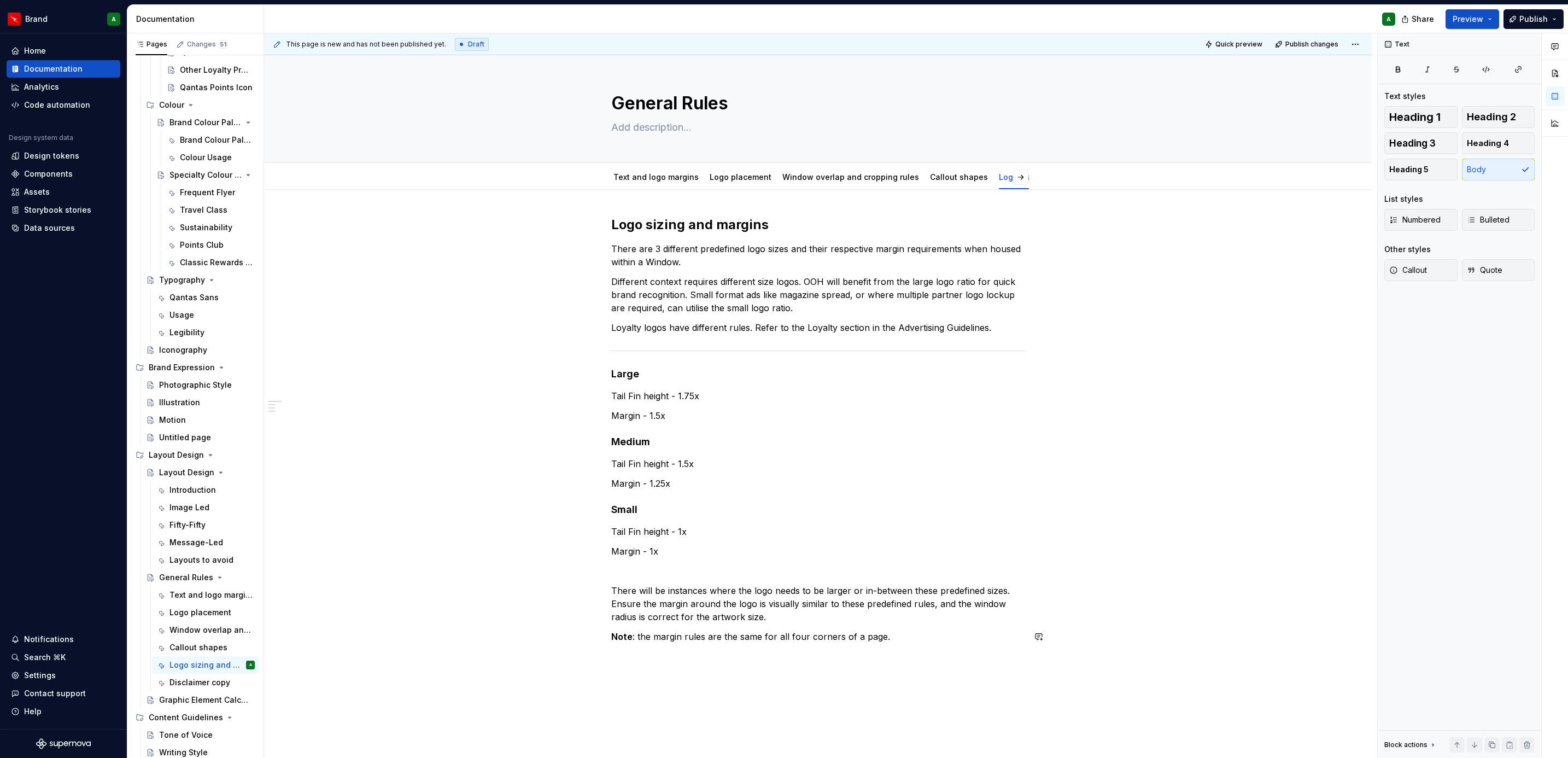
scroll to position [125, 0]
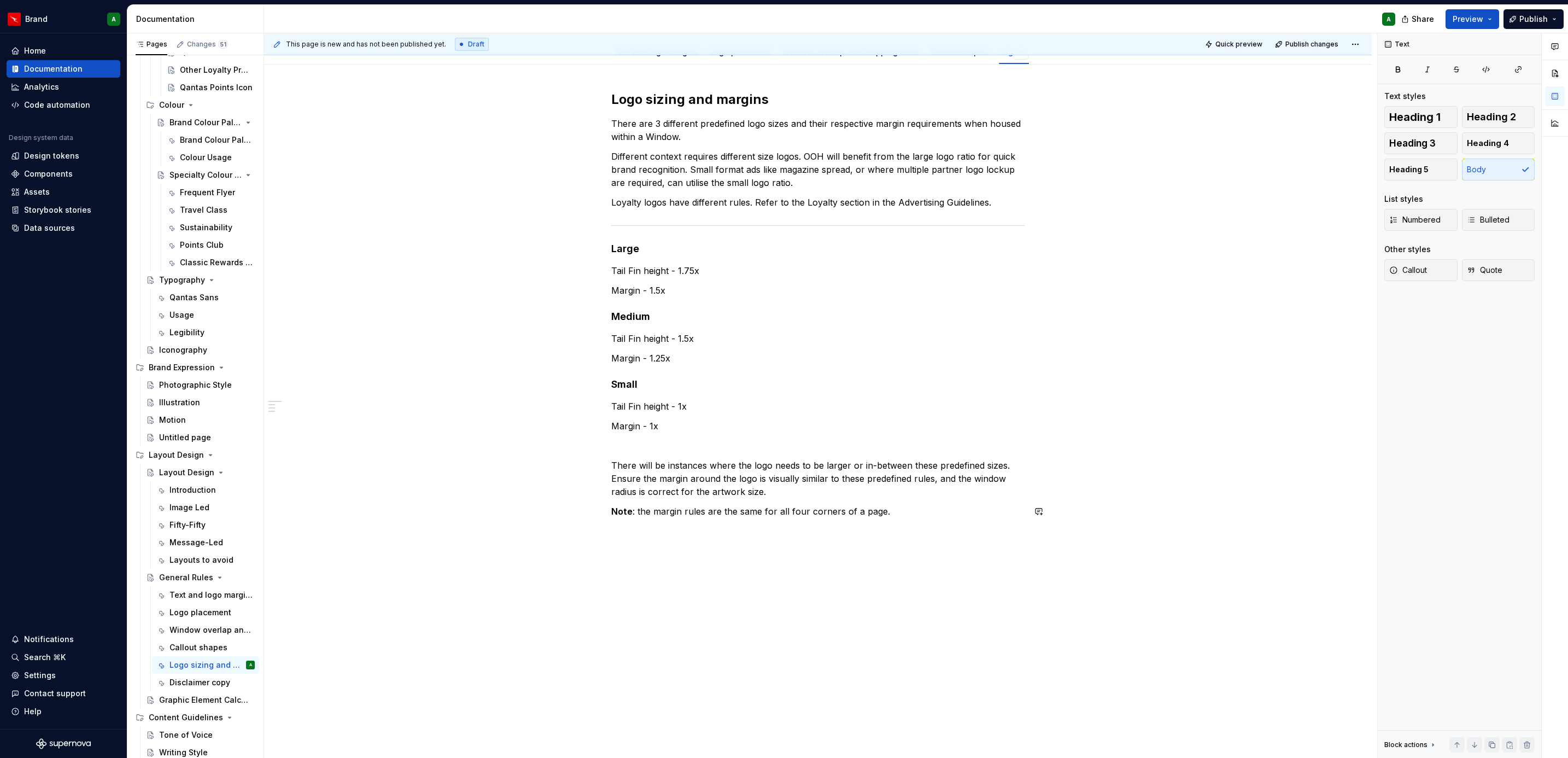
click at [687, 553] on div "Logo sizing and margins There are 3 different predefined logo sizes and their r…" at bounding box center [817, 411] width 1108 height 694
click at [586, 532] on button "button" at bounding box center [588, 531] width 16 height 16
click at [730, 639] on div "Divider A section divider" at bounding box center [717, 636] width 146 height 22
click at [654, 538] on div "Logo sizing and margins There are 3 different predefined logo sizes and their r…" at bounding box center [818, 337] width 414 height 493
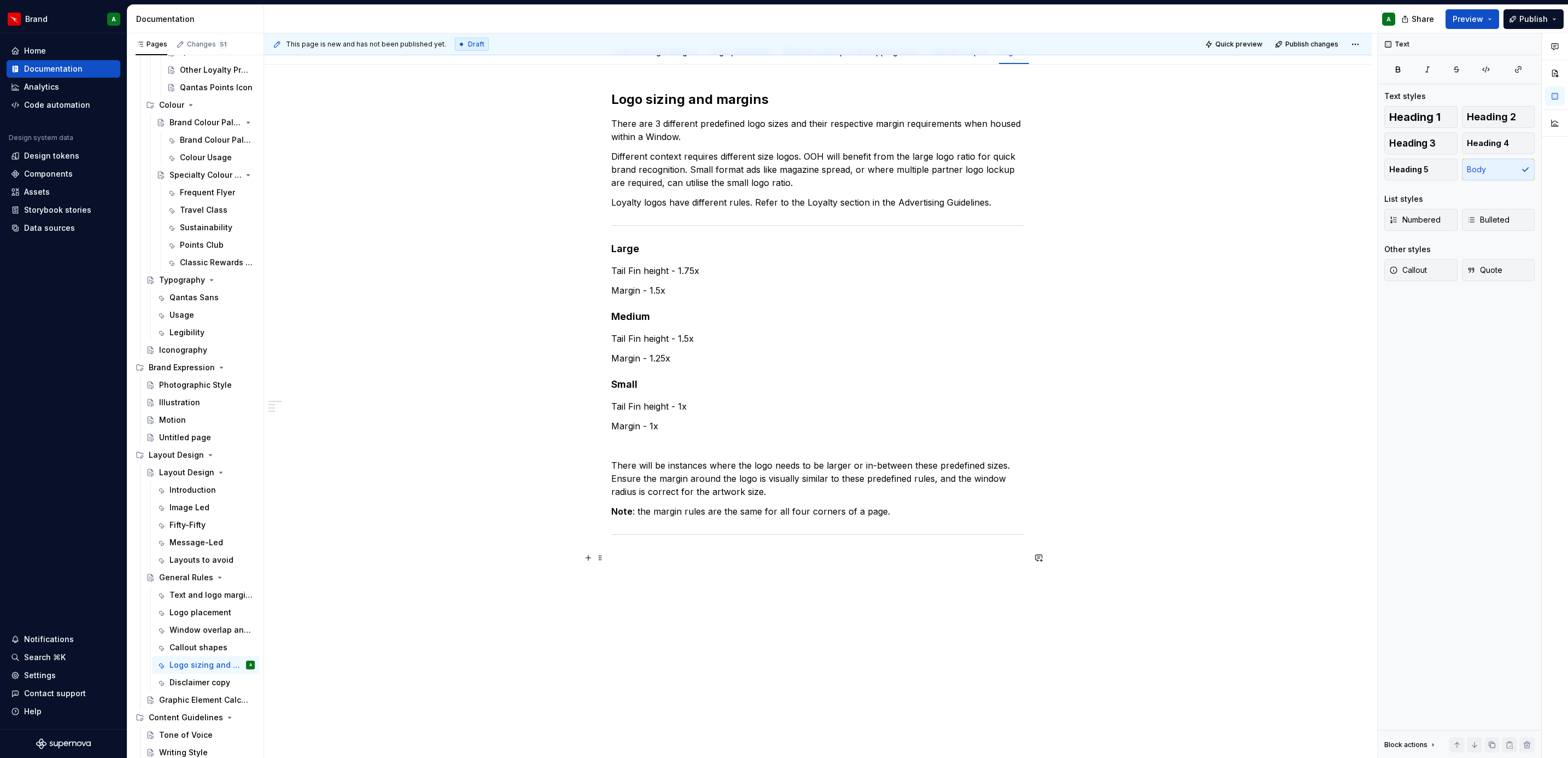
click at [630, 556] on p at bounding box center [818, 558] width 414 height 13
click at [630, 556] on p "How logos sit within margins" at bounding box center [818, 558] width 414 height 13
click at [1488, 117] on span "Heading 2" at bounding box center [1491, 117] width 49 height 11
click at [793, 589] on p at bounding box center [818, 590] width 414 height 13
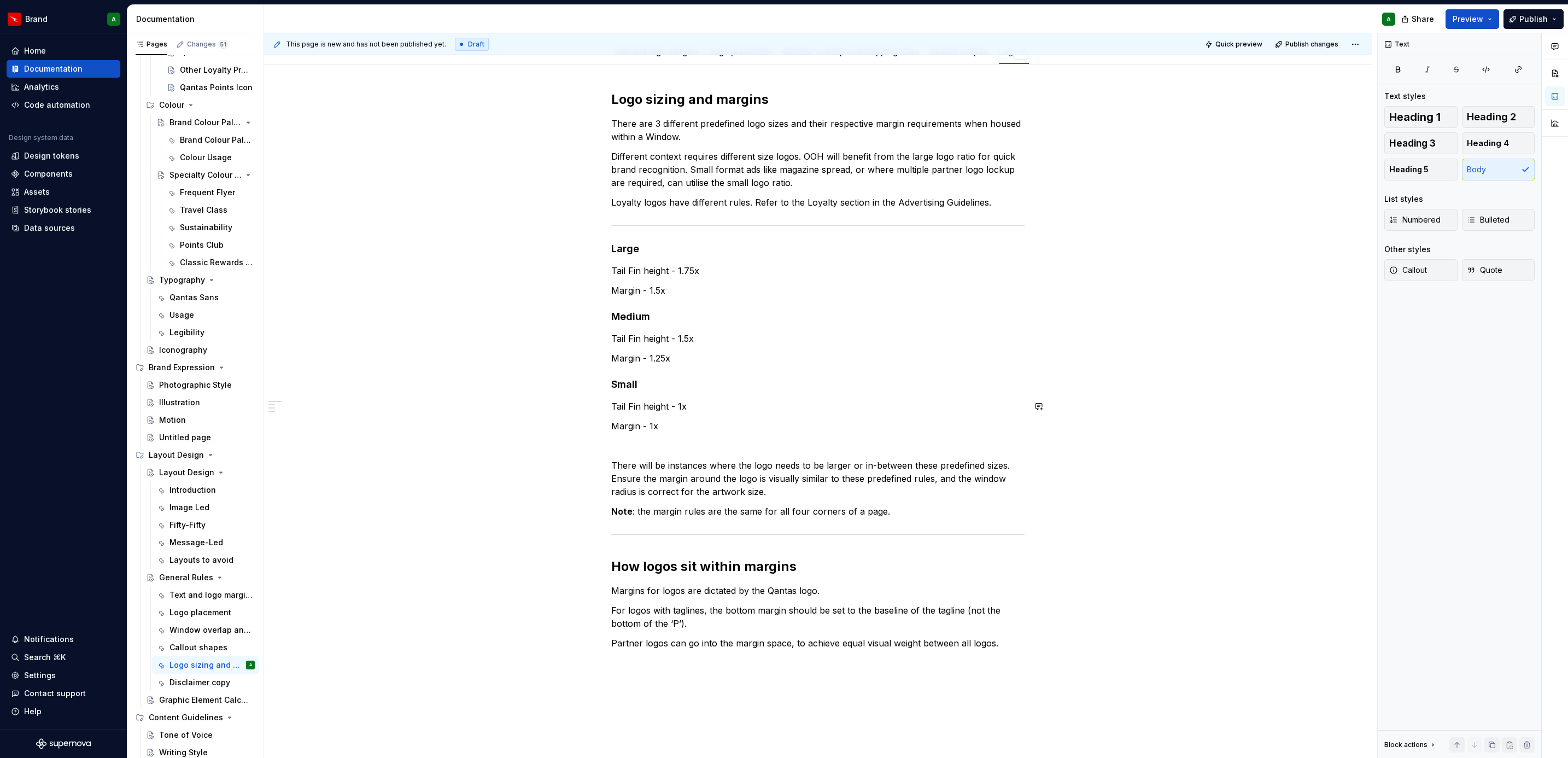
scroll to position [0, 0]
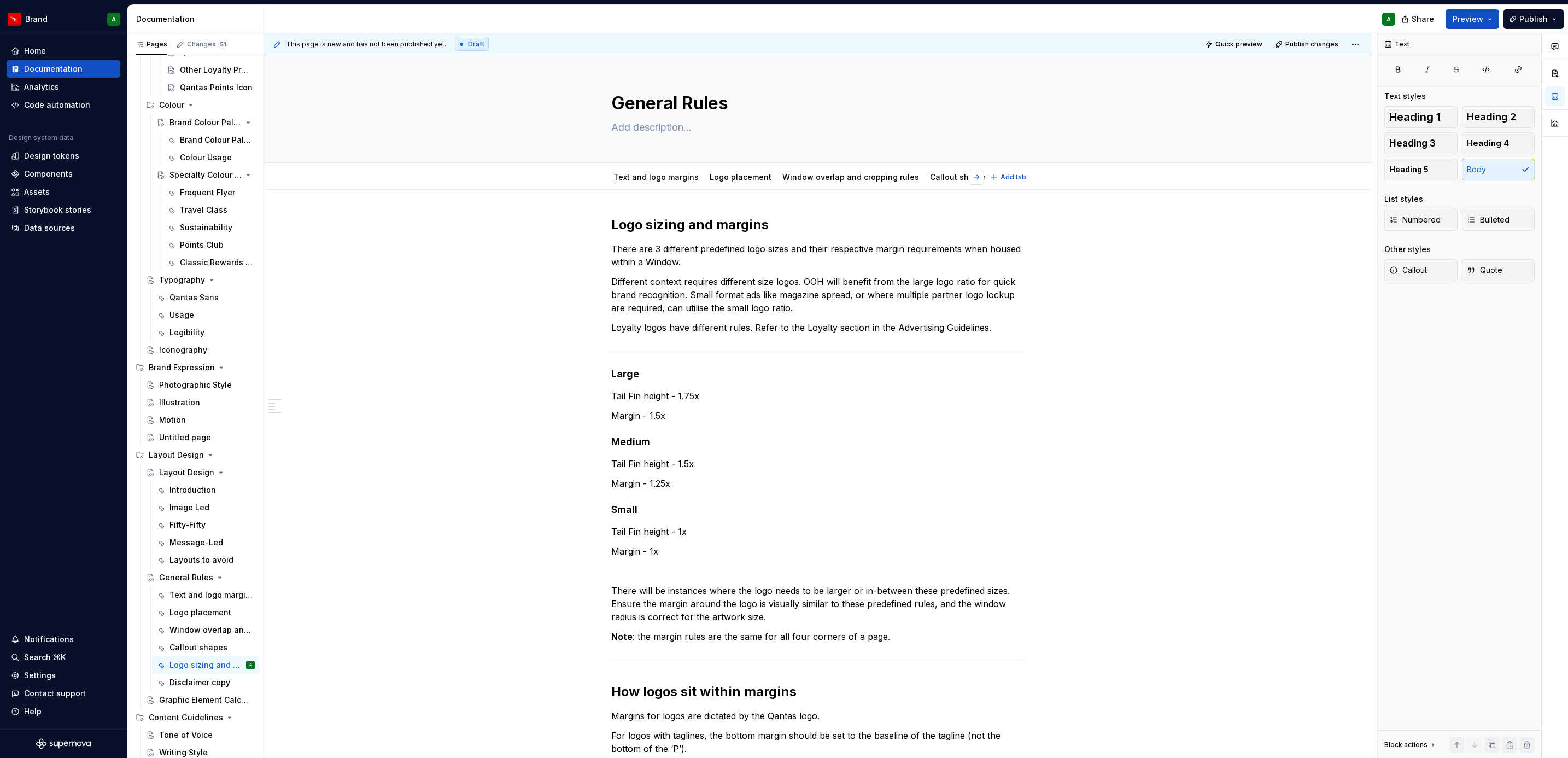
click at [974, 174] on button "button" at bounding box center [976, 177] width 16 height 16
click at [941, 182] on div "Disclaimer copy" at bounding box center [971, 178] width 60 height 11
click at [941, 178] on link "Disclaimer copy" at bounding box center [971, 177] width 60 height 9
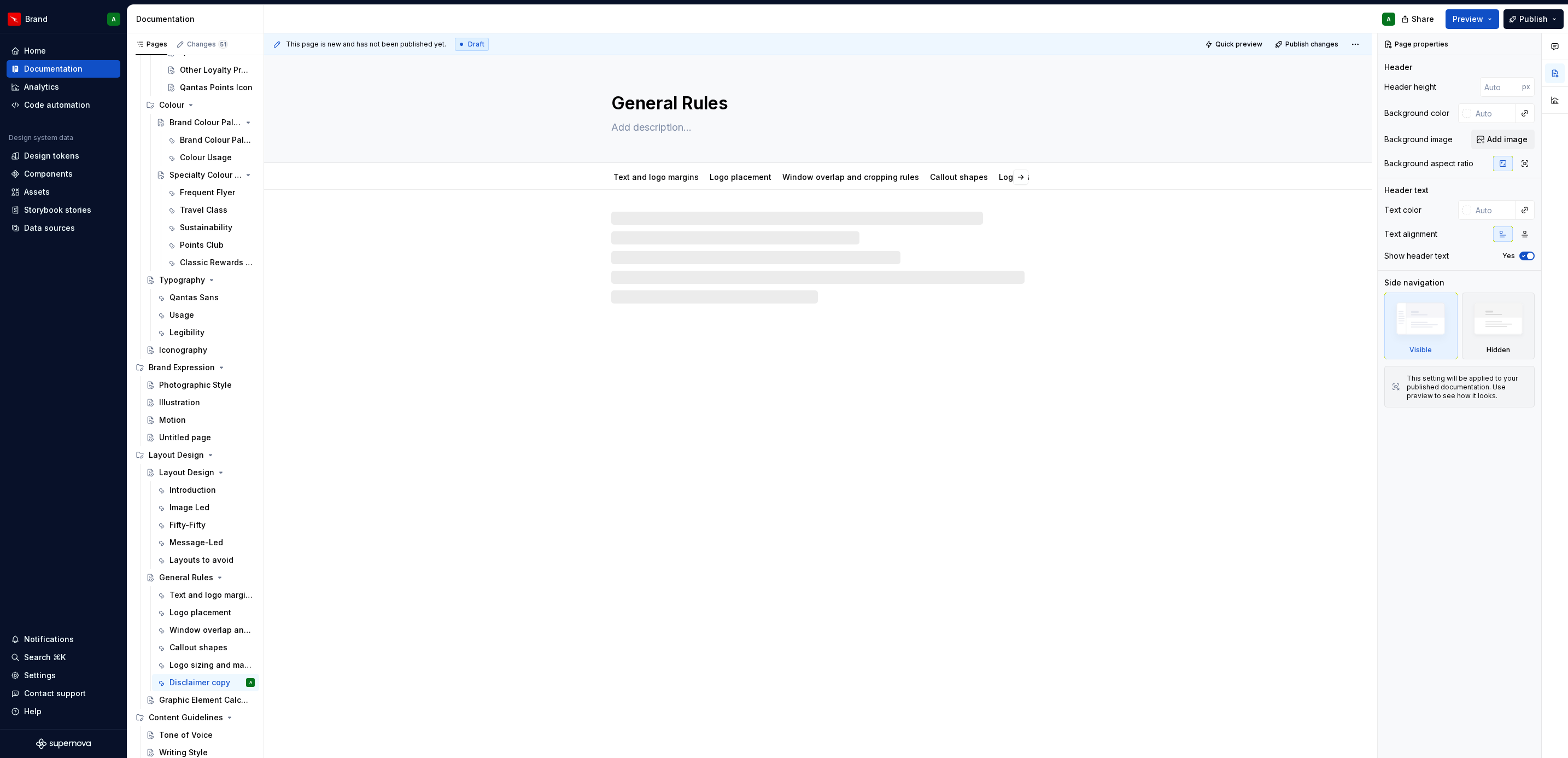
type textarea "*"
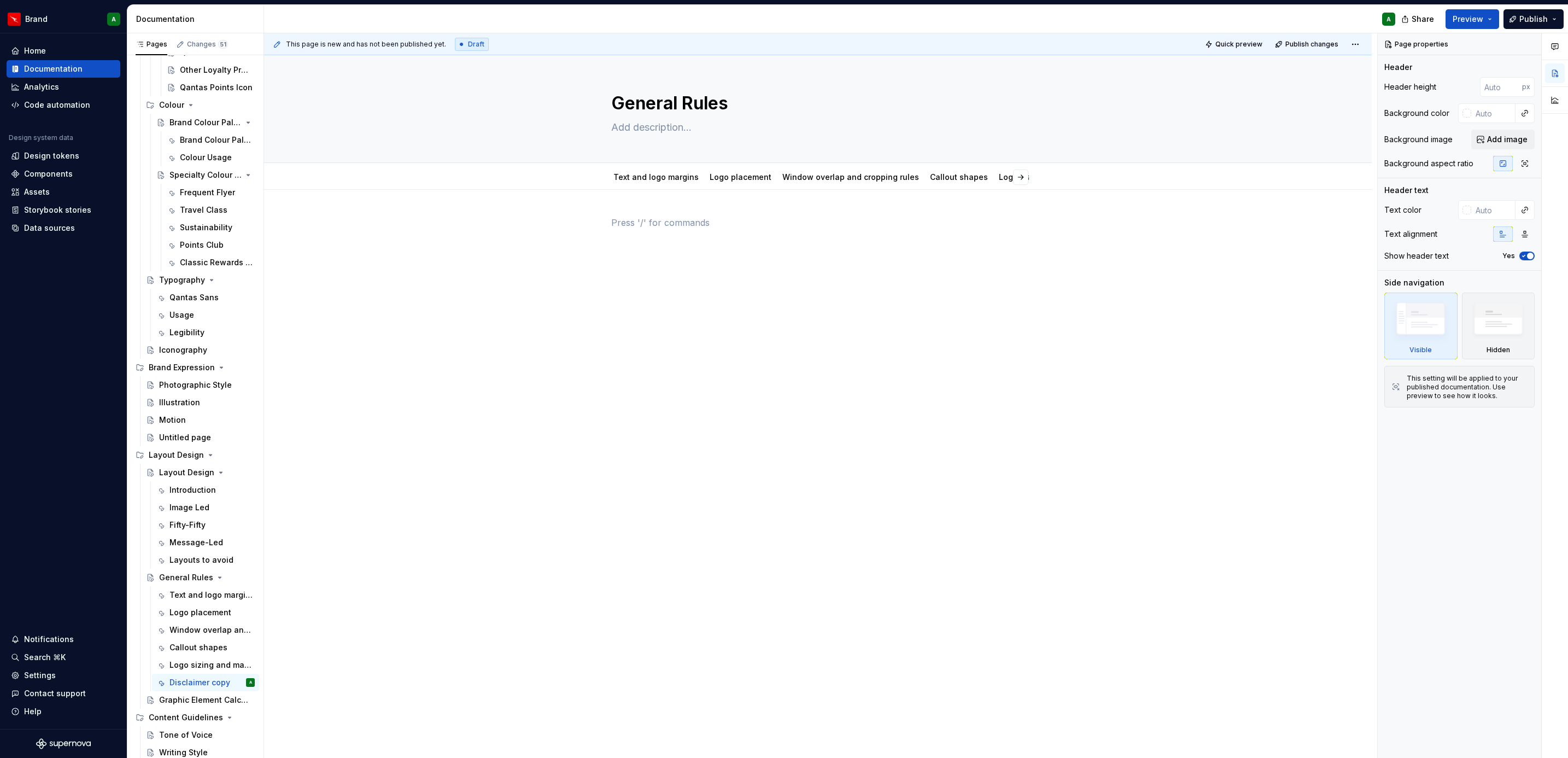
click at [783, 243] on div at bounding box center [818, 236] width 414 height 41
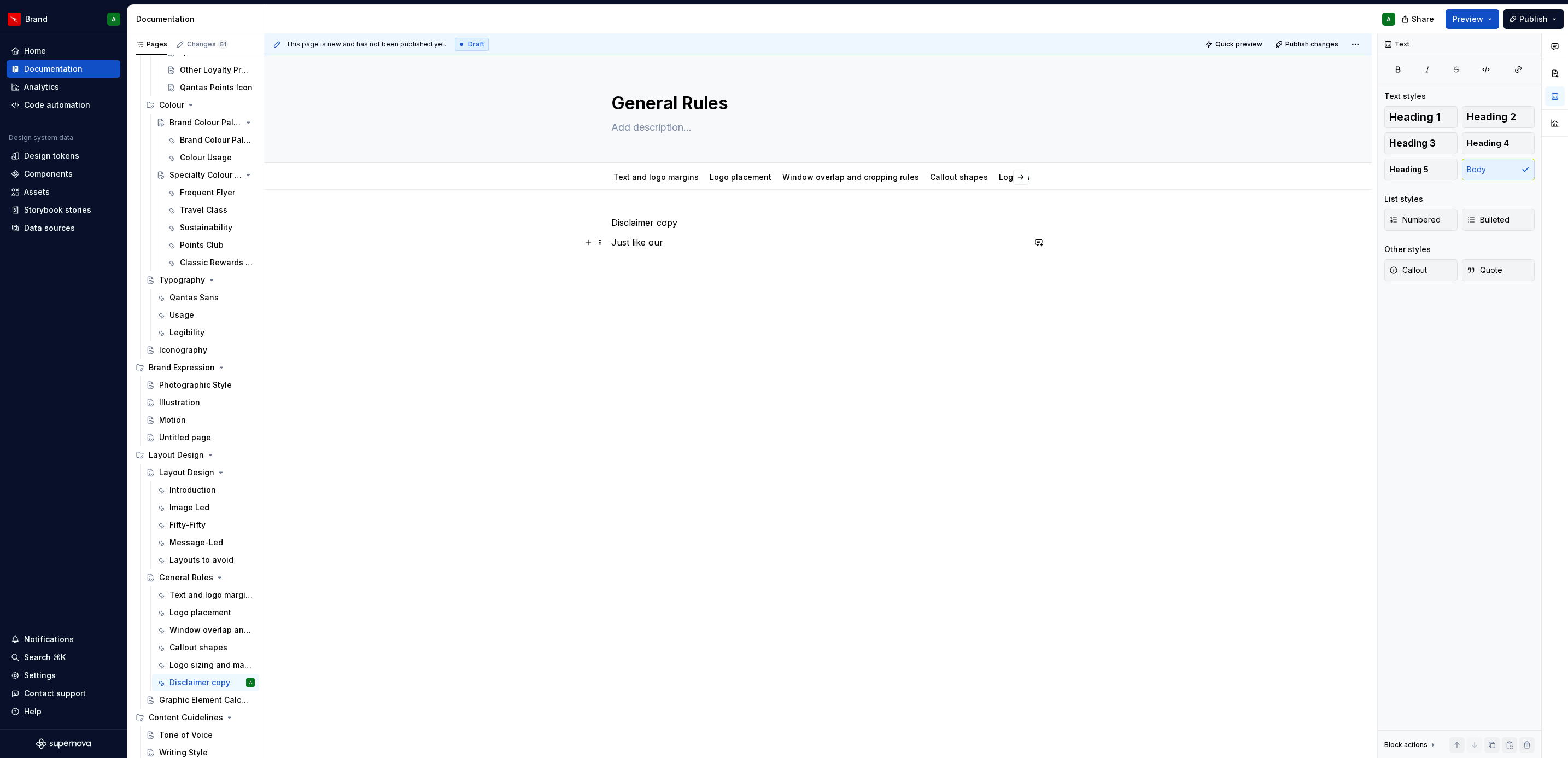
click at [681, 240] on p "Just like our" at bounding box center [818, 242] width 414 height 13
click at [668, 224] on p "Disclaimer copy" at bounding box center [818, 222] width 414 height 13
click at [1499, 106] on button "Heading 2" at bounding box center [1498, 117] width 73 height 22
click at [745, 282] on div "Disclaimer copy Just like our" at bounding box center [817, 343] width 1108 height 309
click at [679, 248] on p "Just like our" at bounding box center [818, 249] width 414 height 13
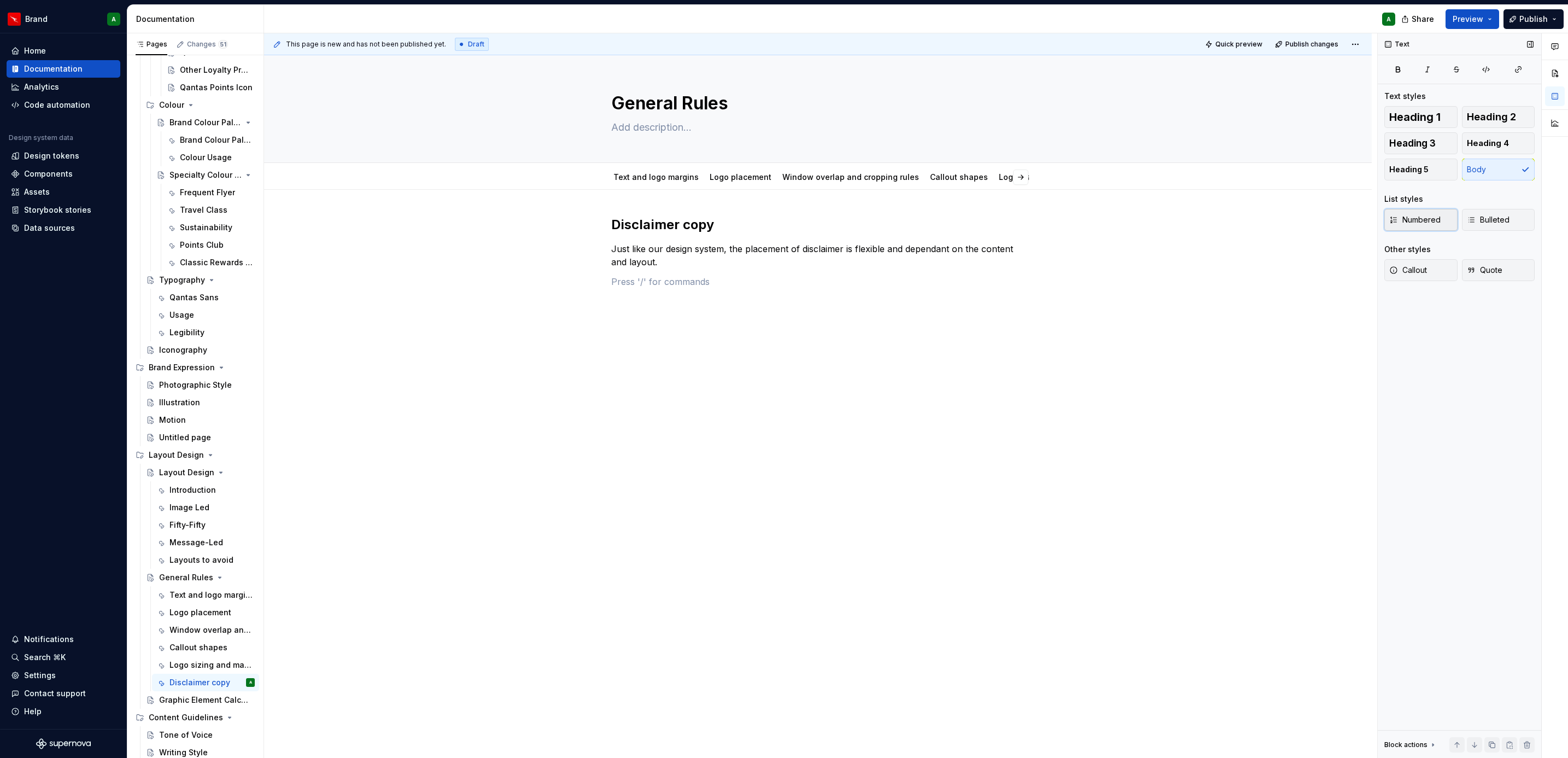
click at [1416, 217] on span "Numbered" at bounding box center [1415, 220] width 51 height 11
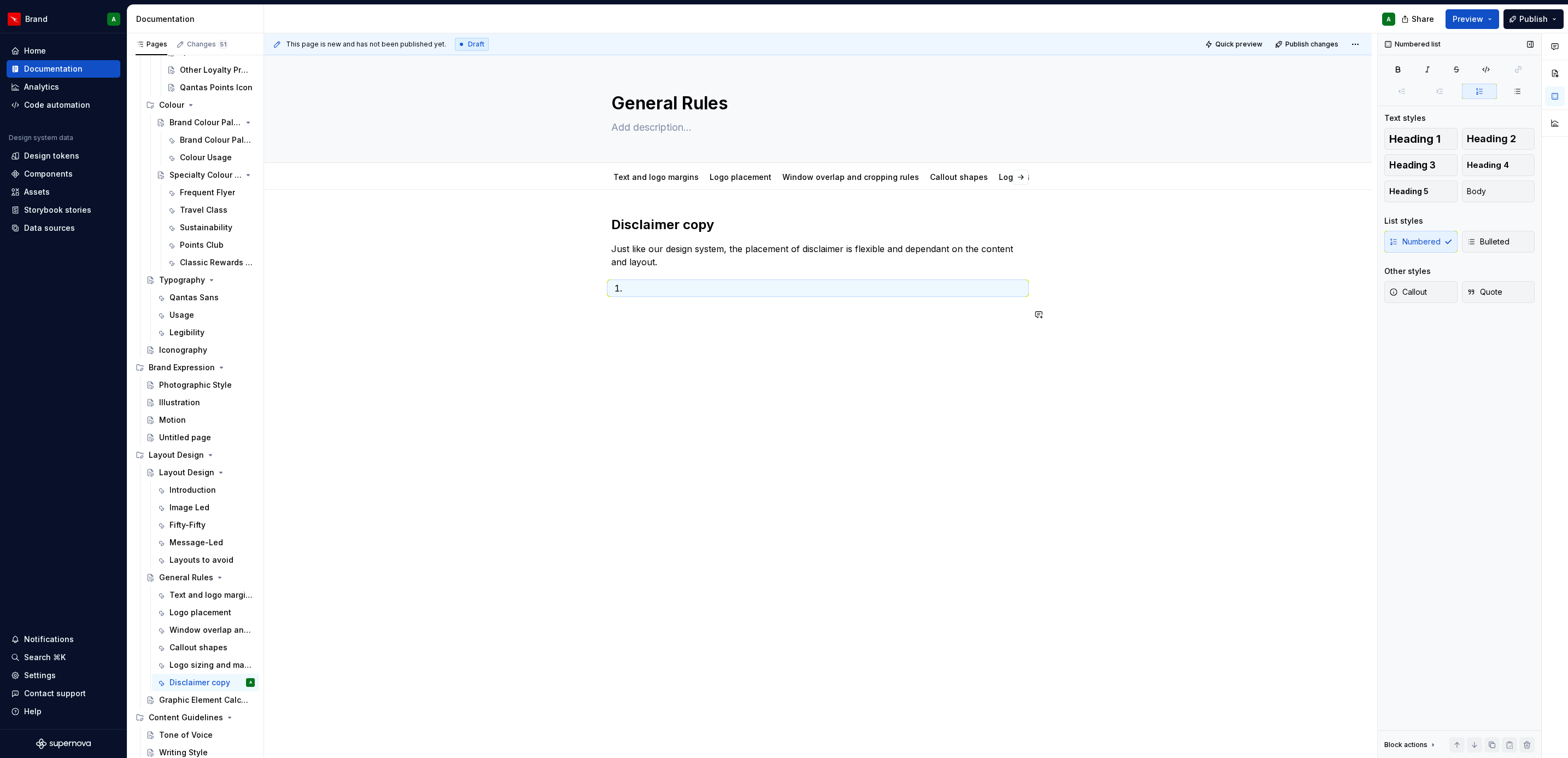
click at [857, 299] on div "Disclaimer copy Just like our design system, the placement of disclaimer is fle…" at bounding box center [818, 268] width 414 height 105
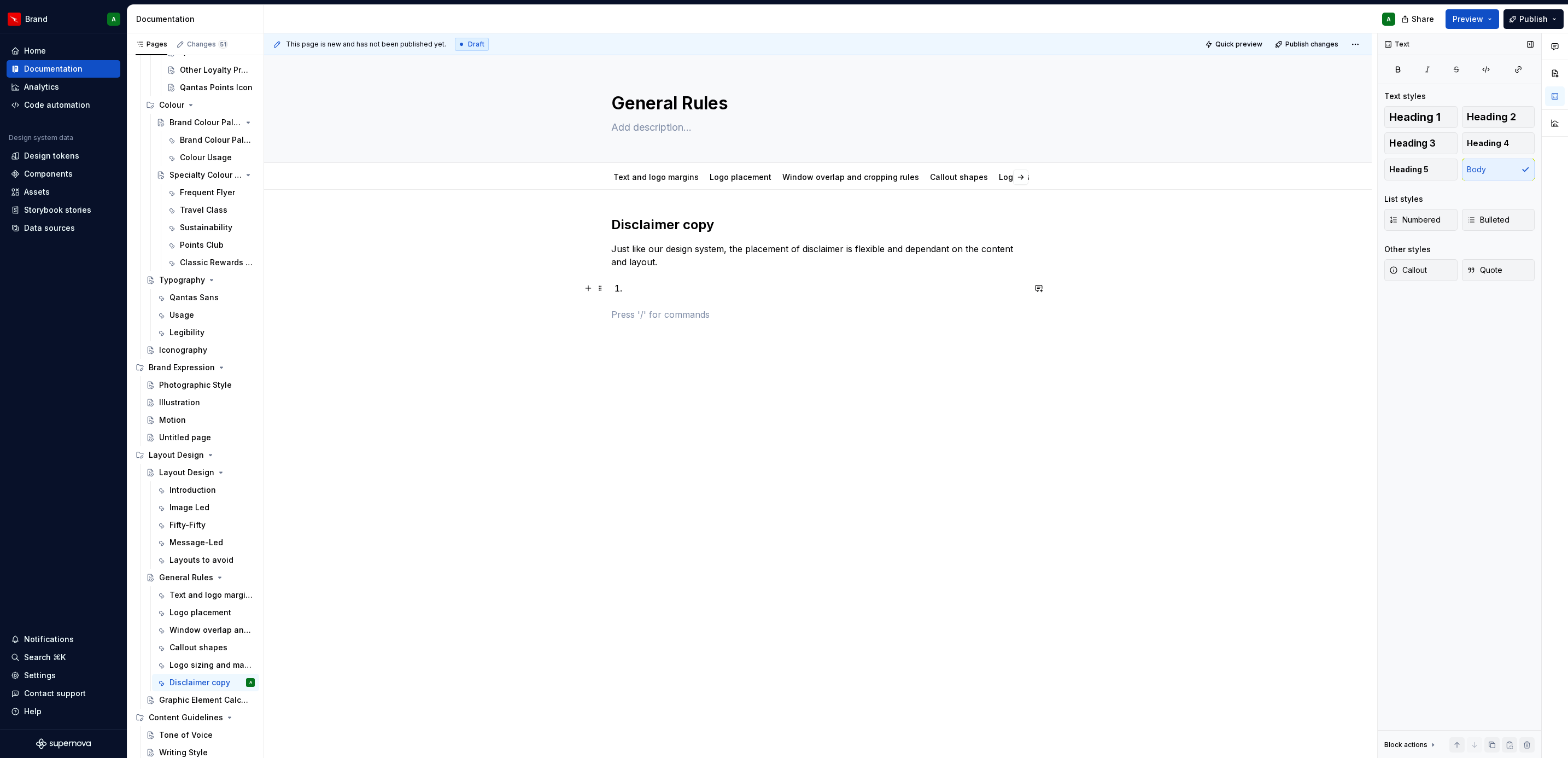
click at [760, 287] on p at bounding box center [824, 288] width 400 height 13
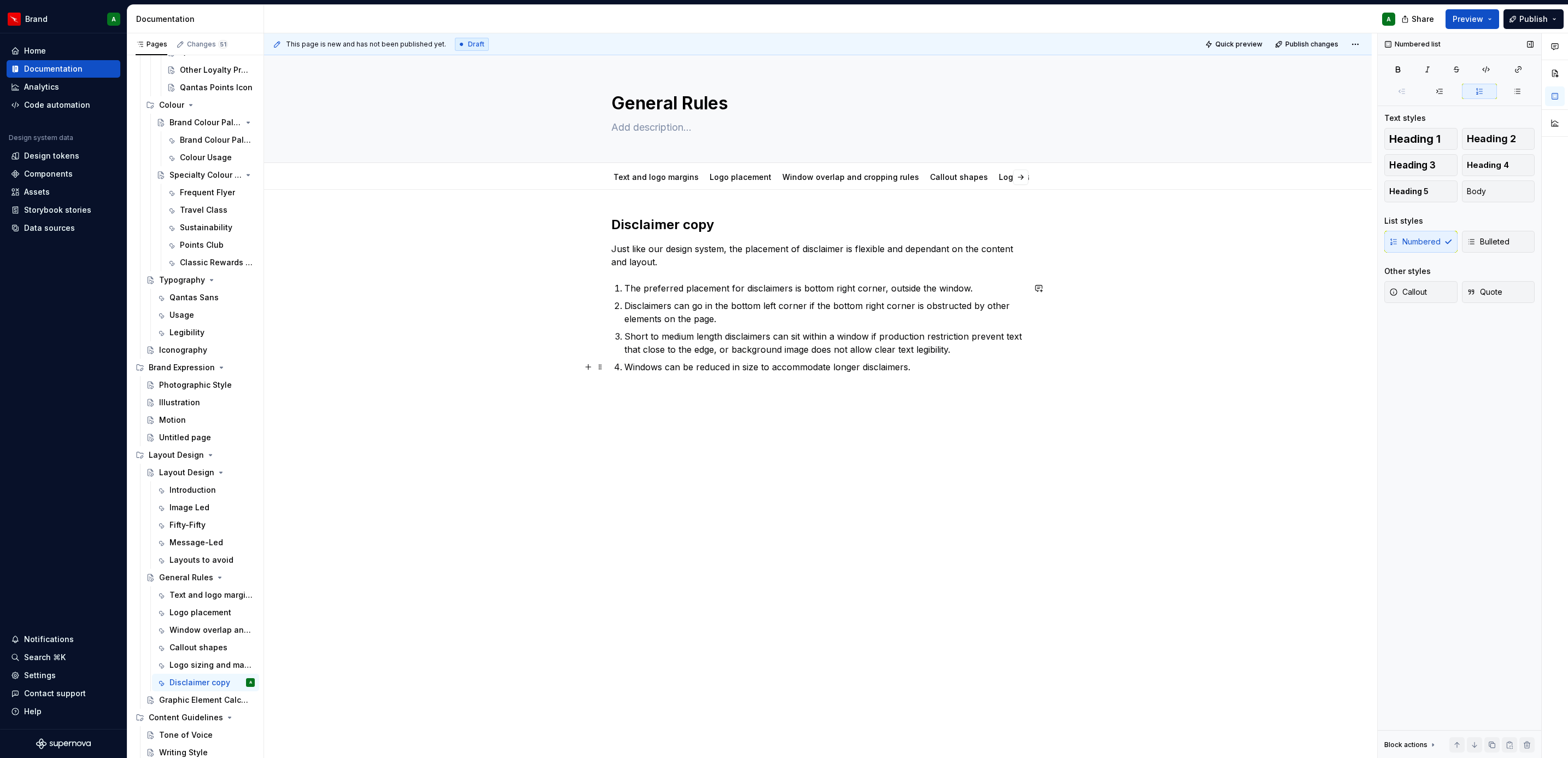
click at [930, 369] on p "Windows can be reduced in size to accommodate longer disclaimers." at bounding box center [824, 367] width 400 height 13
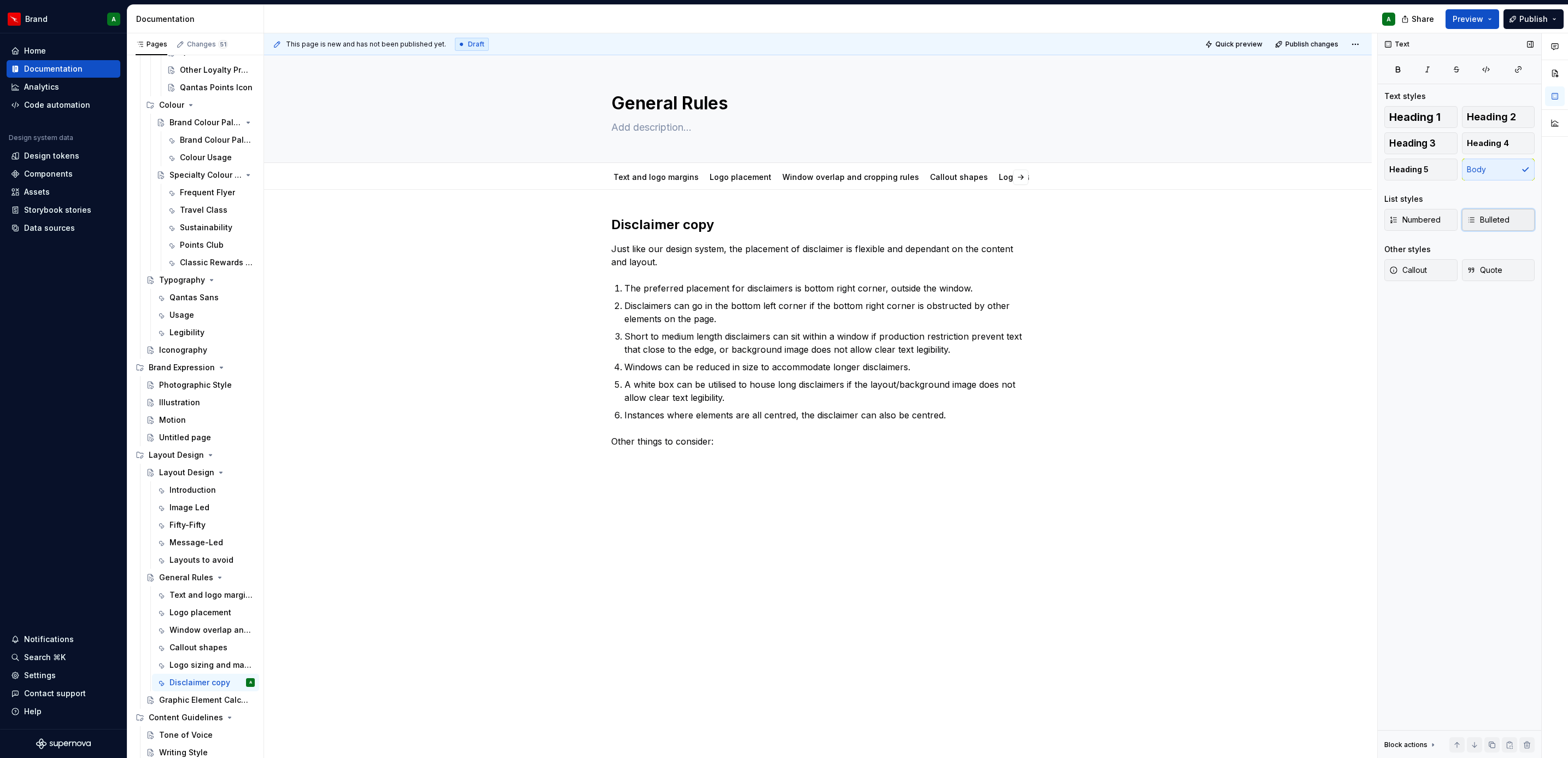
click at [1491, 217] on span "Bulleted" at bounding box center [1487, 220] width 43 height 11
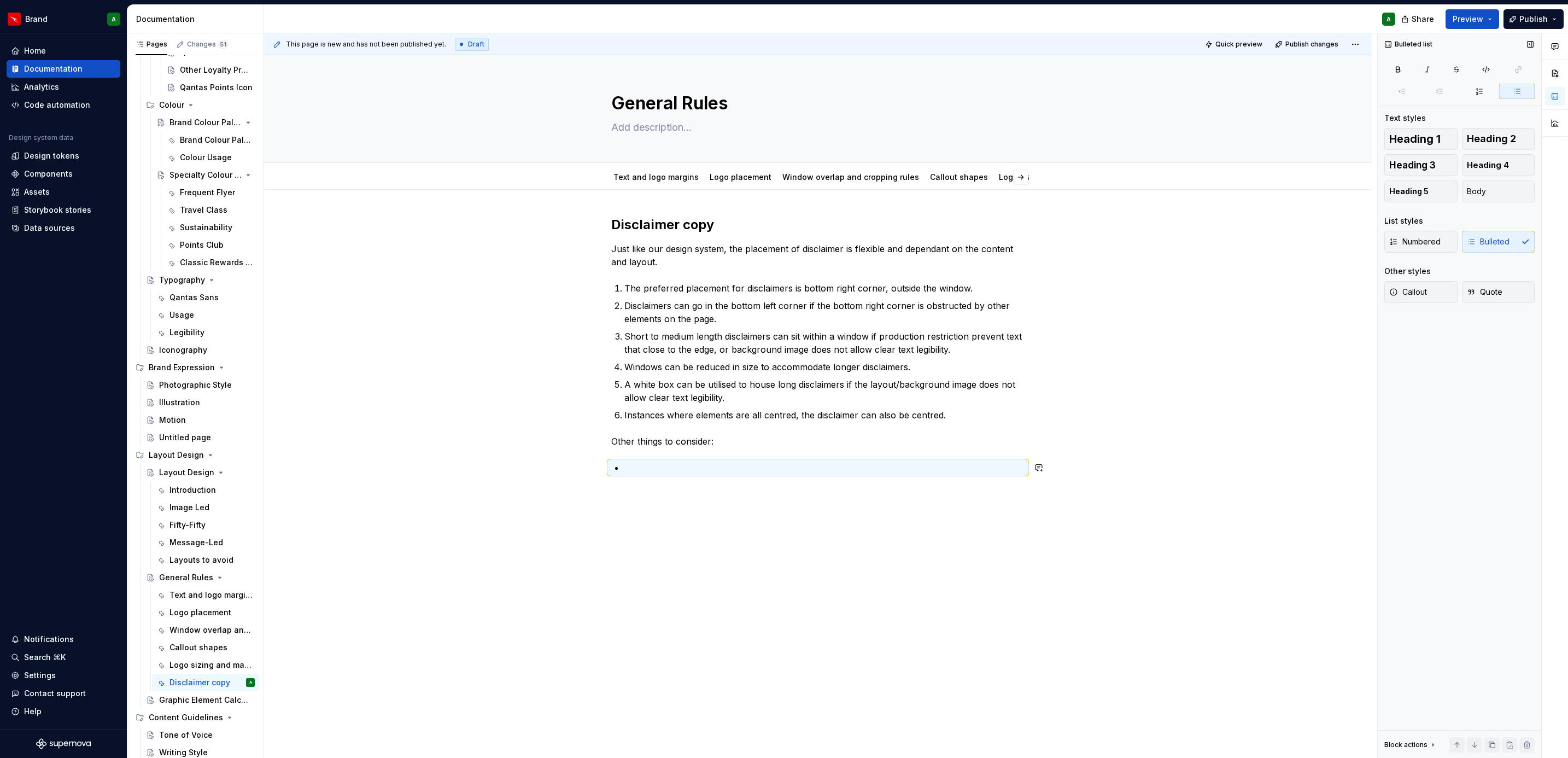
click at [981, 482] on div "Disclaimer copy Just like our design system, the placement of disclaimer is fle…" at bounding box center [818, 358] width 414 height 285
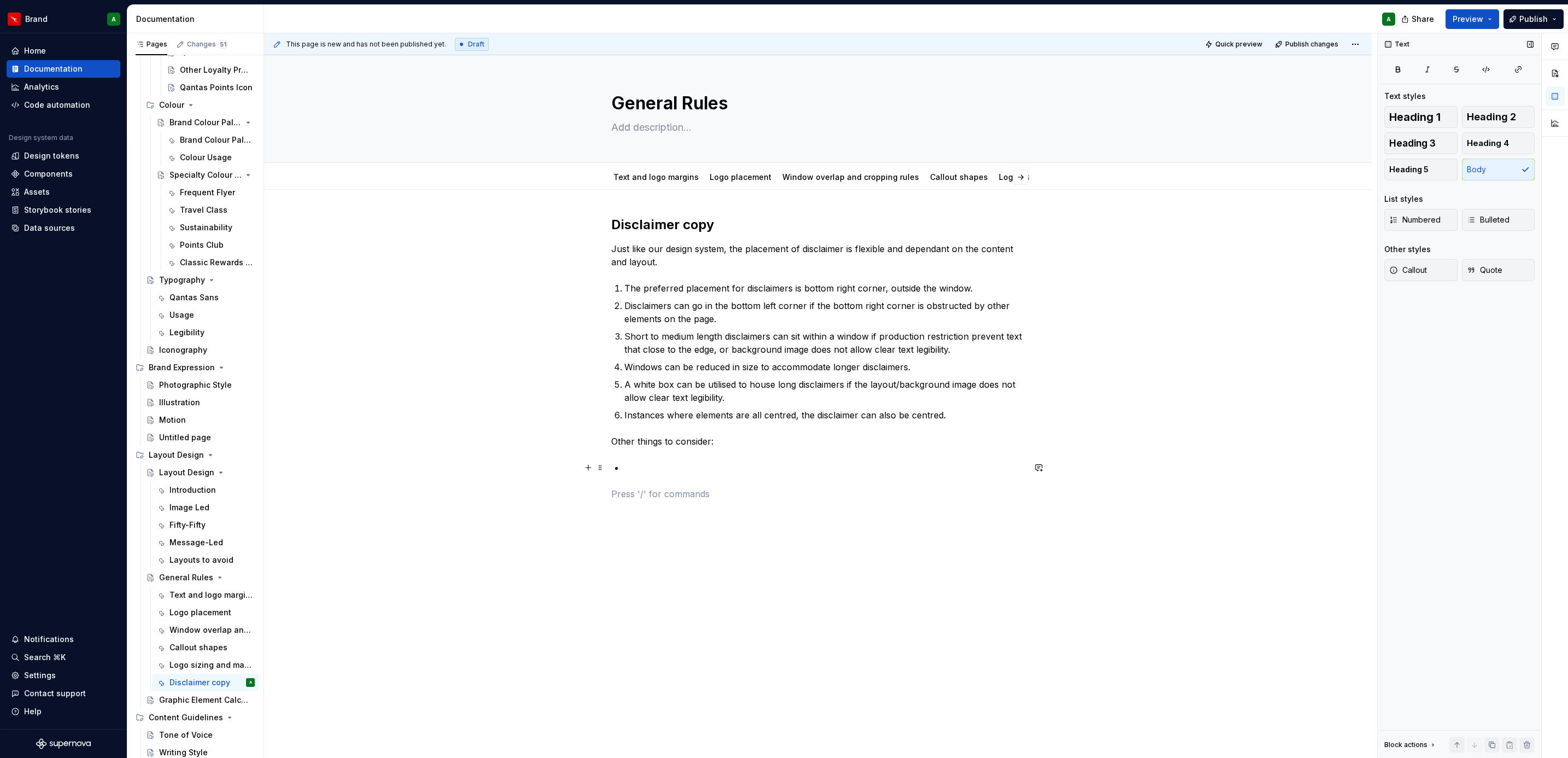
click at [940, 464] on p at bounding box center [824, 467] width 400 height 13
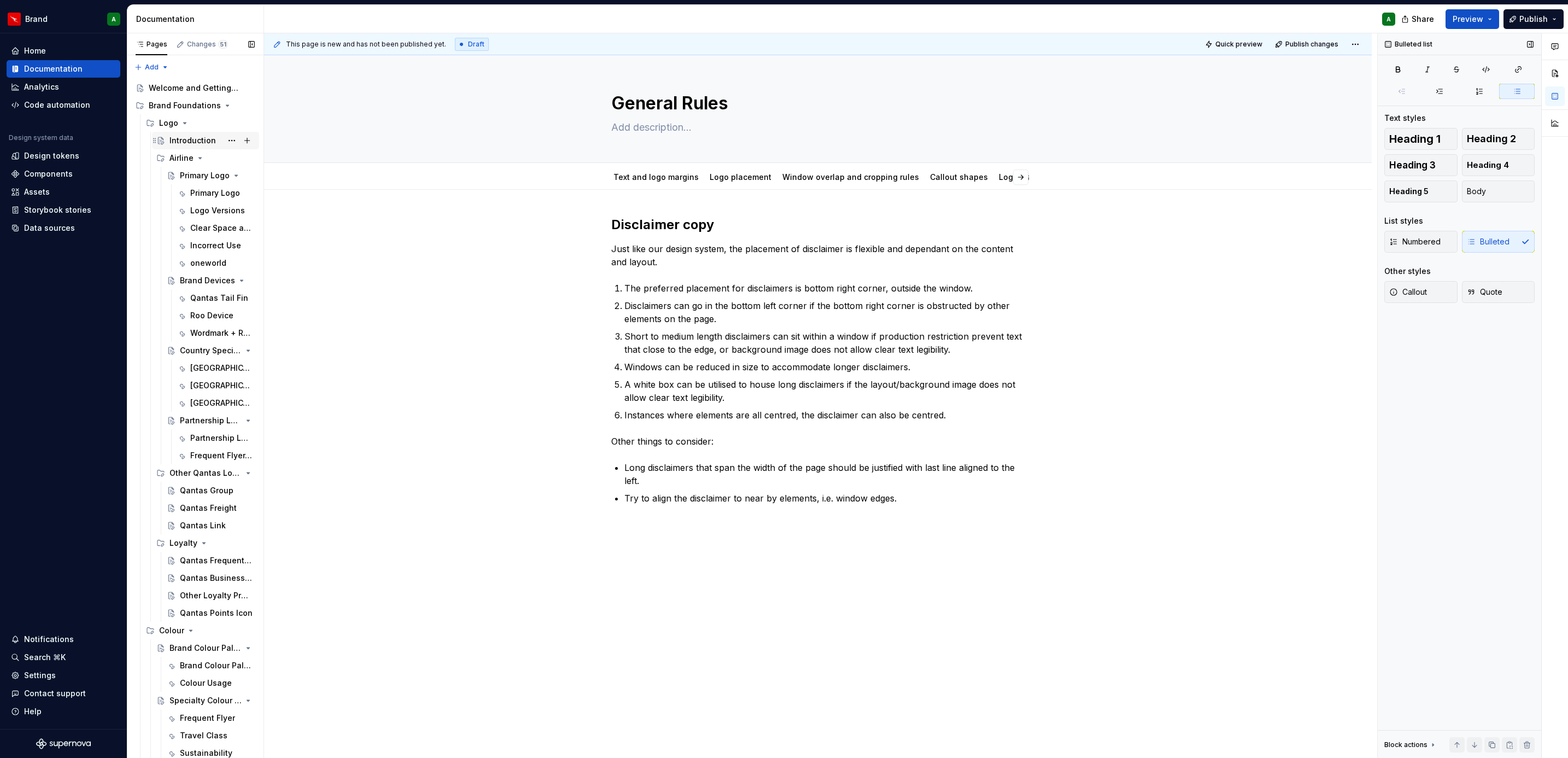
click at [184, 142] on div "Introduction" at bounding box center [192, 141] width 47 height 11
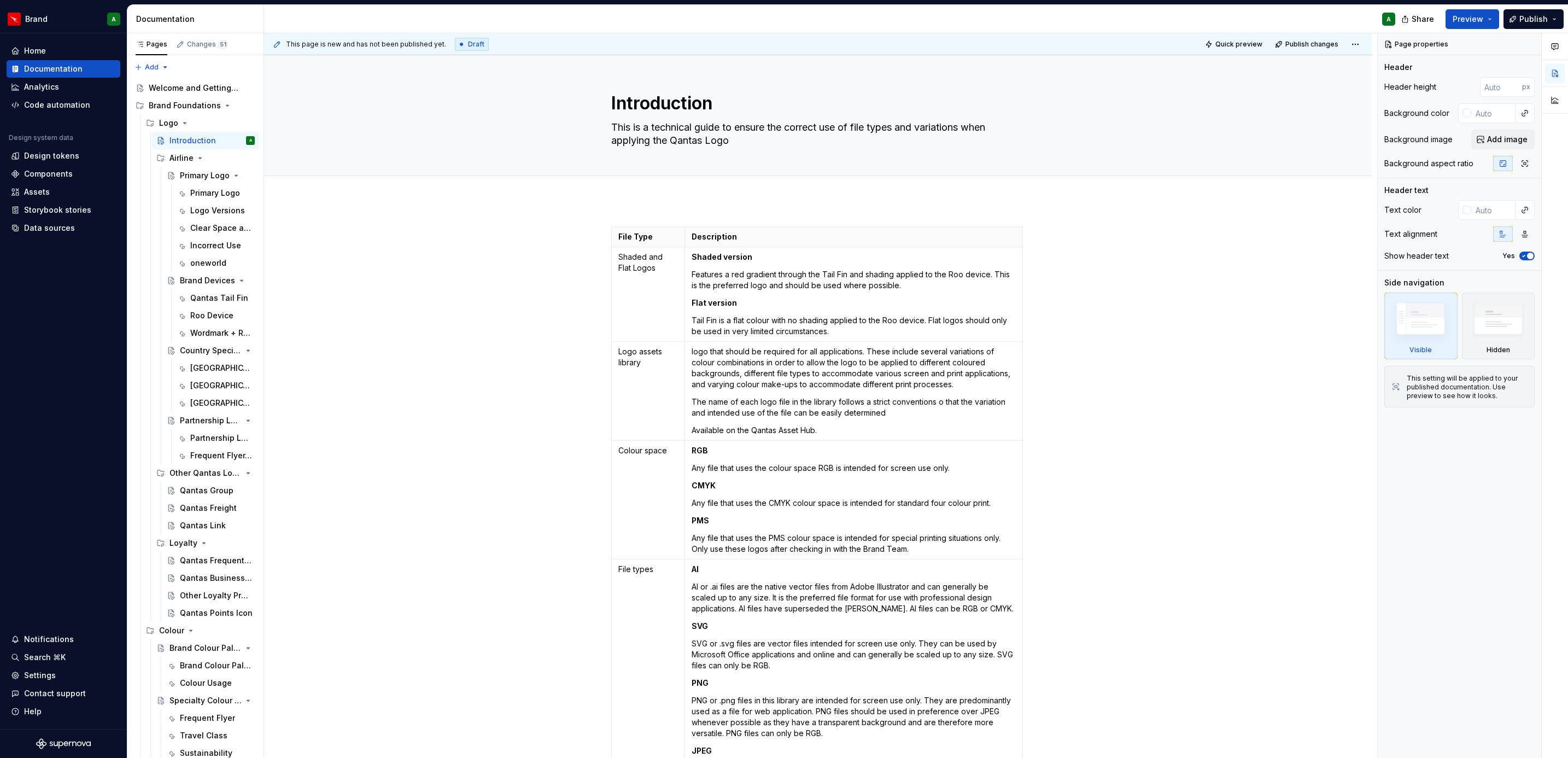
type textarea "*"
